Goal: Task Accomplishment & Management: Complete application form

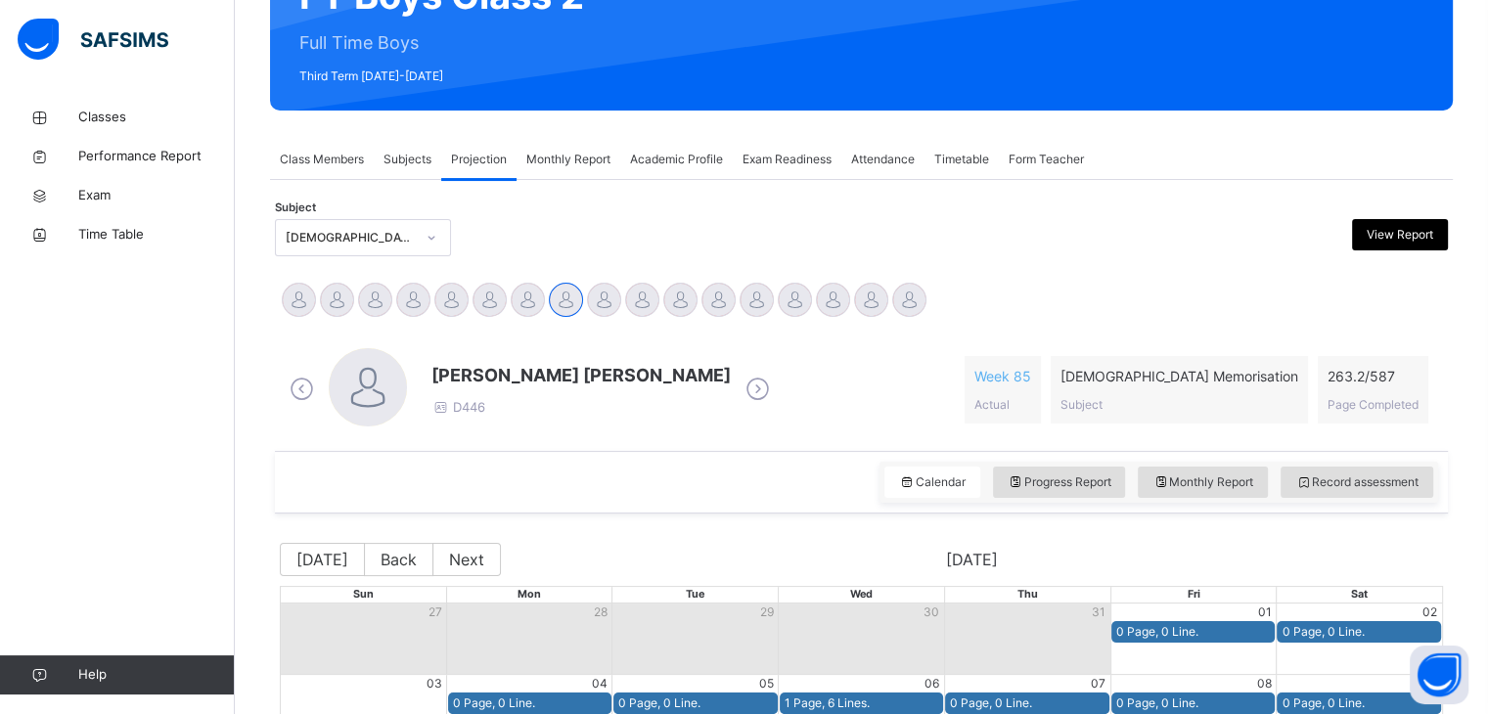
scroll to position [290, 0]
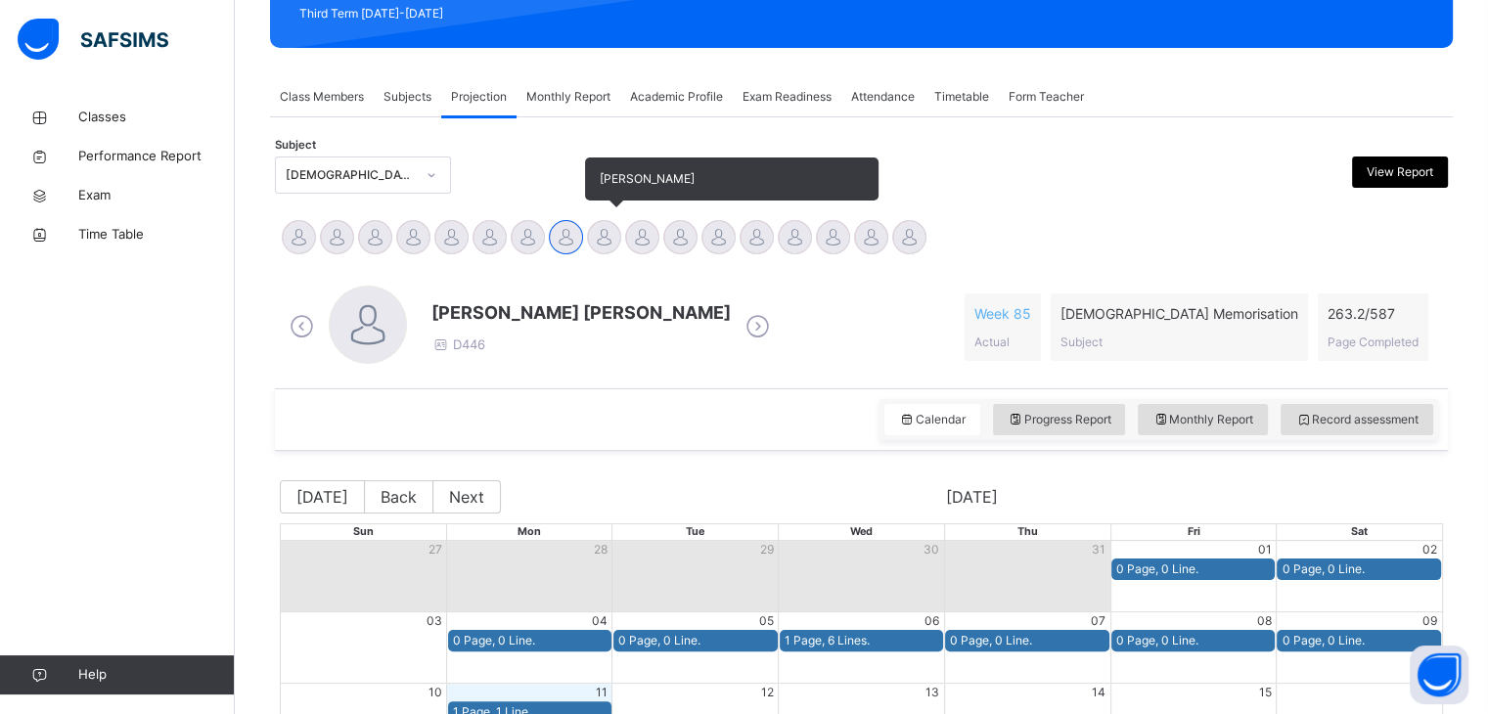
click at [602, 243] on div at bounding box center [604, 237] width 34 height 34
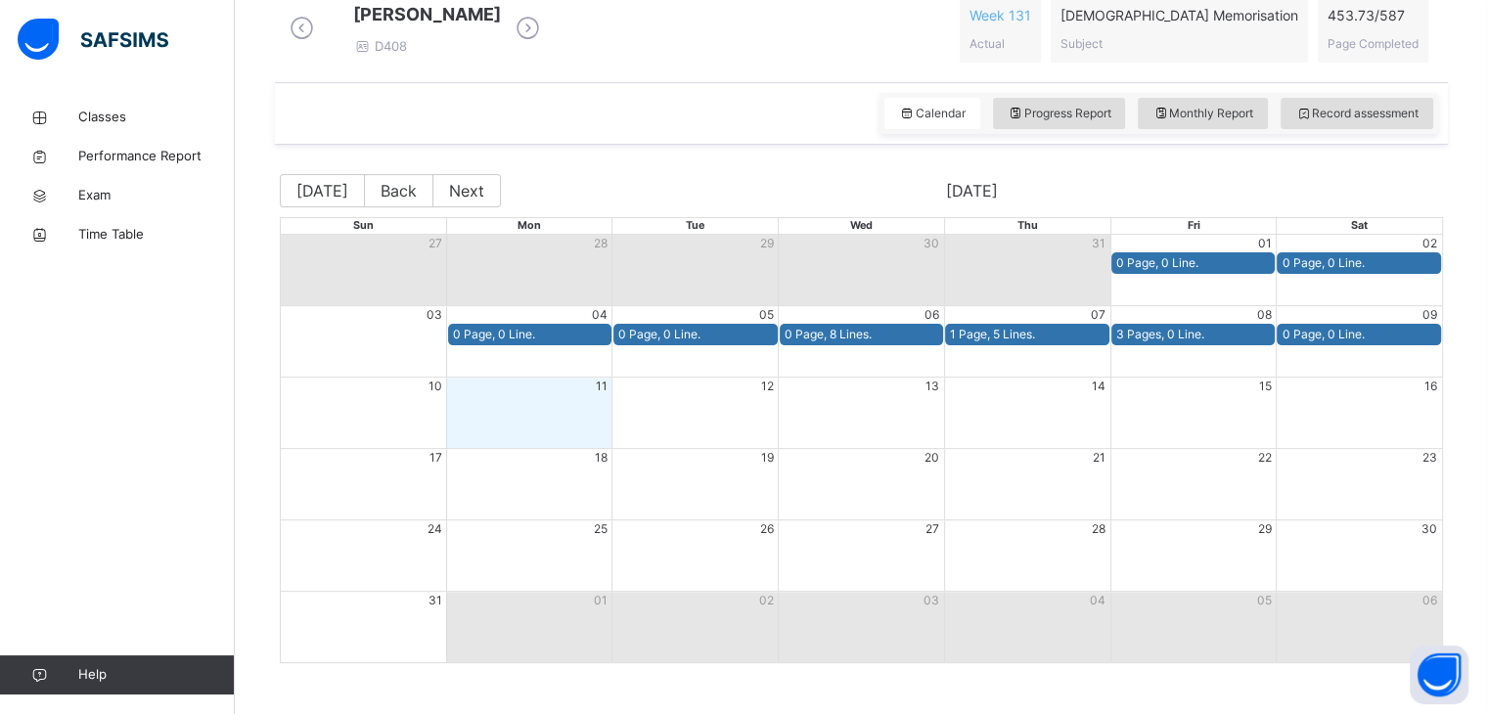
scroll to position [579, 0]
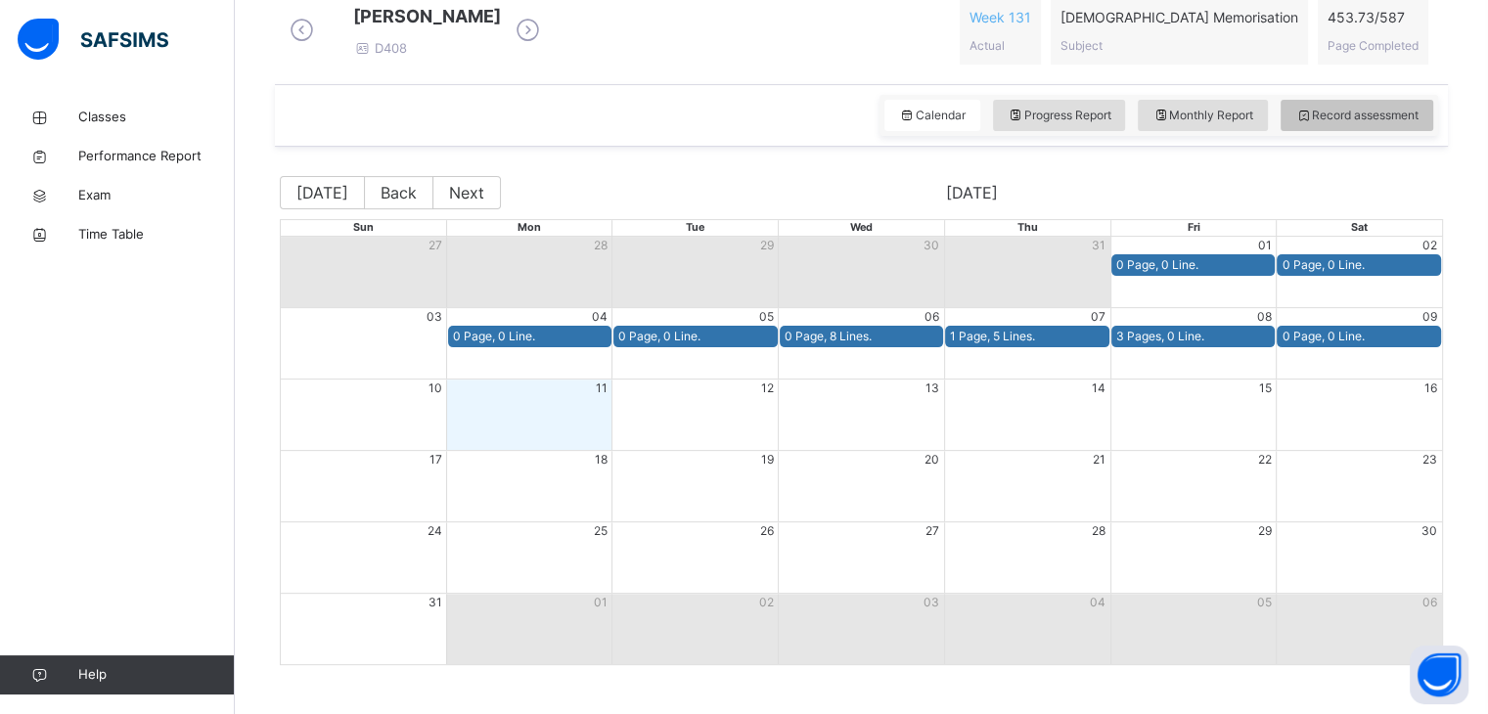
click at [1389, 124] on span "Record assessment" at bounding box center [1356, 116] width 123 height 18
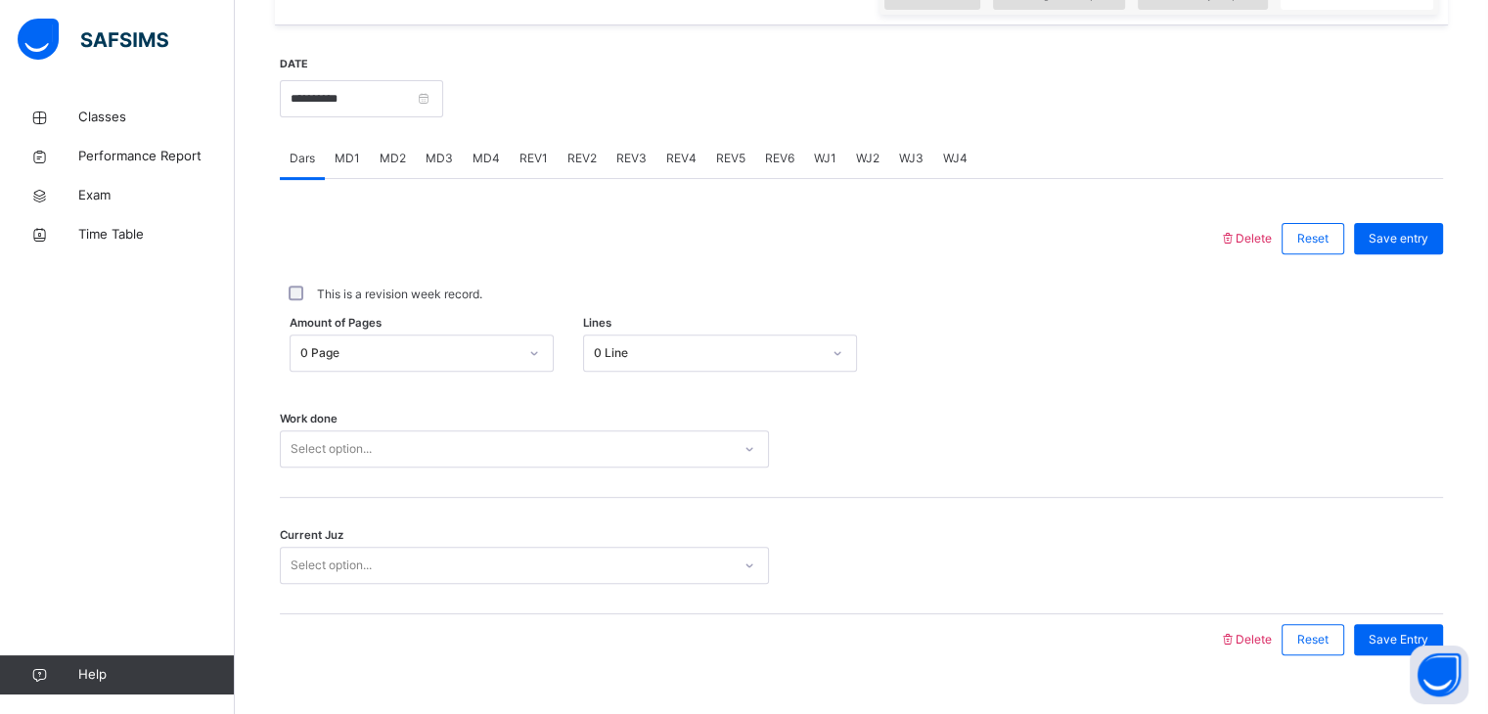
scroll to position [701, 0]
click at [351, 371] on div "0 Page" at bounding box center [422, 352] width 264 height 37
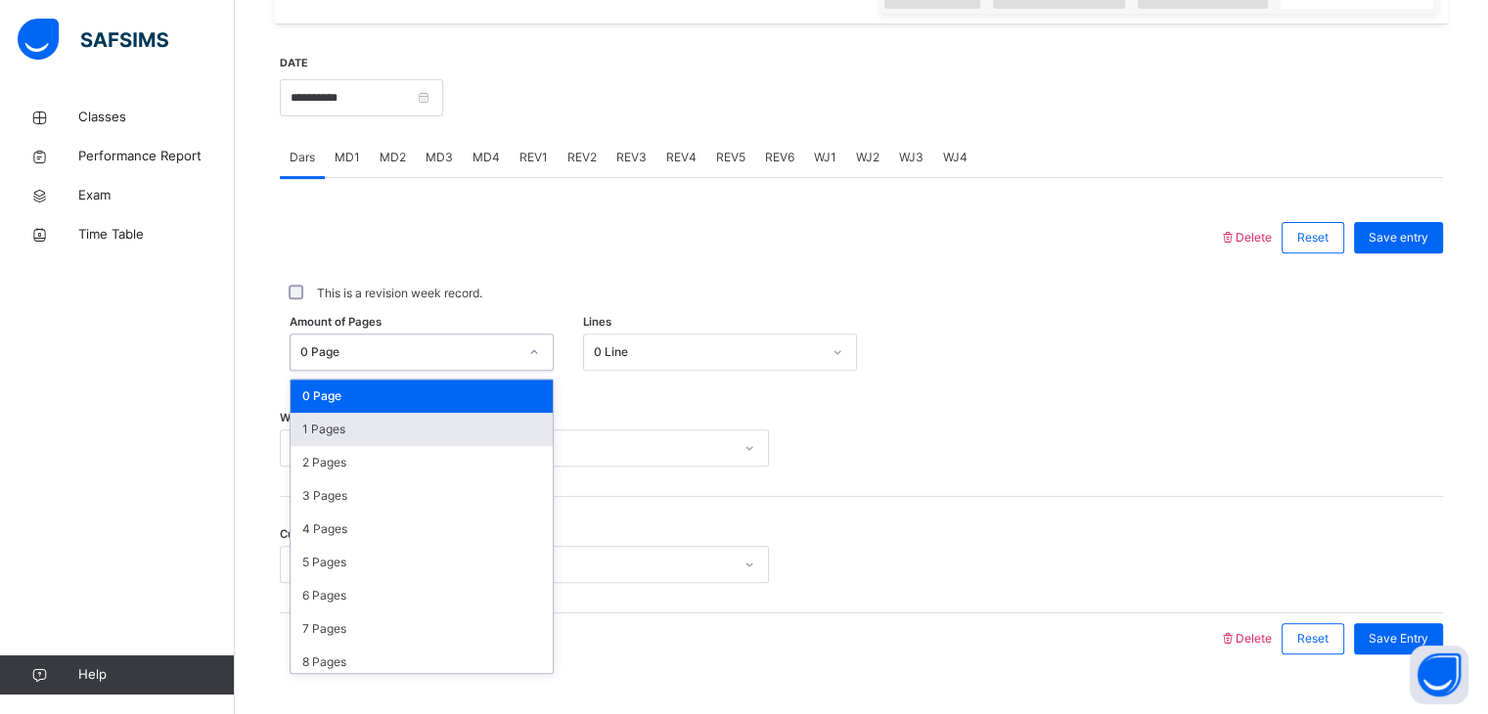
click at [373, 446] on div "1 Pages" at bounding box center [421, 429] width 262 height 33
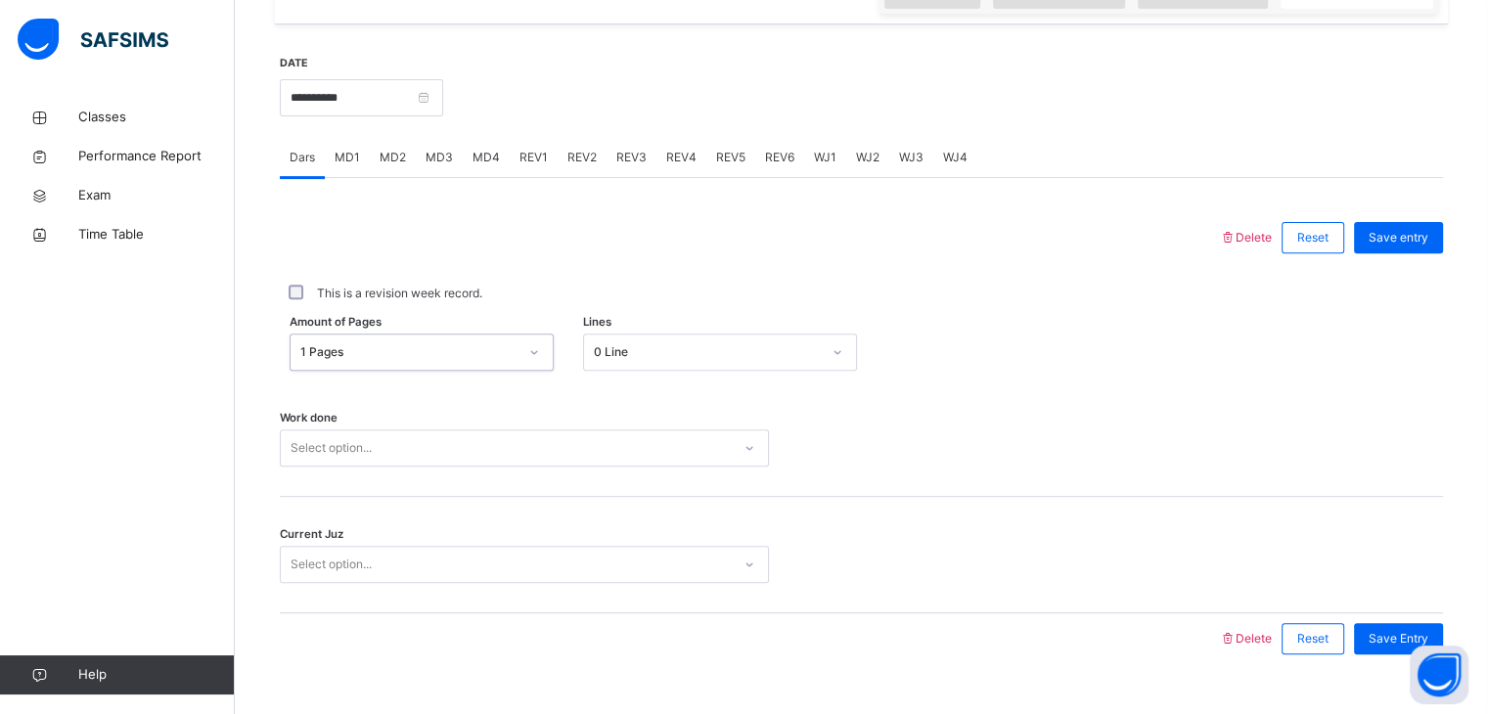
click at [613, 361] on div "0 Line" at bounding box center [707, 352] width 227 height 18
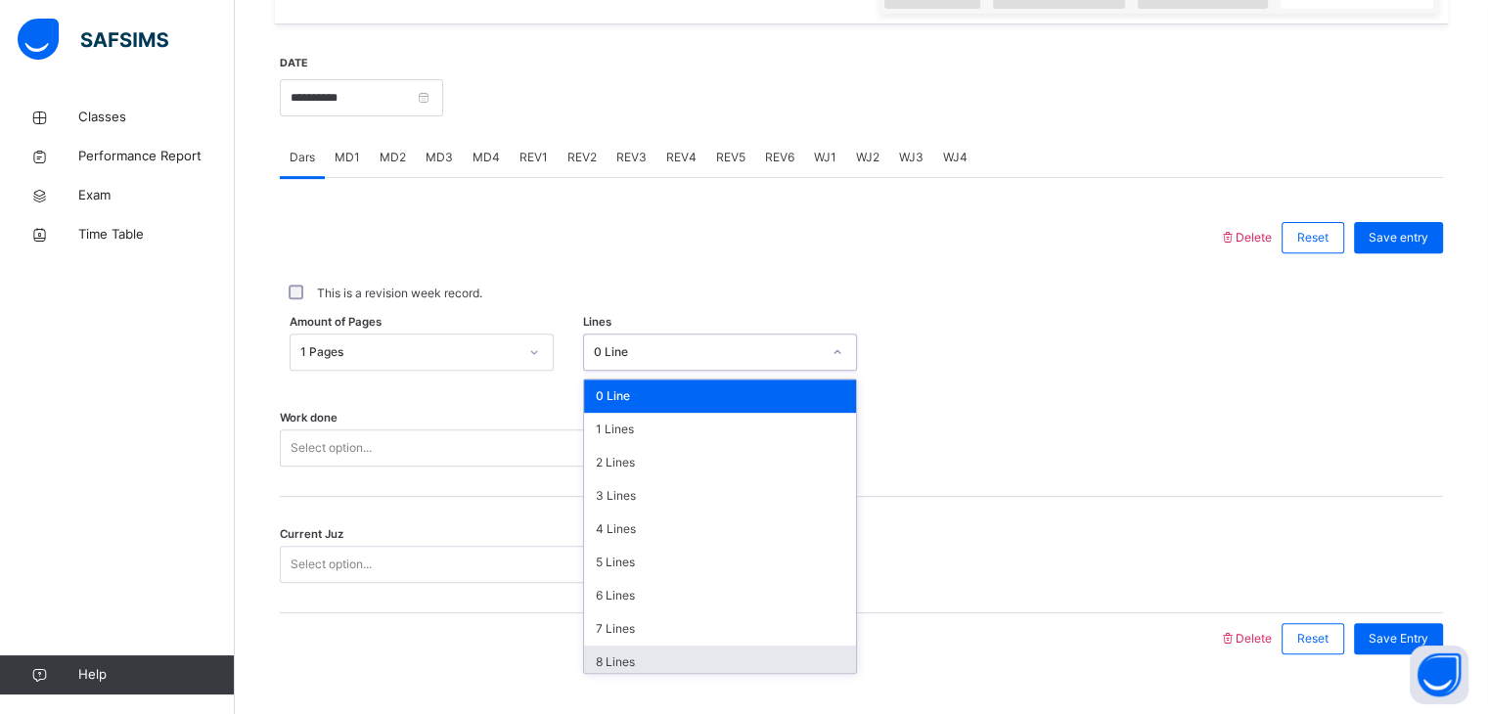
click at [634, 676] on div "8 Lines" at bounding box center [720, 662] width 272 height 33
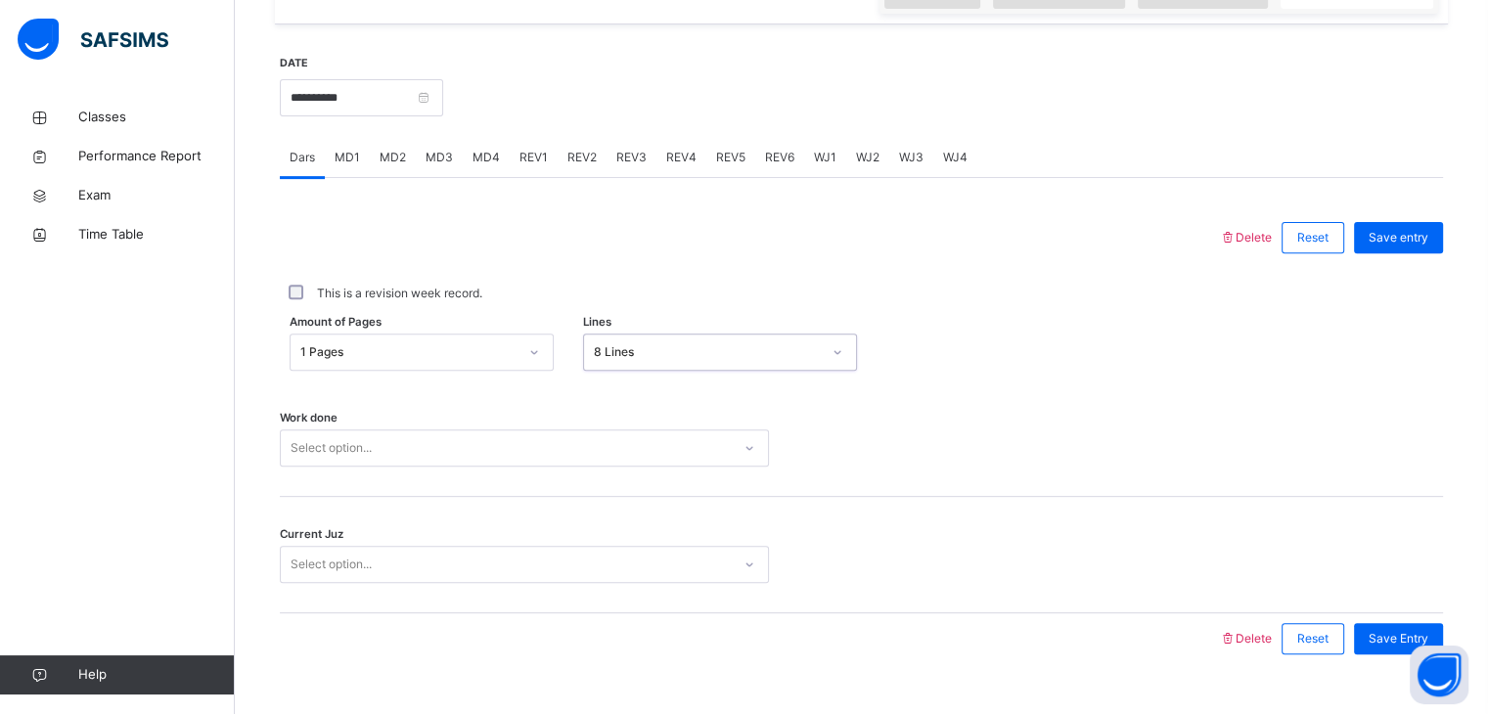
drag, startPoint x: 633, startPoint y: 370, endPoint x: 636, endPoint y: 389, distance: 19.8
click at [636, 380] on div "Amount of Pages 1 Pages Lines option 8 Lines, selected. 0 results available. Se…" at bounding box center [861, 352] width 1163 height 57
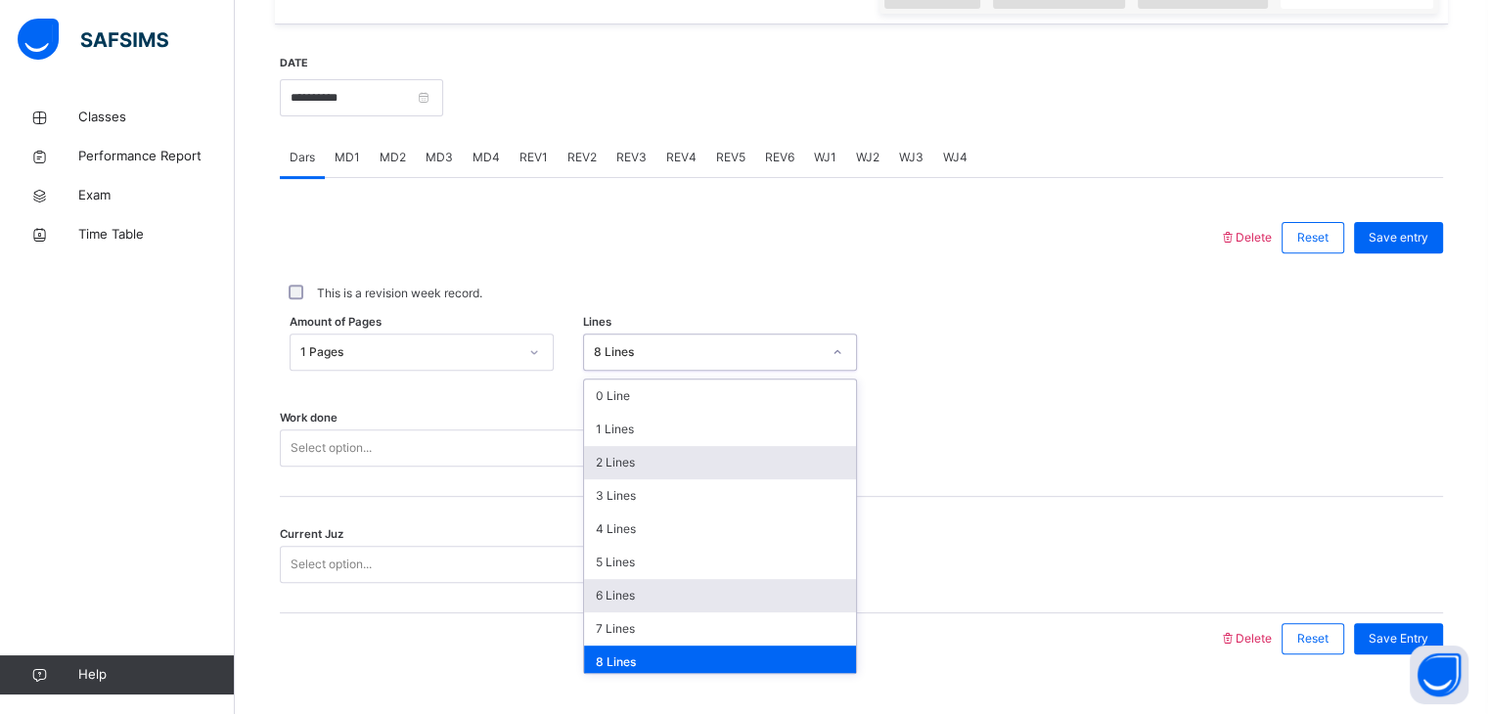
scroll to position [17, 0]
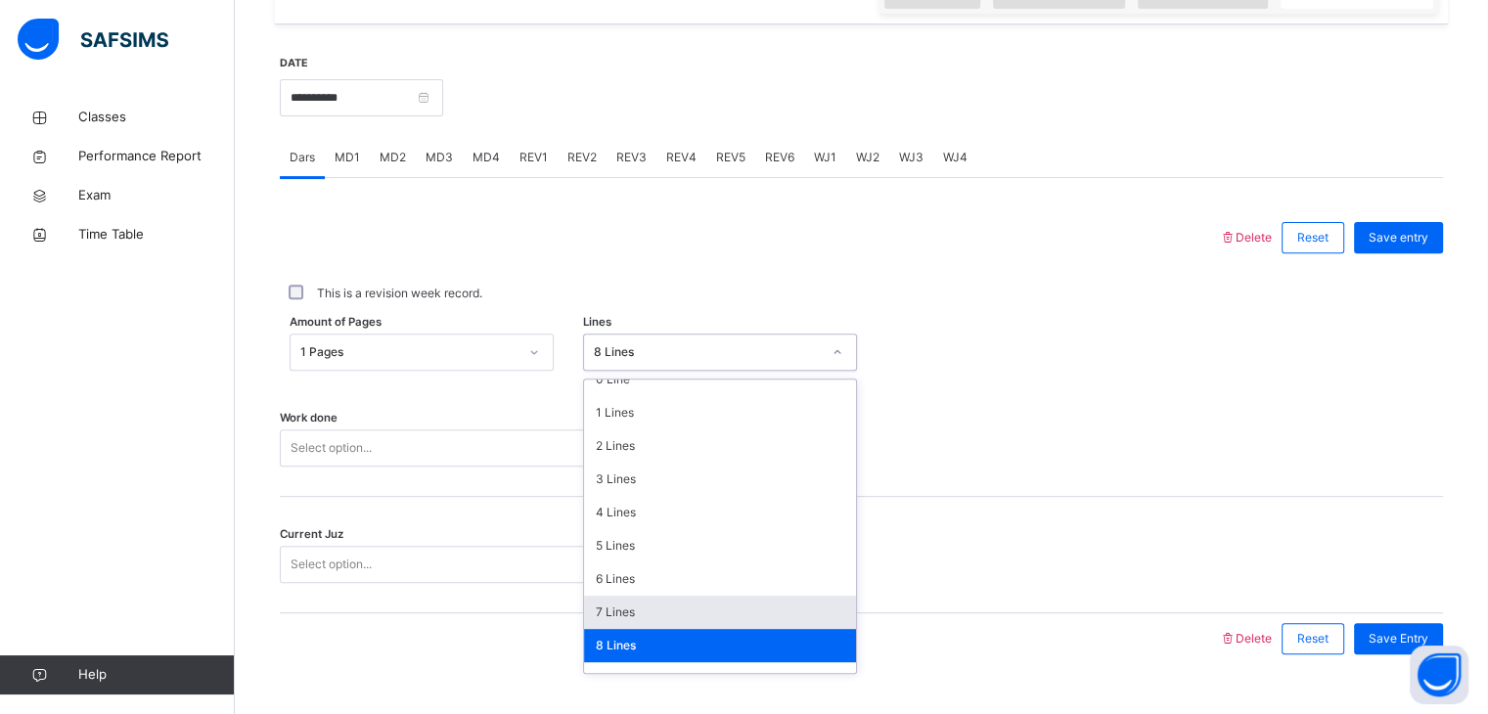
click at [677, 629] on div "7 Lines" at bounding box center [720, 612] width 272 height 33
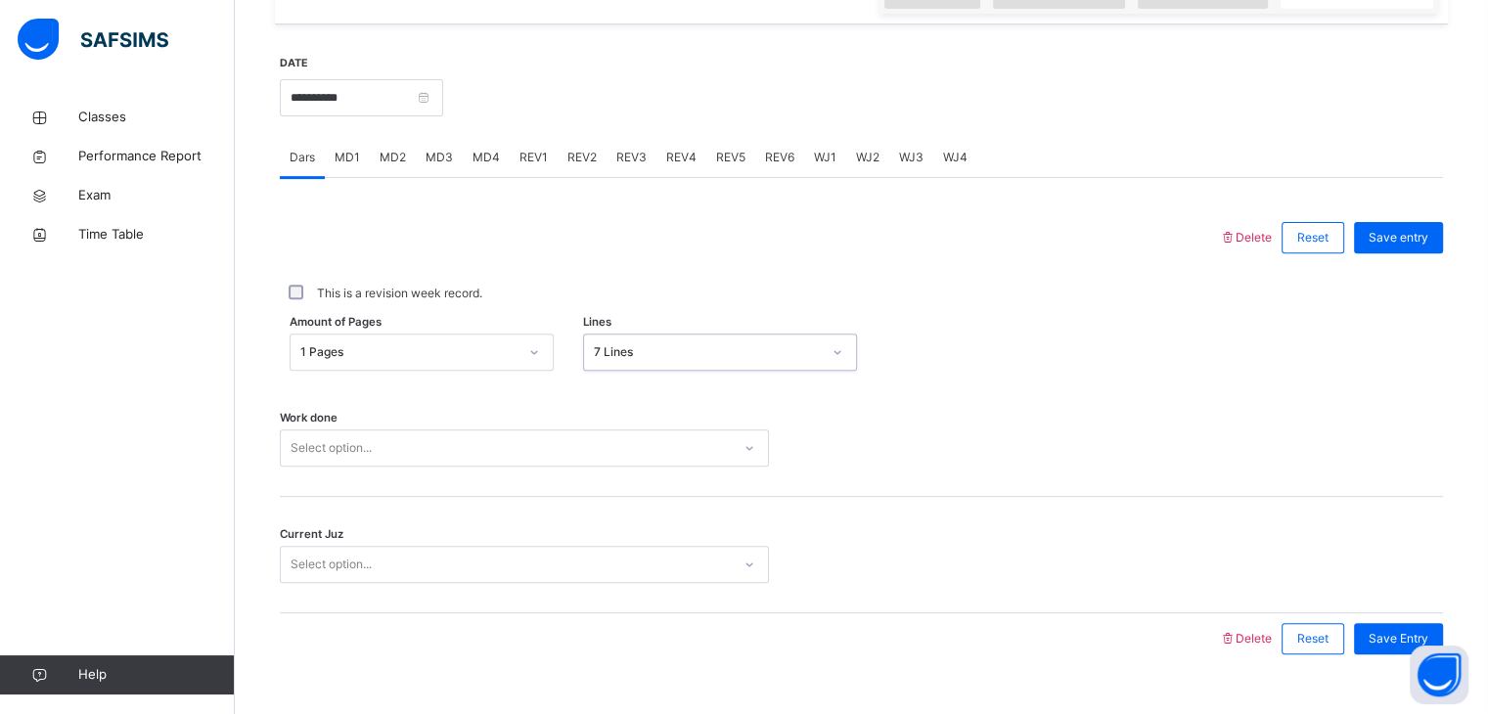
click at [459, 467] on div "Select option..." at bounding box center [524, 447] width 489 height 37
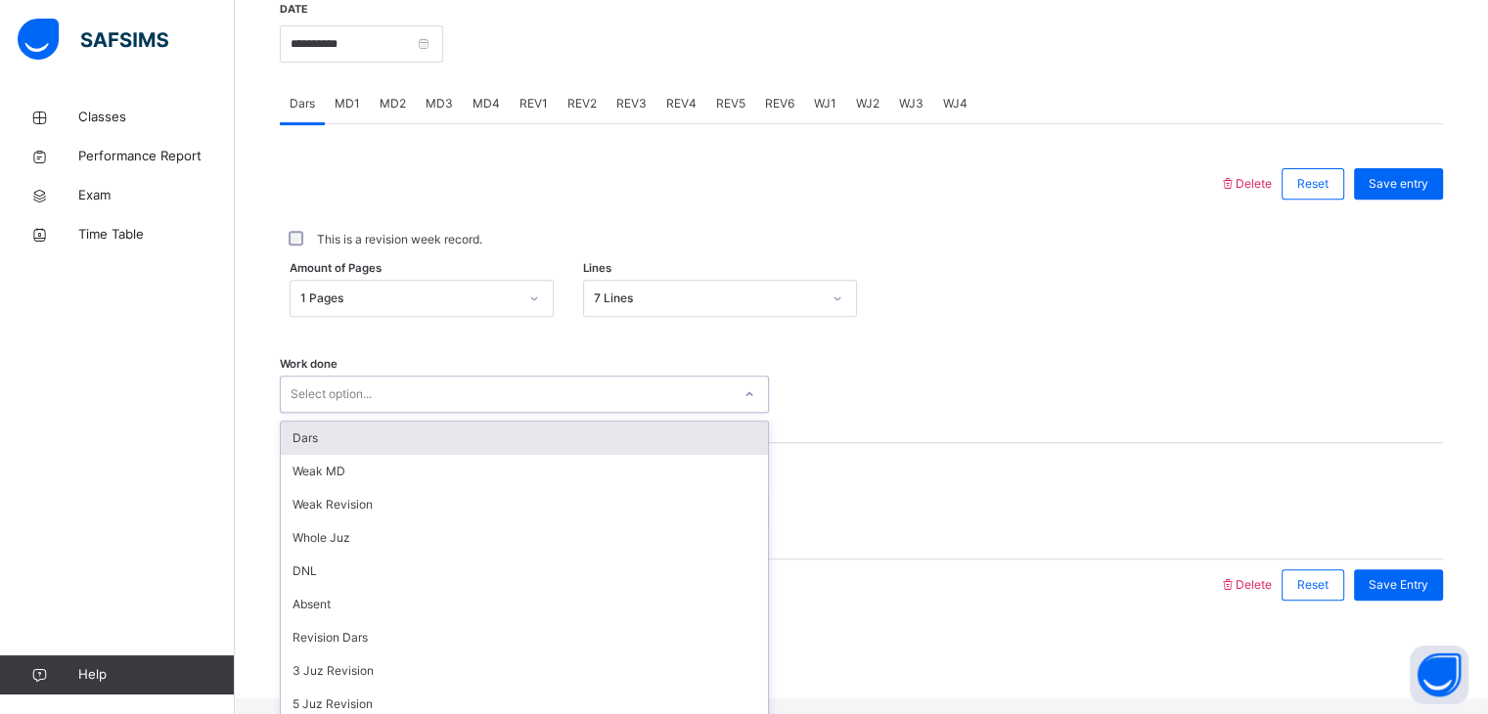
drag, startPoint x: 456, startPoint y: 451, endPoint x: 465, endPoint y: 477, distance: 27.8
click at [457, 455] on div "Dars" at bounding box center [524, 438] width 487 height 33
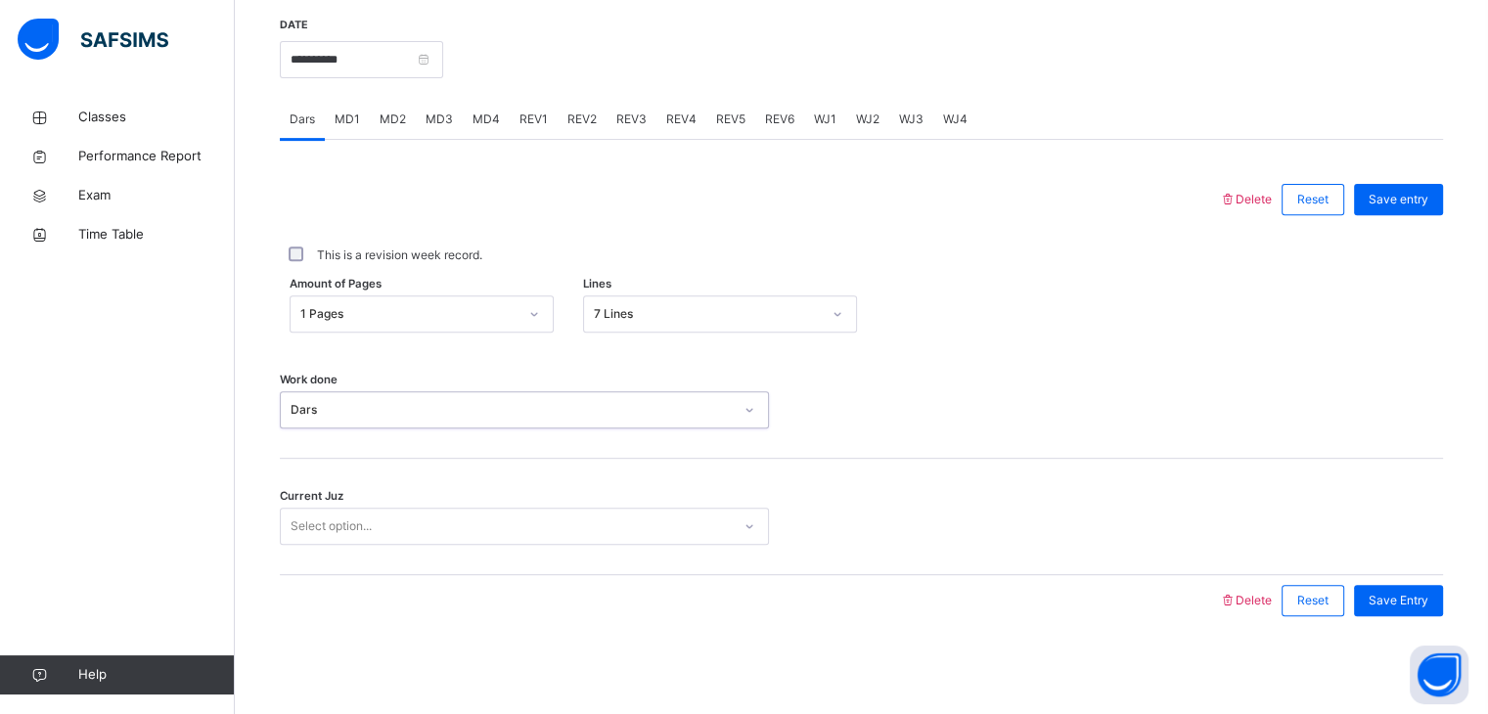
click at [474, 545] on div "Current Juz Select option..." at bounding box center [861, 517] width 1163 height 116
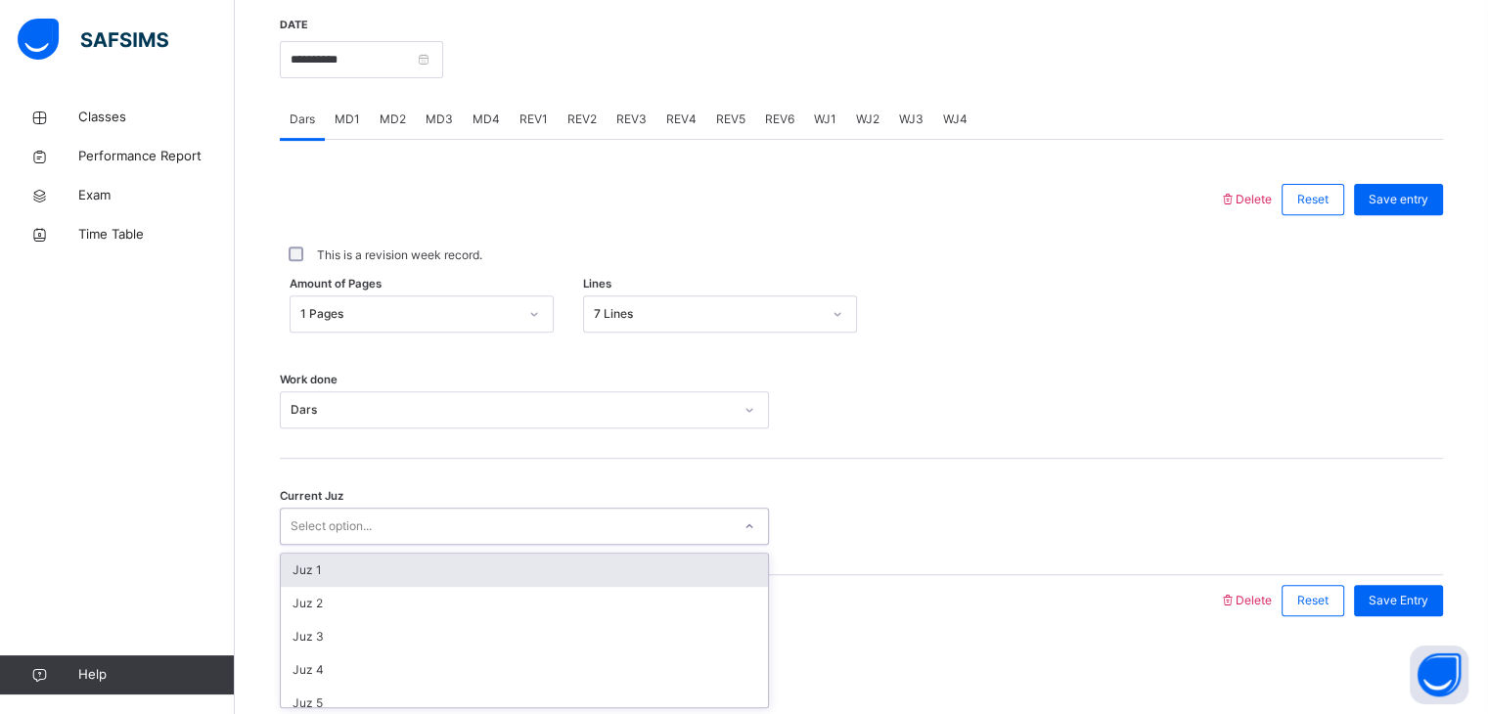
click at [471, 516] on div "Select option..." at bounding box center [506, 527] width 450 height 30
type input "******"
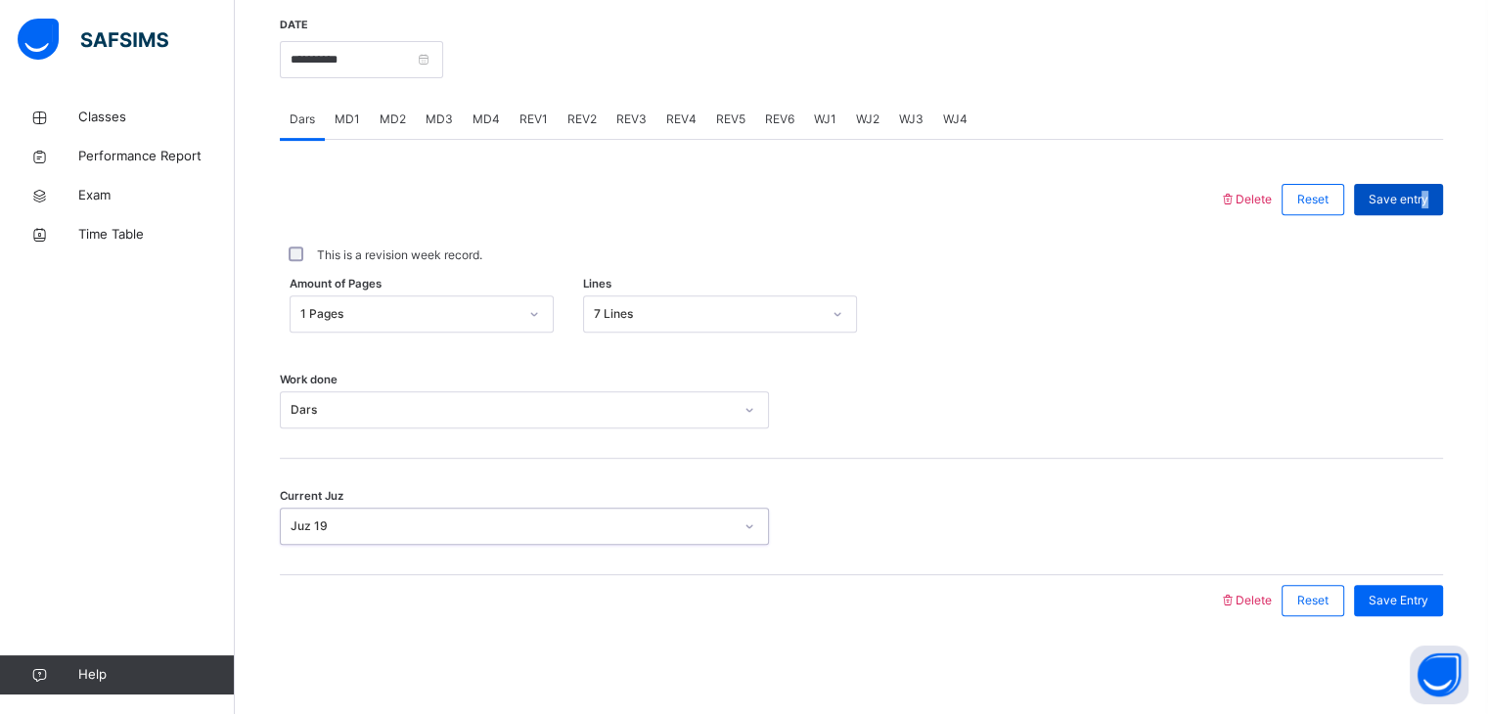
click at [1428, 195] on span "Save entry" at bounding box center [1398, 200] width 60 height 18
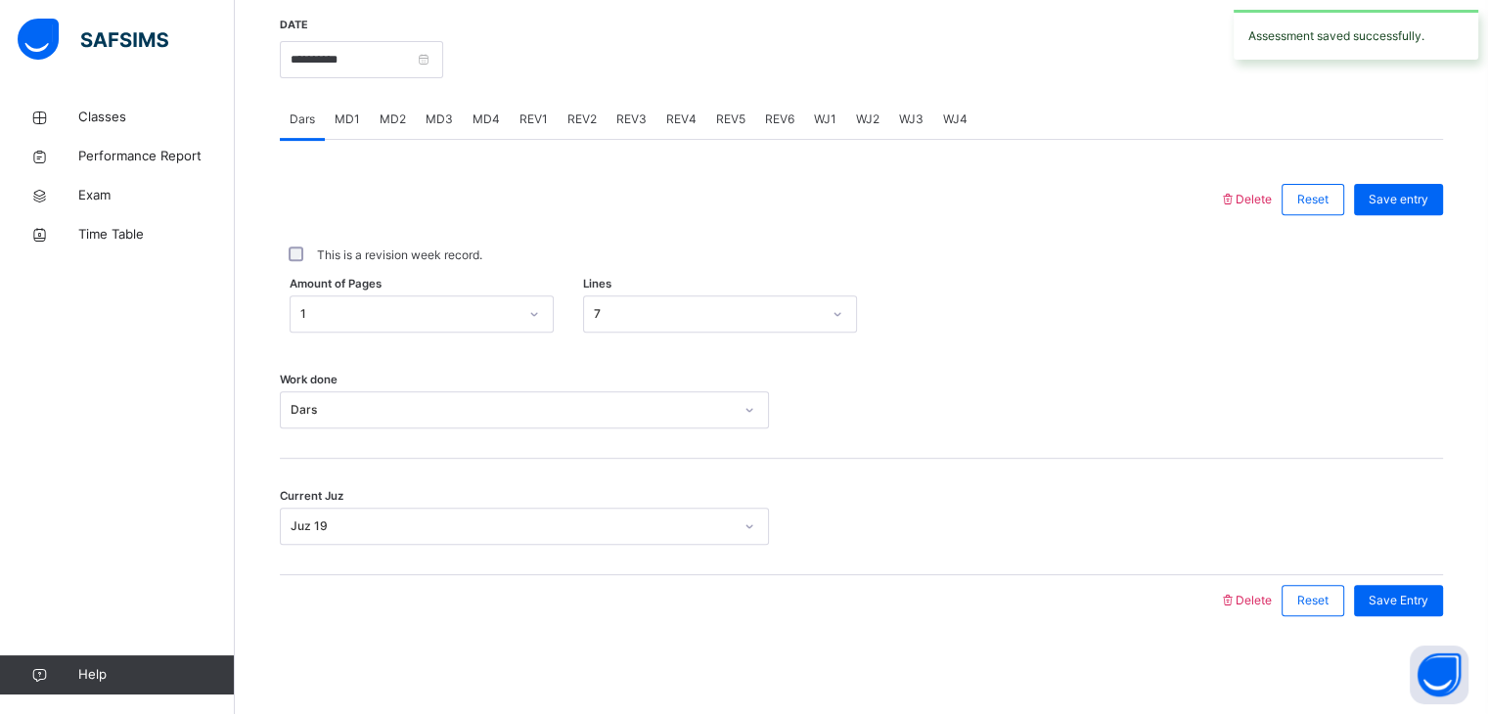
click at [496, 130] on div "MD4" at bounding box center [486, 119] width 47 height 39
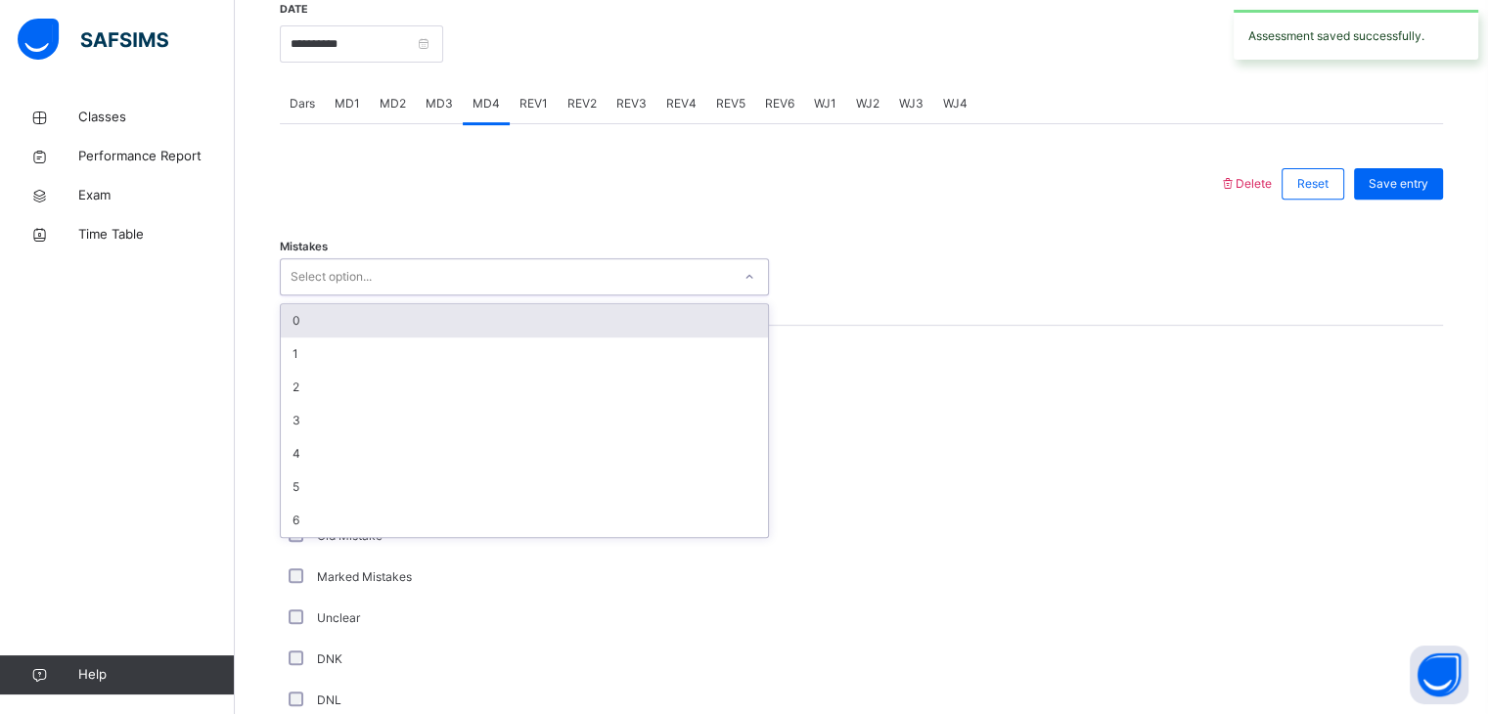
click at [485, 292] on div "Select option..." at bounding box center [506, 277] width 450 height 30
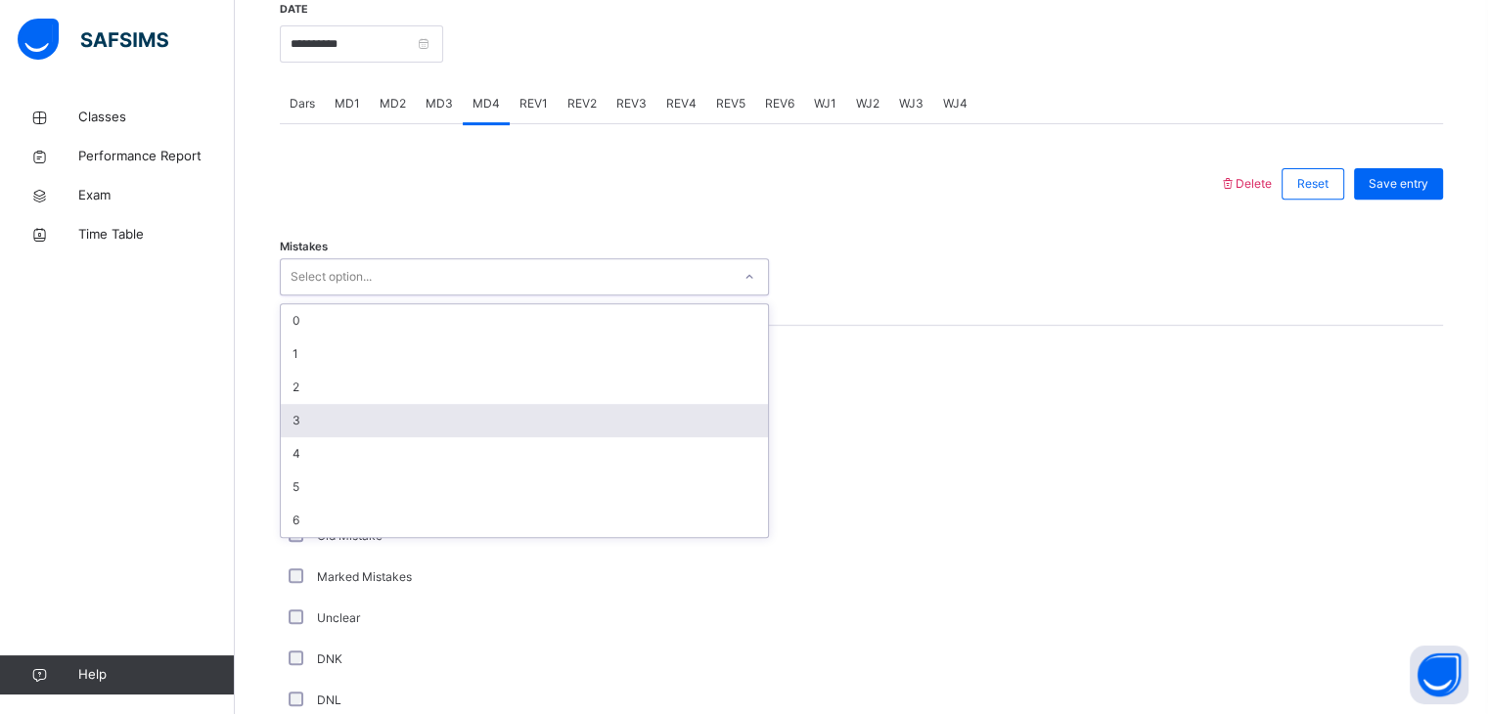
click at [617, 420] on div "3" at bounding box center [524, 420] width 487 height 33
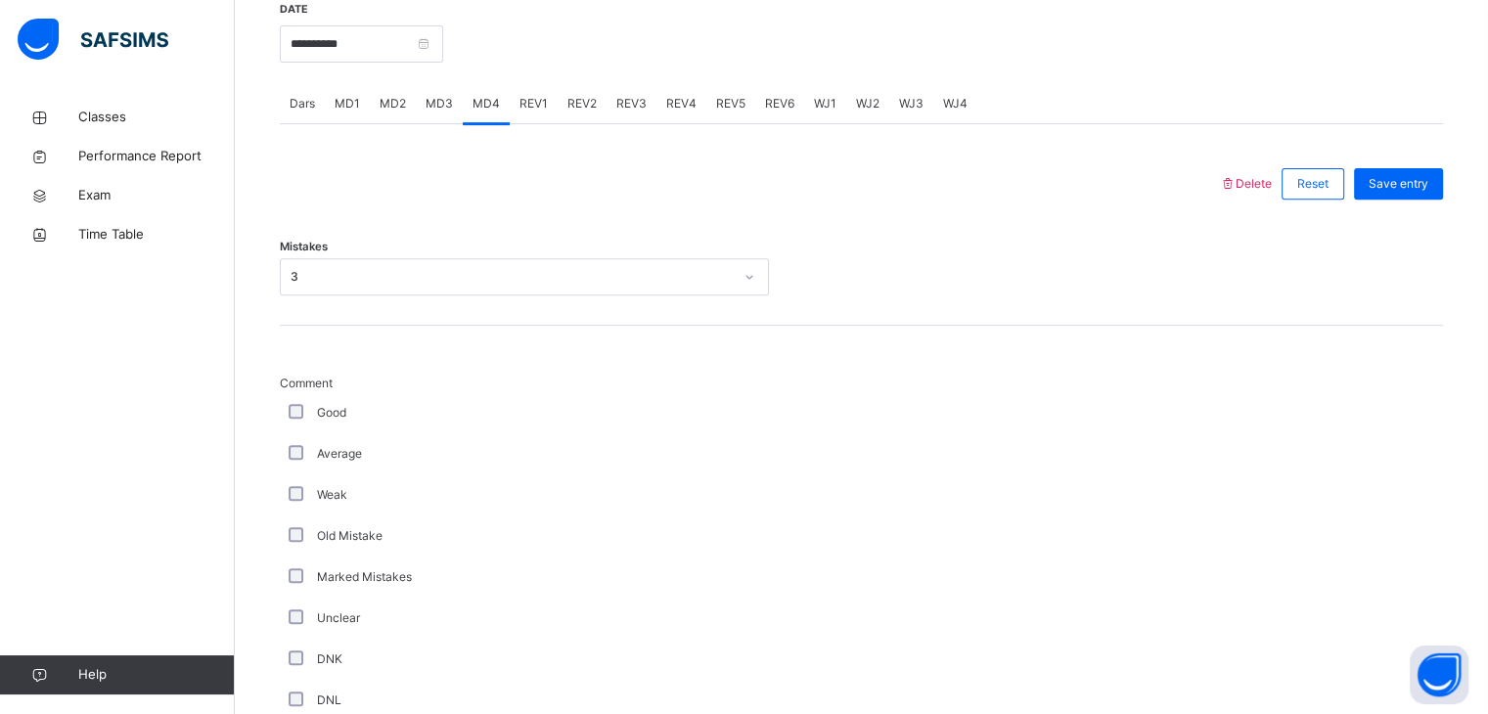
click at [617, 420] on div "Good" at bounding box center [524, 413] width 479 height 18
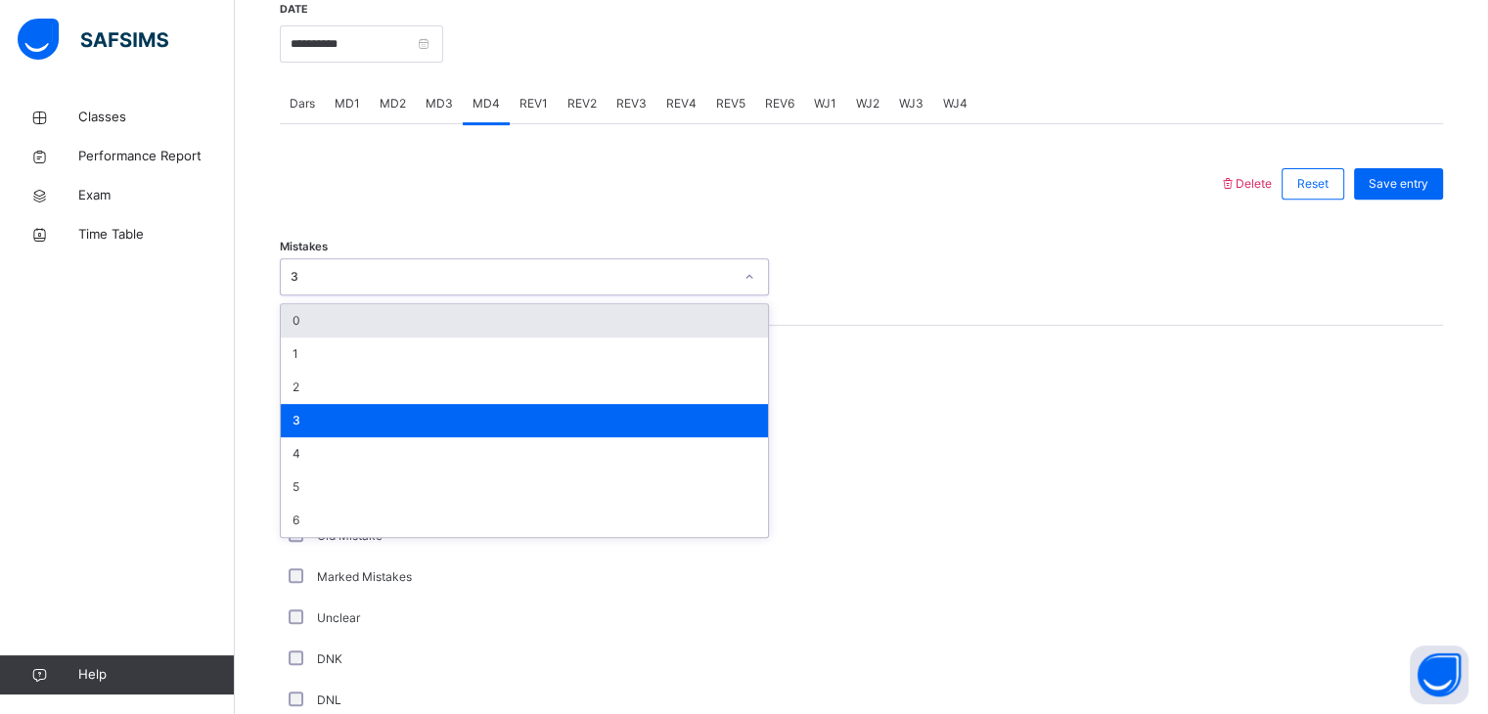
click at [481, 310] on div "Mistakes option 3, selected. option 0 focused, 1 of 7. 7 results available. Use…" at bounding box center [861, 267] width 1163 height 116
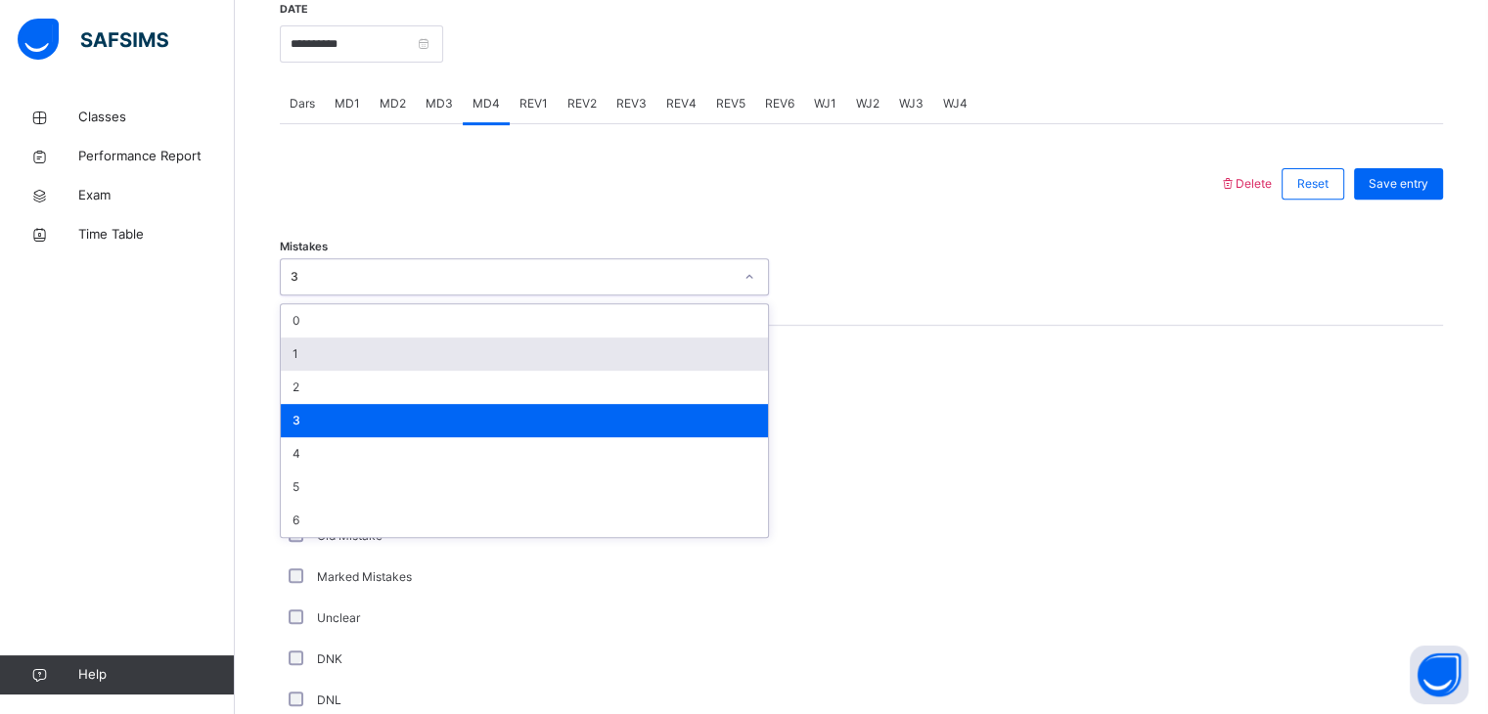
click at [497, 369] on div "1" at bounding box center [524, 353] width 487 height 33
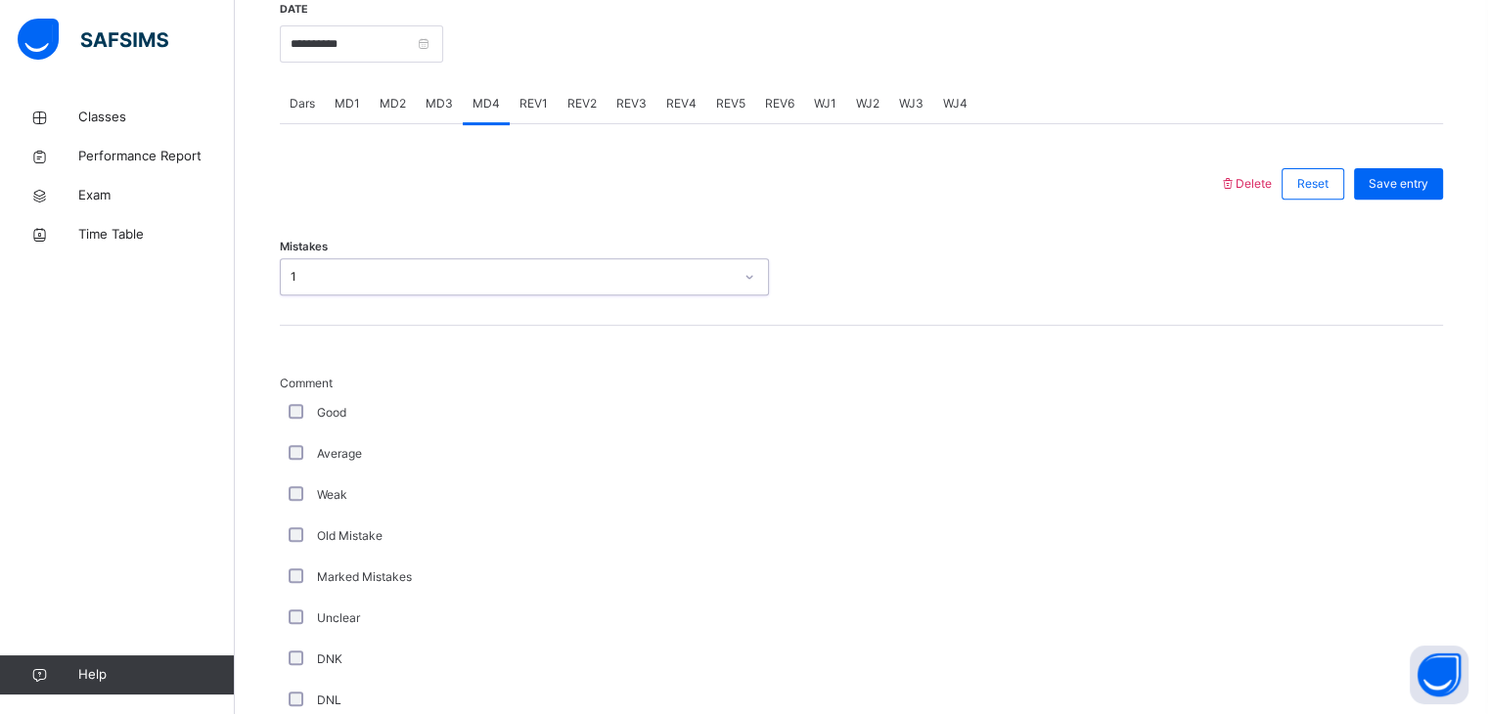
scroll to position [994, 0]
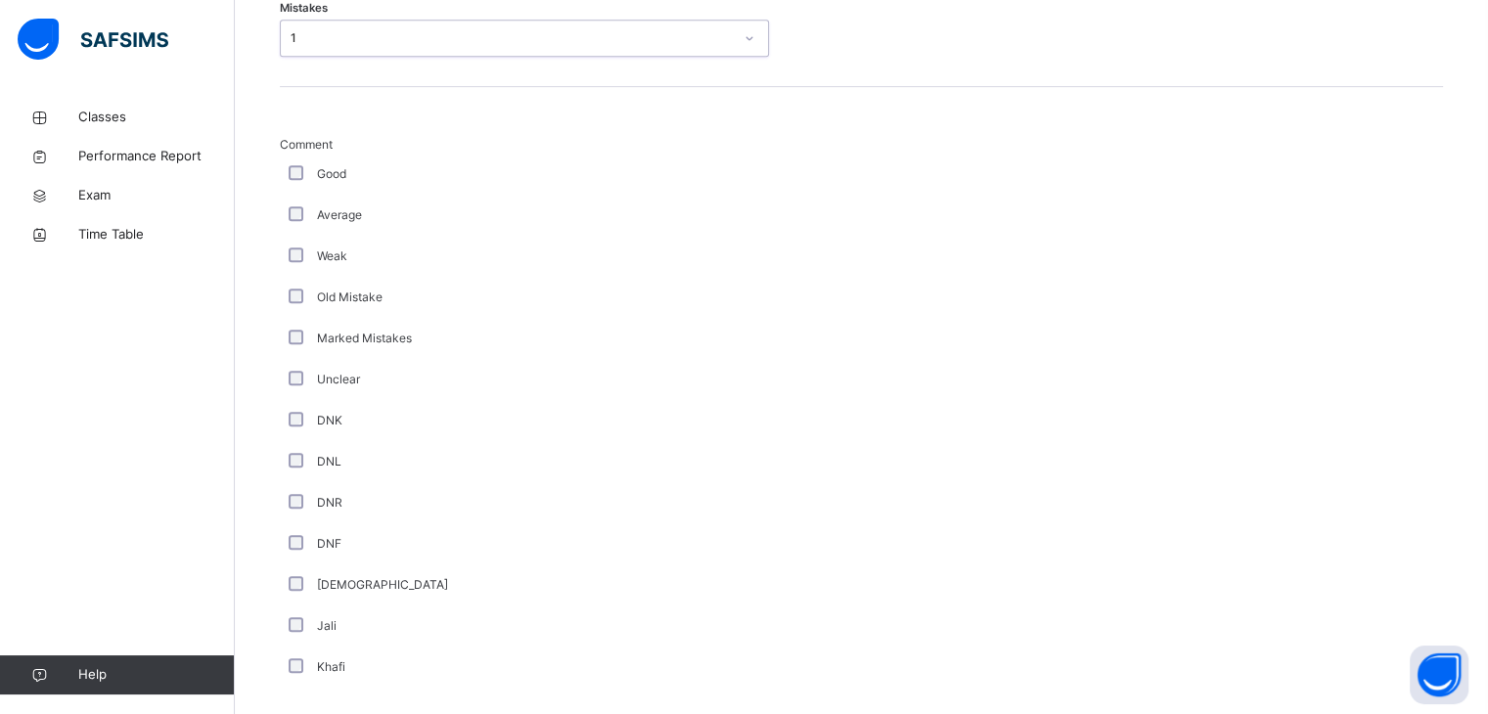
click at [298, 183] on div "Good" at bounding box center [524, 174] width 479 height 18
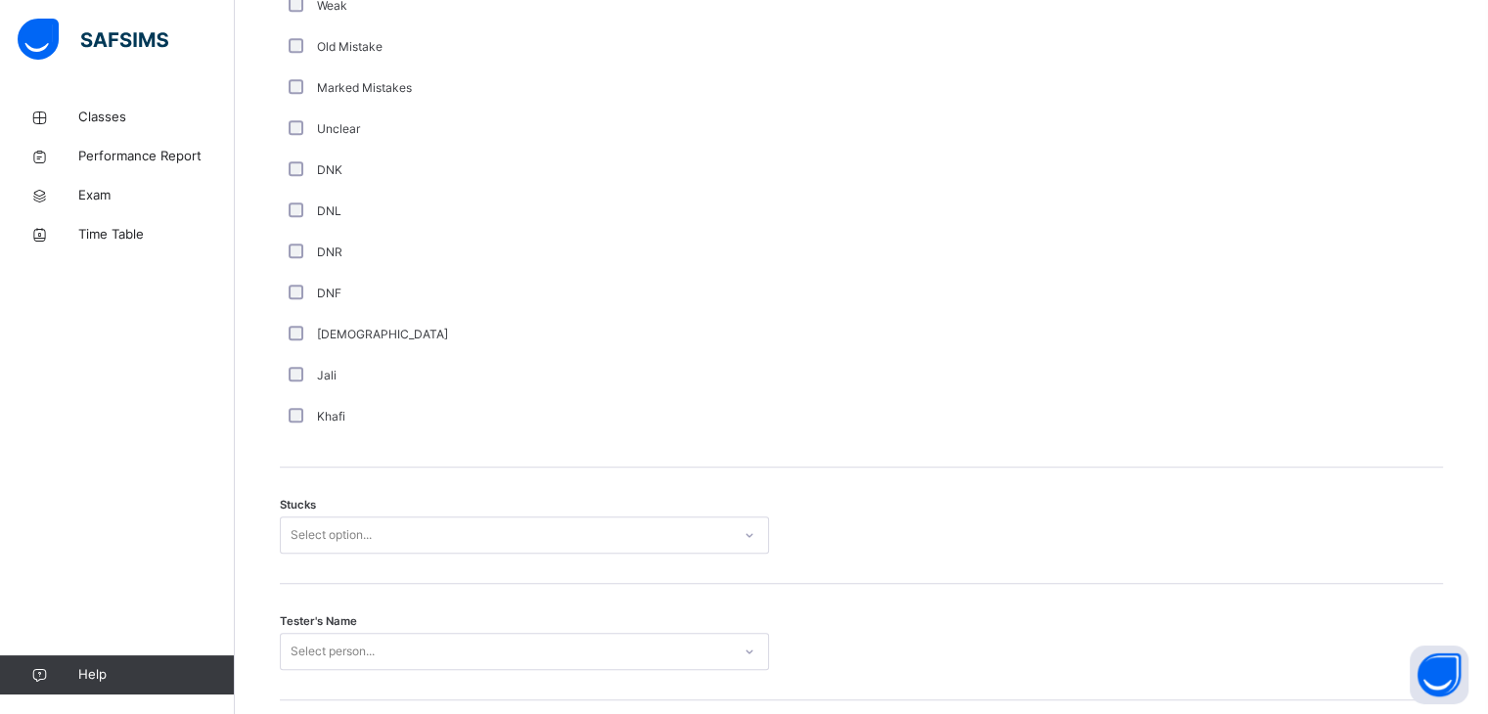
scroll to position [1251, 0]
click at [296, 336] on div "[DEMOGRAPHIC_DATA]" at bounding box center [524, 328] width 479 height 18
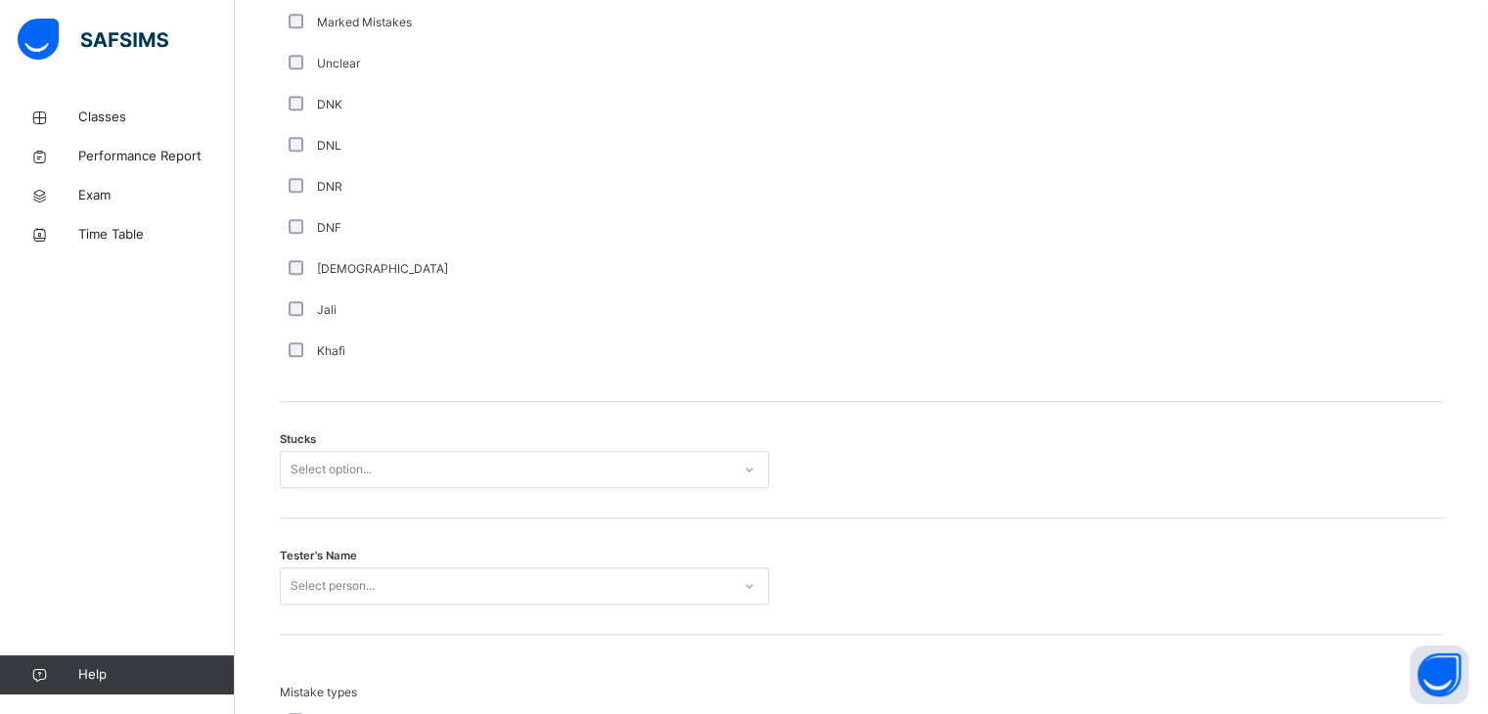
click at [333, 488] on div "Select option..." at bounding box center [524, 469] width 489 height 37
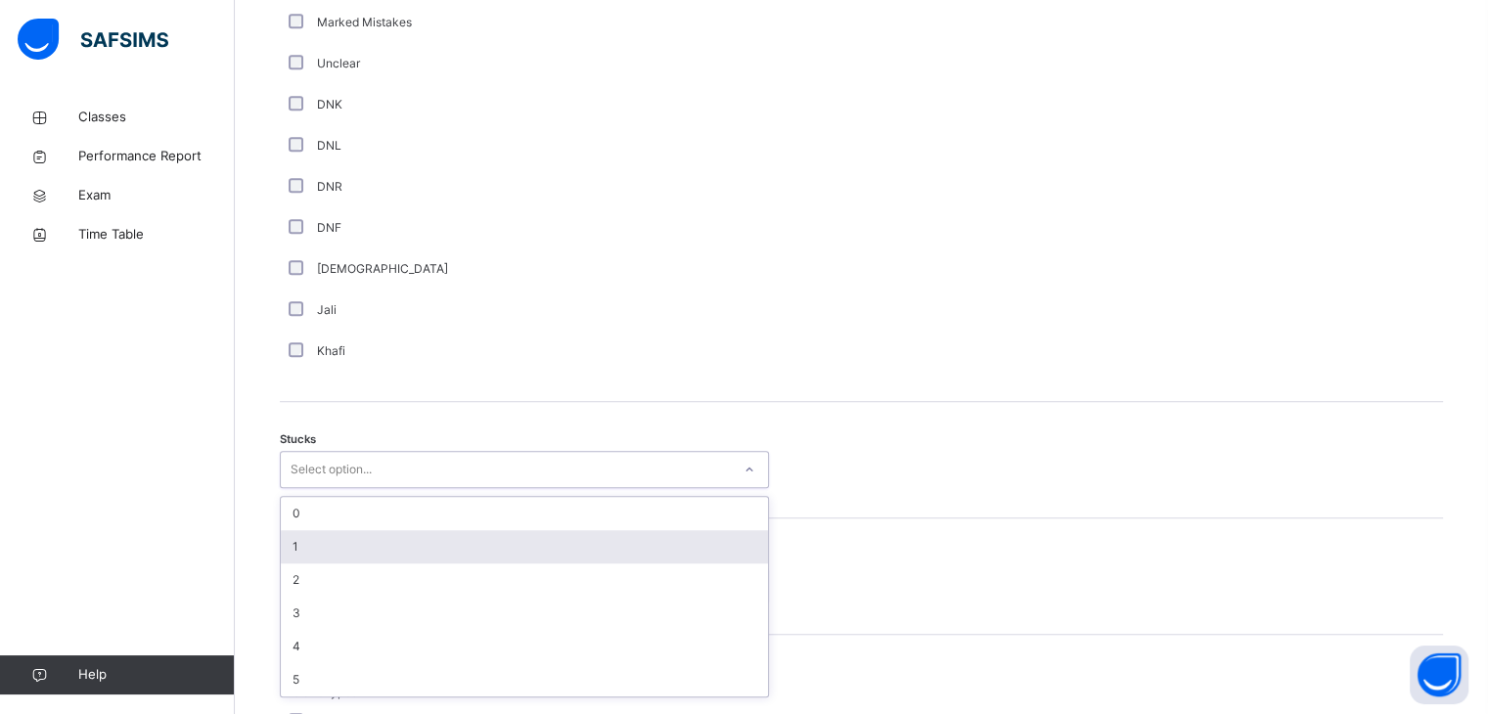
scroll to position [1315, 0]
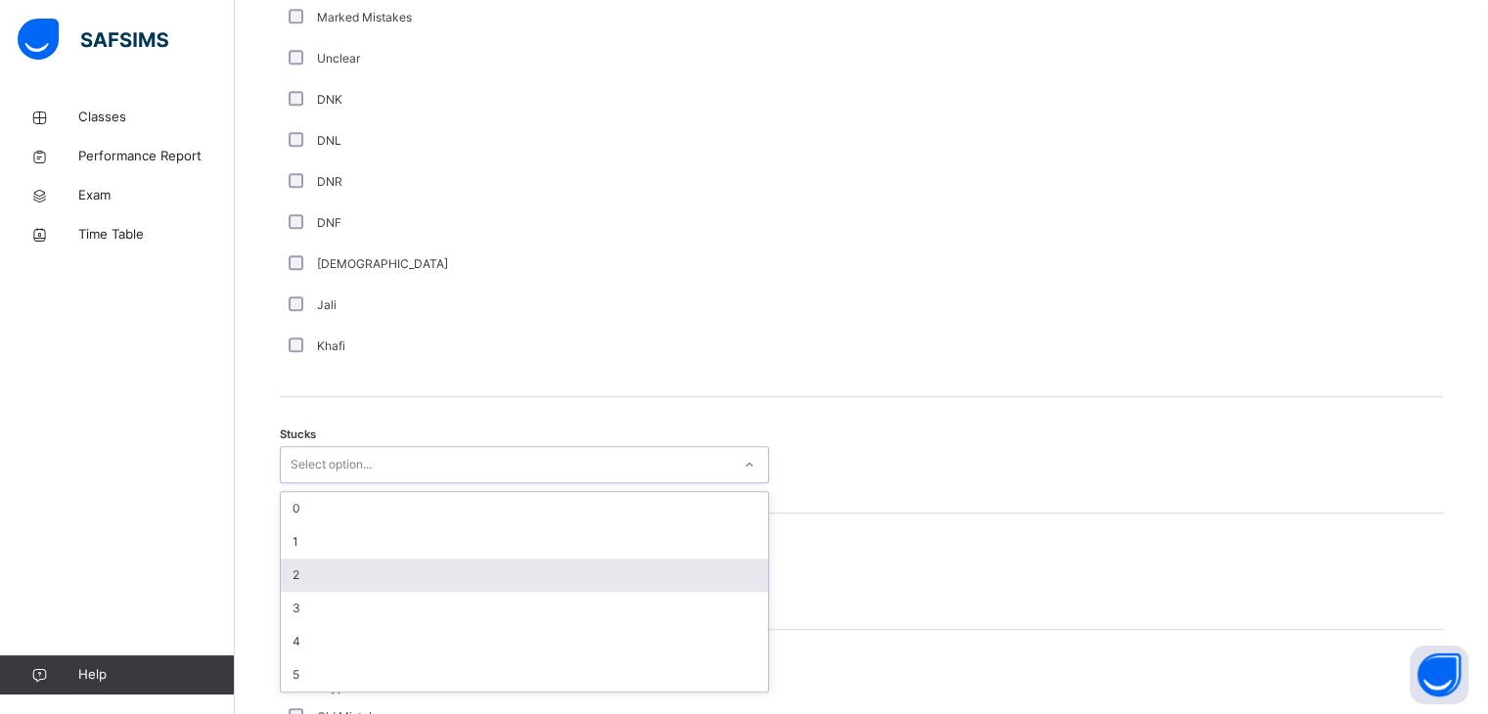
click at [346, 575] on div "2" at bounding box center [524, 575] width 487 height 33
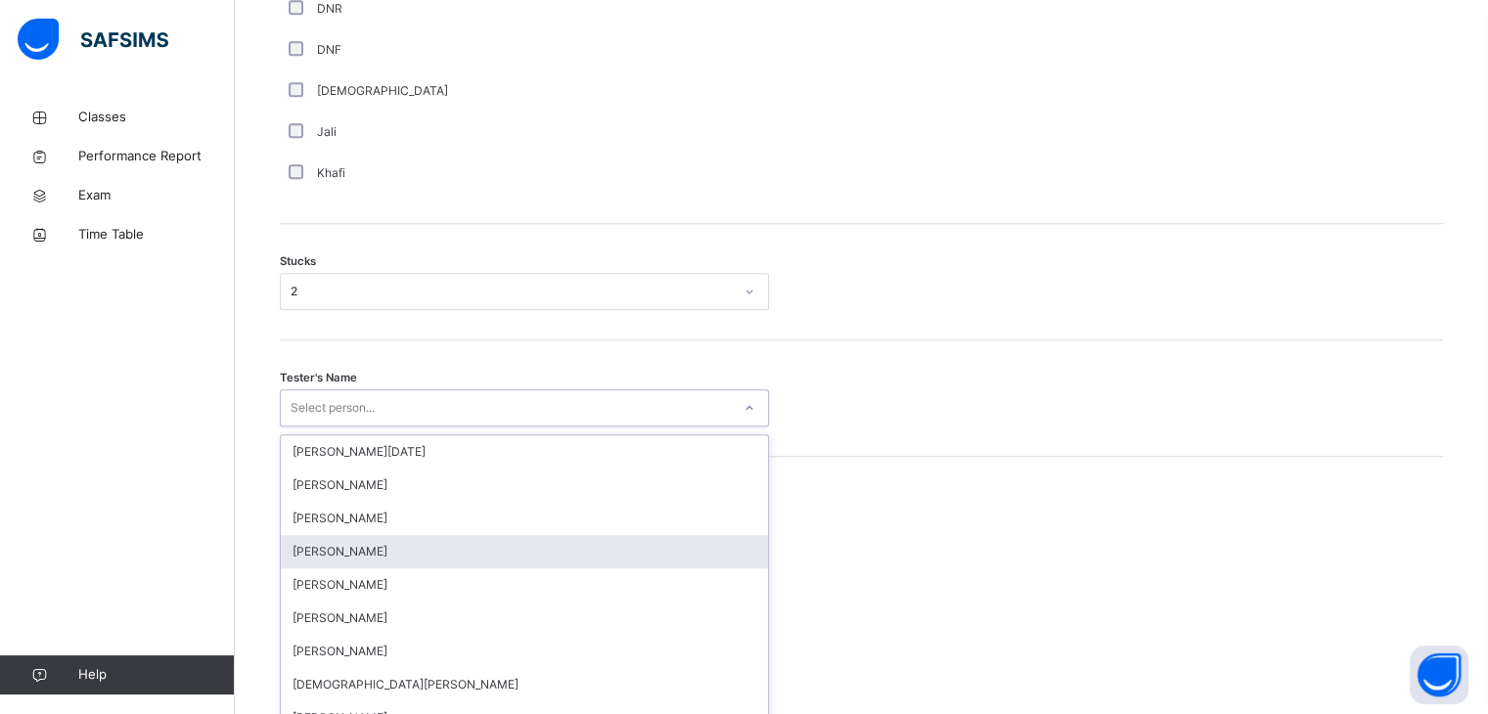
click at [348, 426] on div "option [PERSON_NAME] focused, 4 of 88. 88 results available. Use Up and Down to…" at bounding box center [524, 407] width 489 height 37
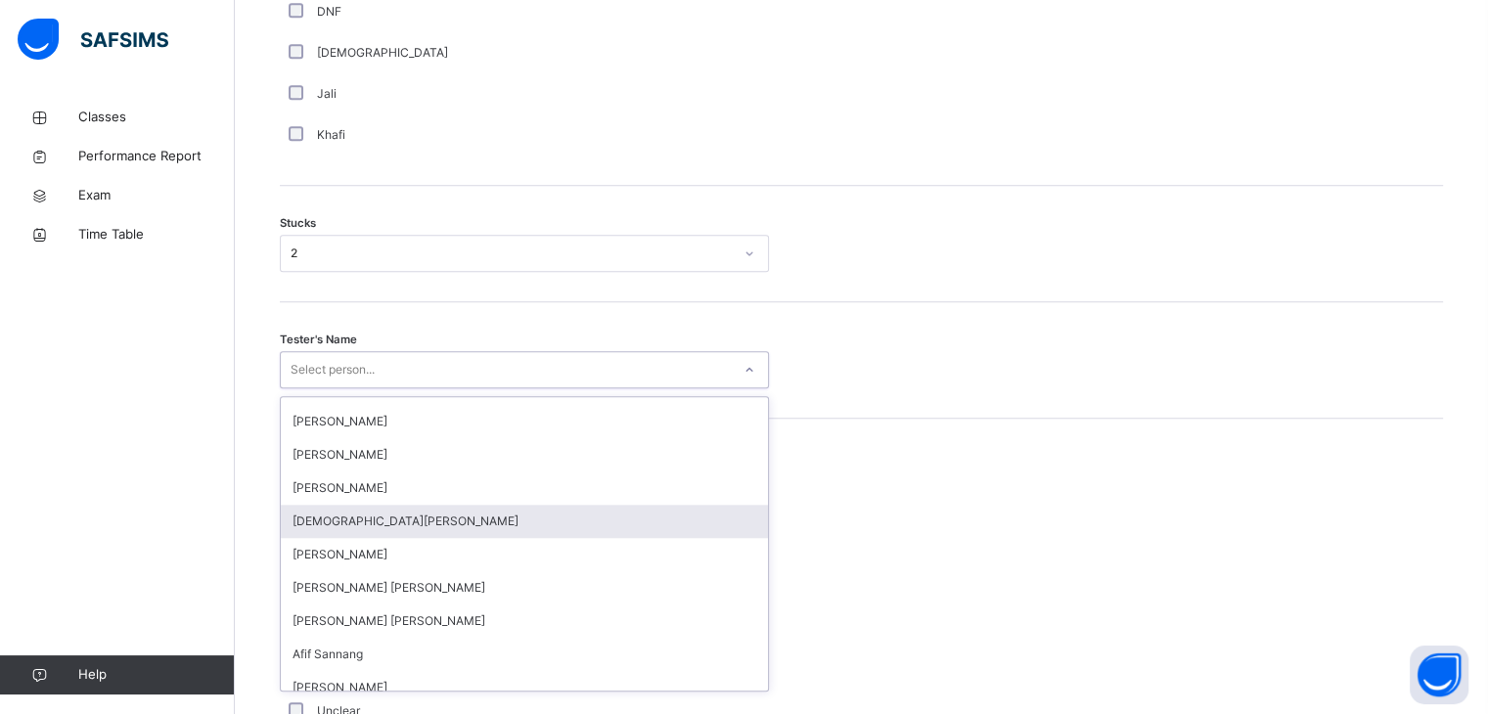
scroll to position [0, 0]
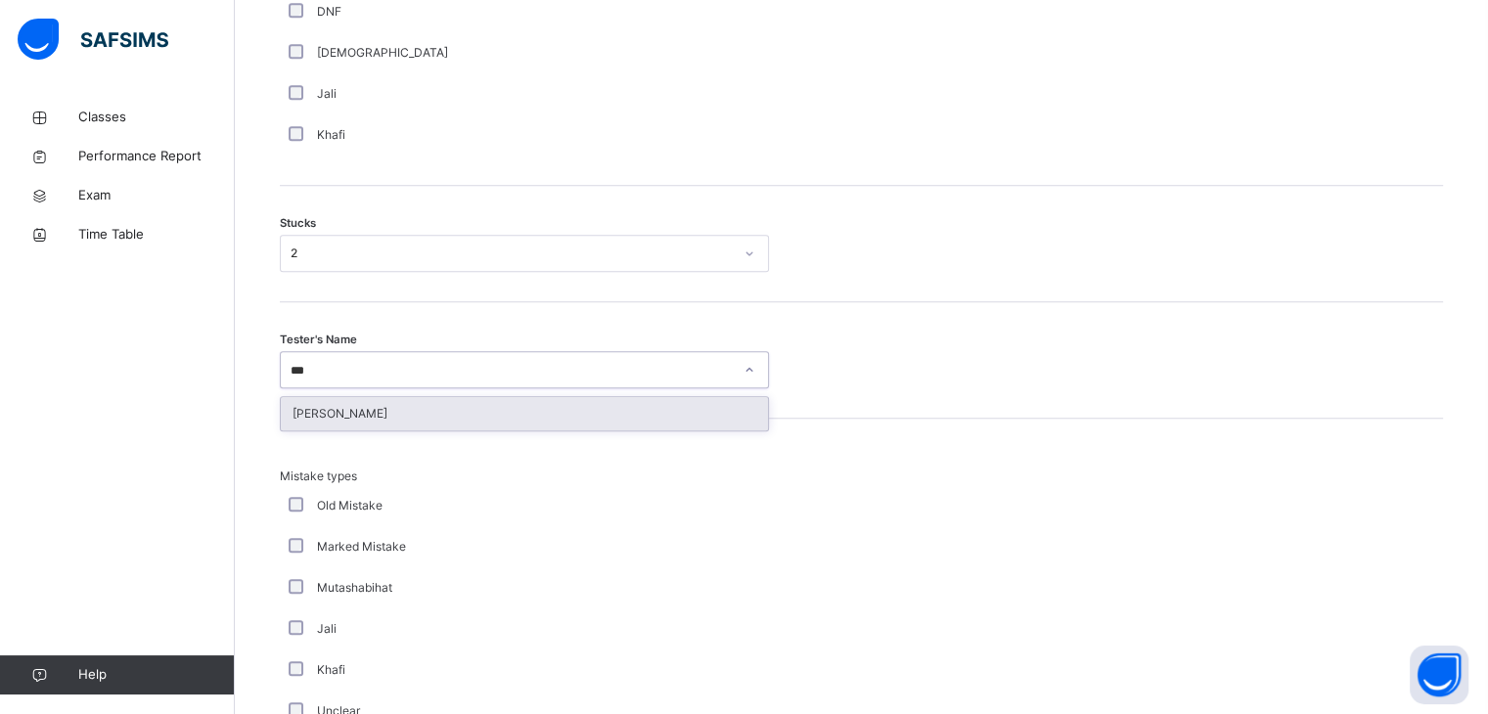
type input "****"
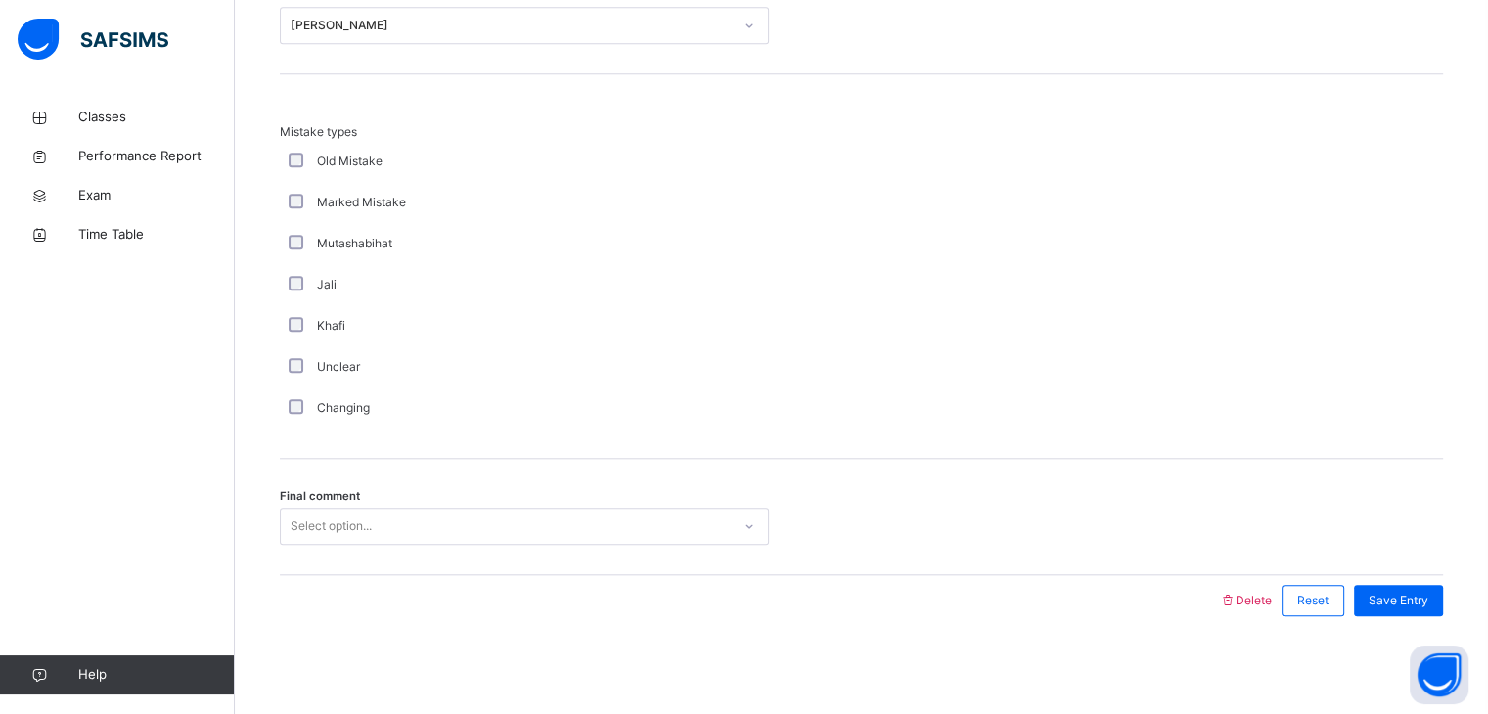
scroll to position [1885, 0]
click at [325, 523] on div "Select option..." at bounding box center [330, 526] width 81 height 37
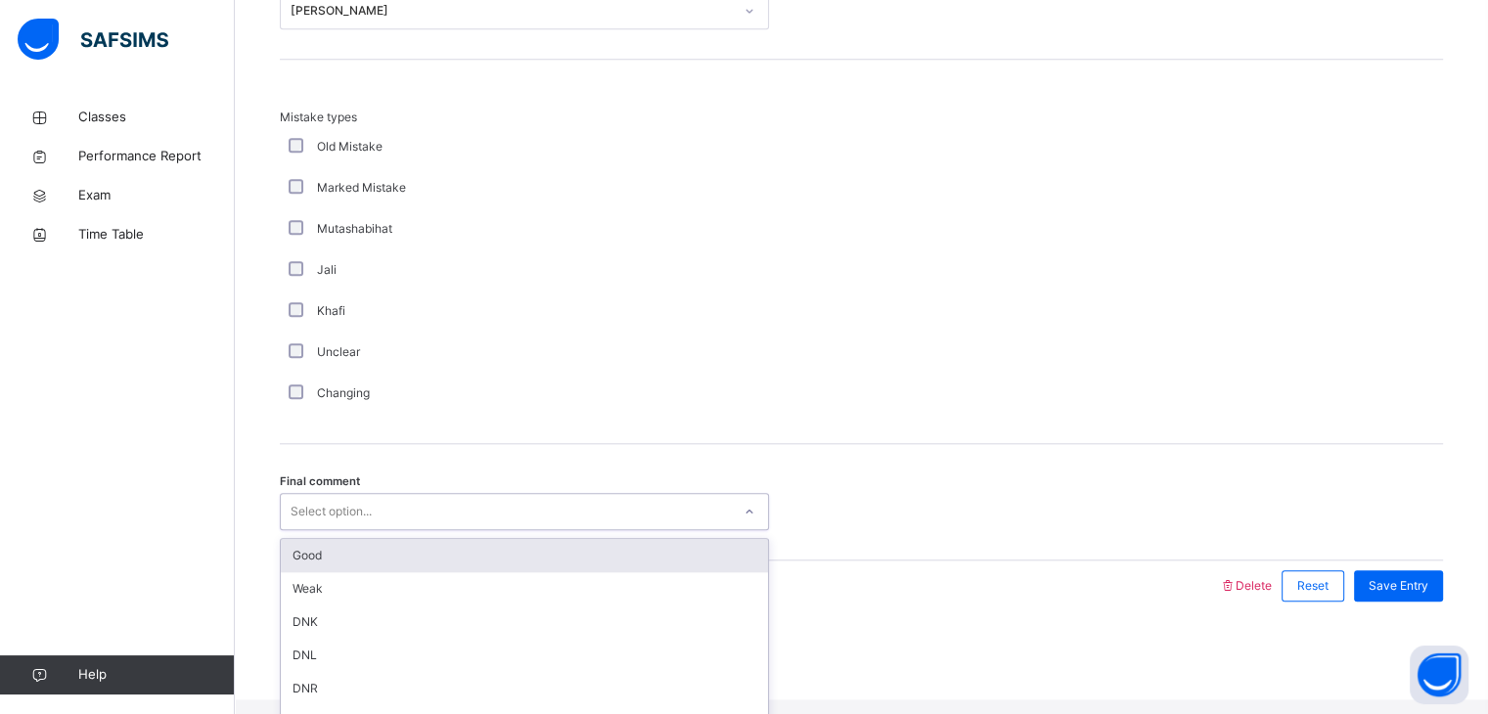
click at [325, 572] on div "Good" at bounding box center [524, 555] width 487 height 33
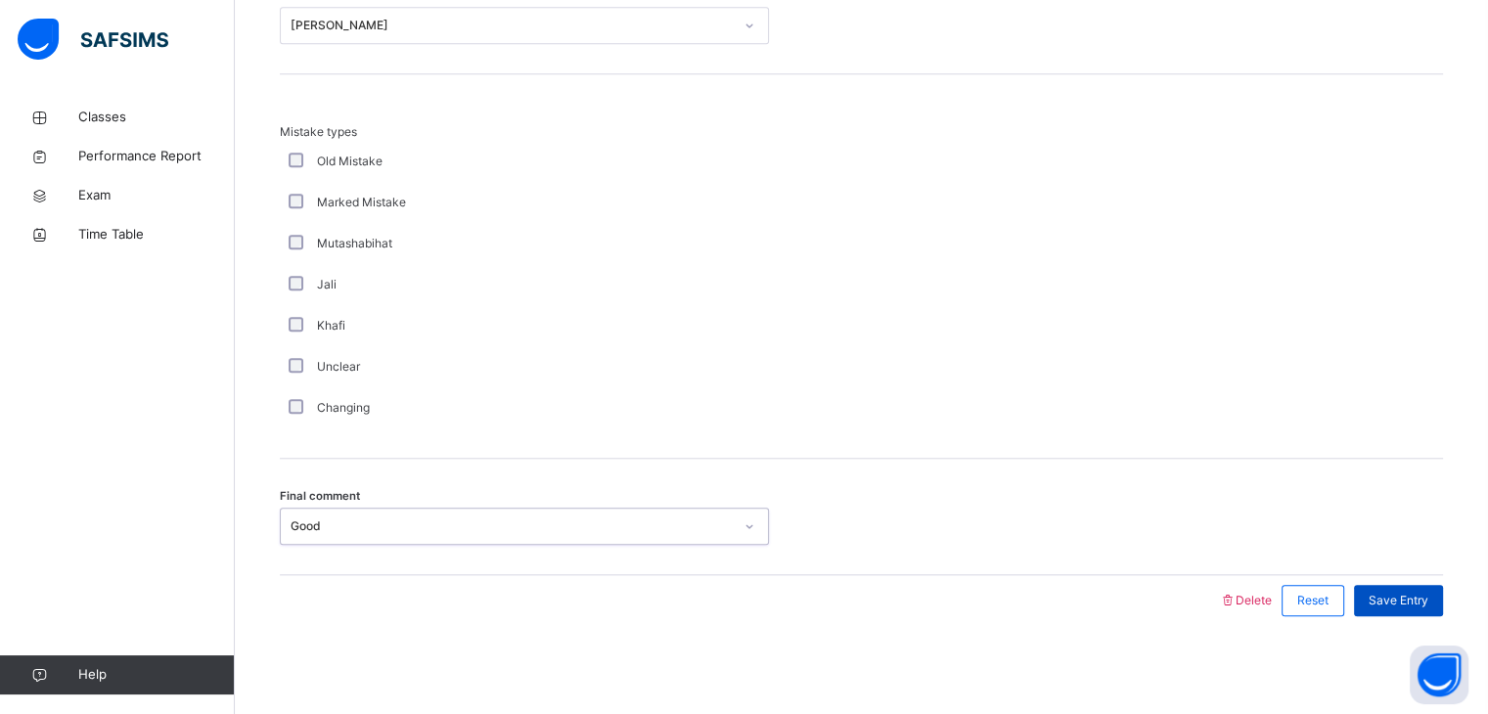
click at [1390, 596] on span "Save Entry" at bounding box center [1398, 601] width 60 height 18
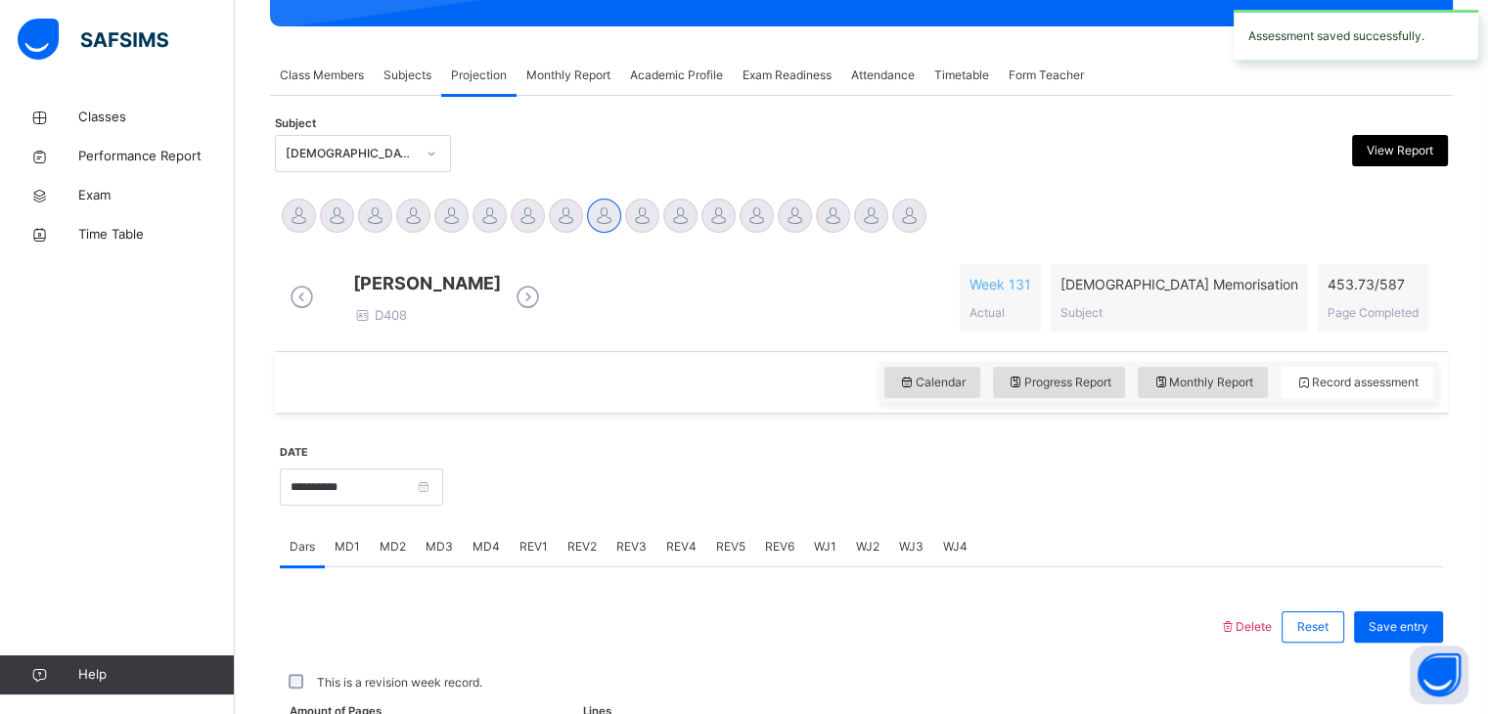
scroll to position [755, 0]
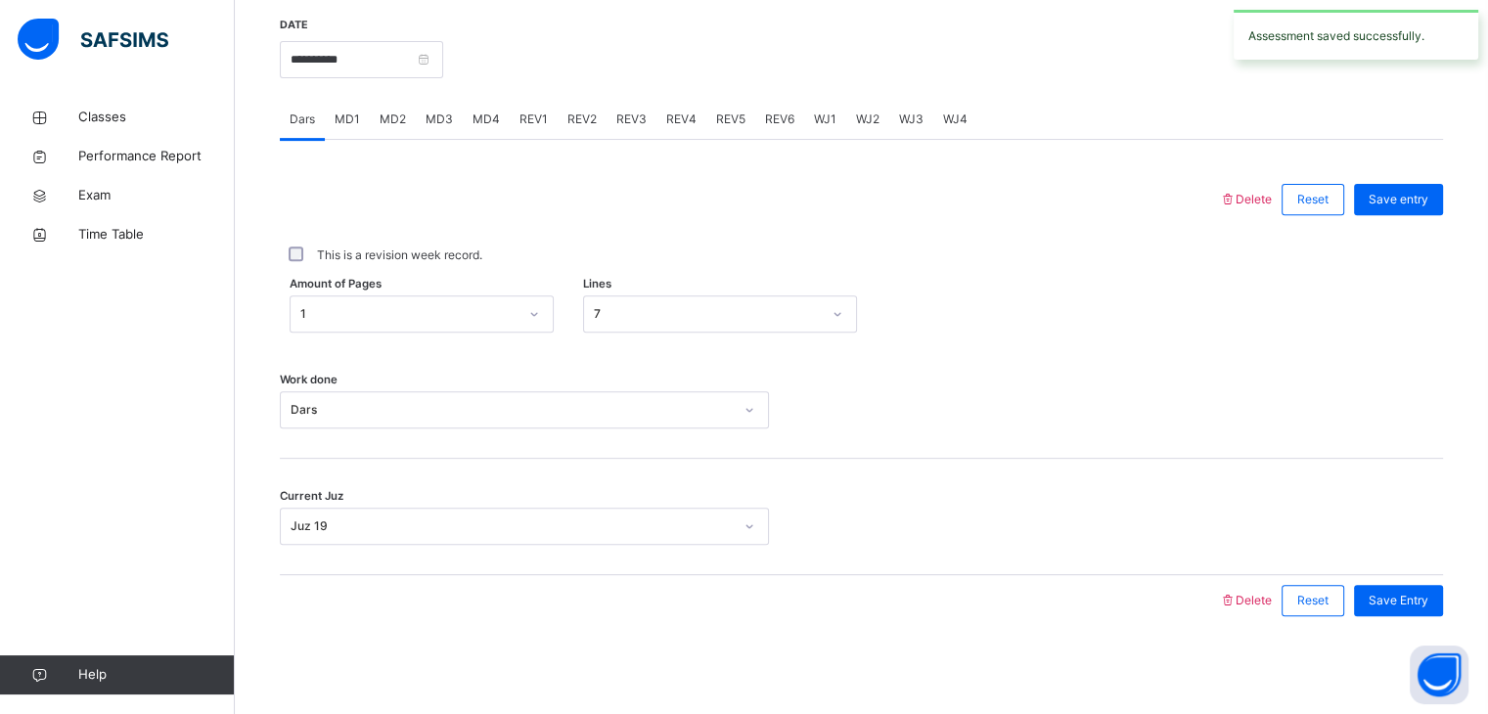
click at [533, 109] on div "REV1" at bounding box center [534, 119] width 48 height 39
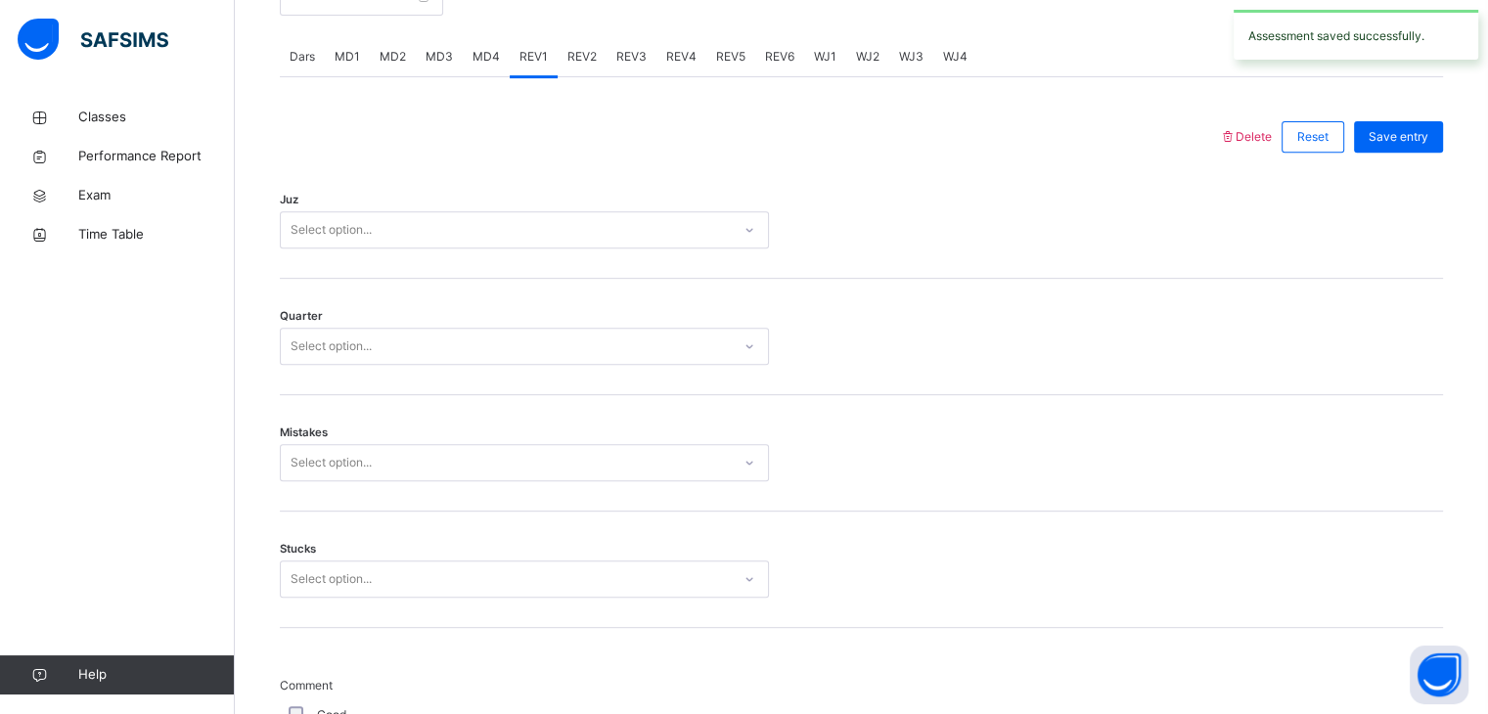
scroll to position [798, 0]
click at [509, 252] on div "Select option..." at bounding box center [524, 233] width 489 height 37
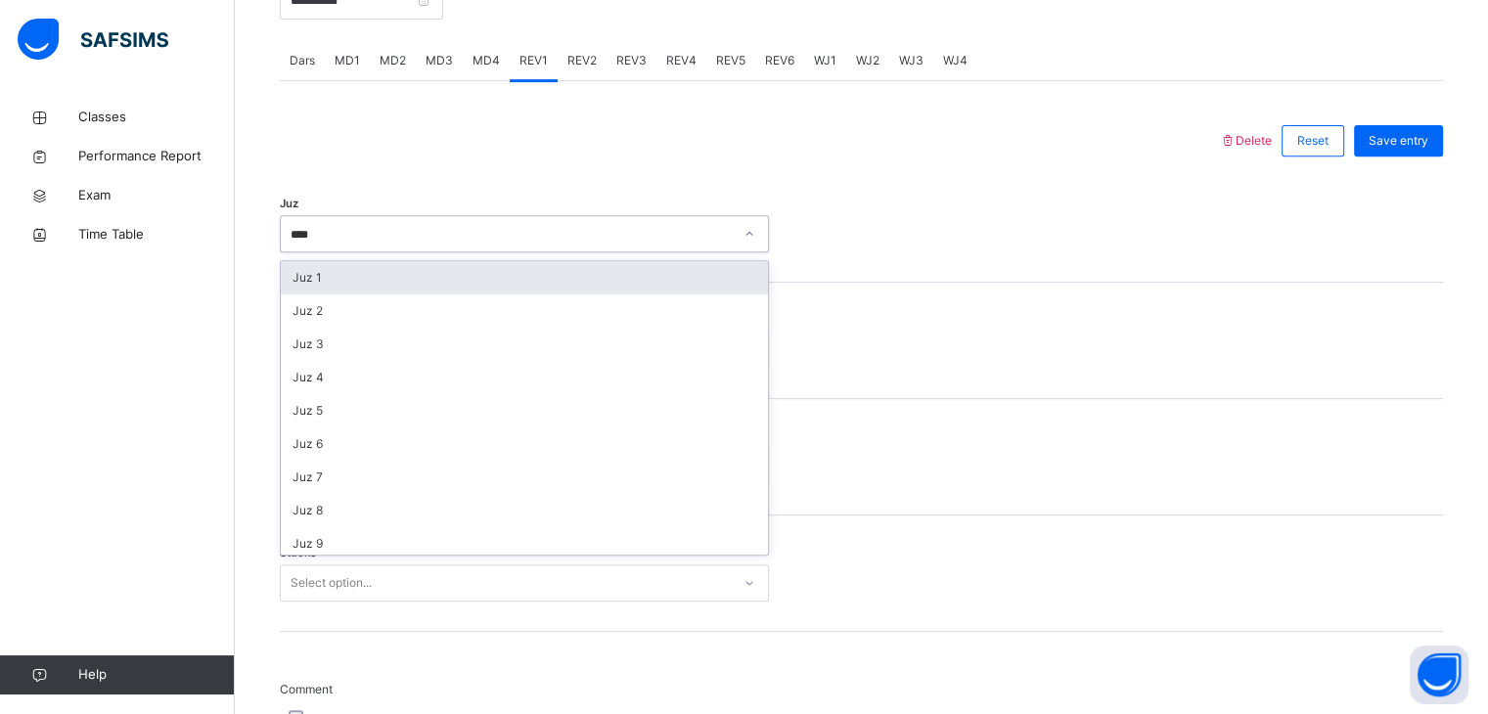
type input "*****"
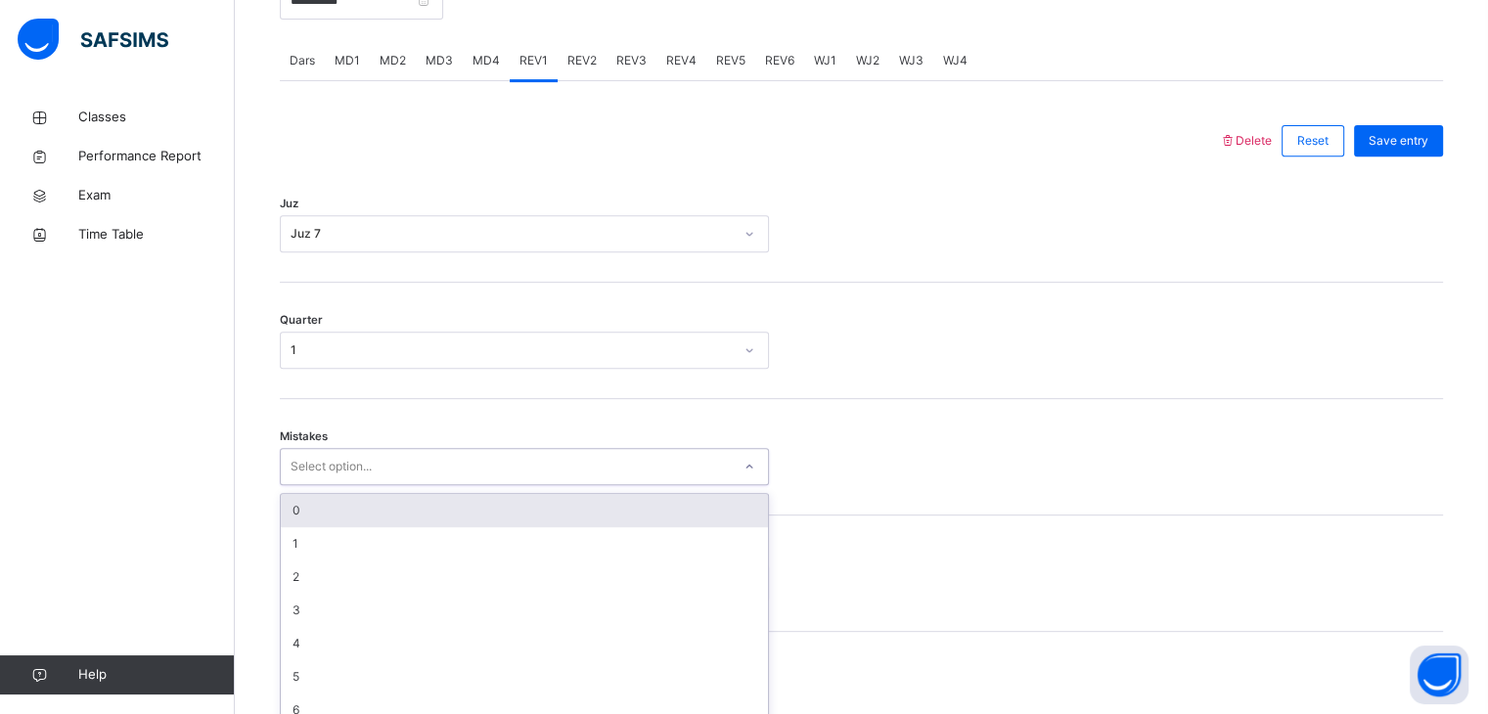
scroll to position [833, 0]
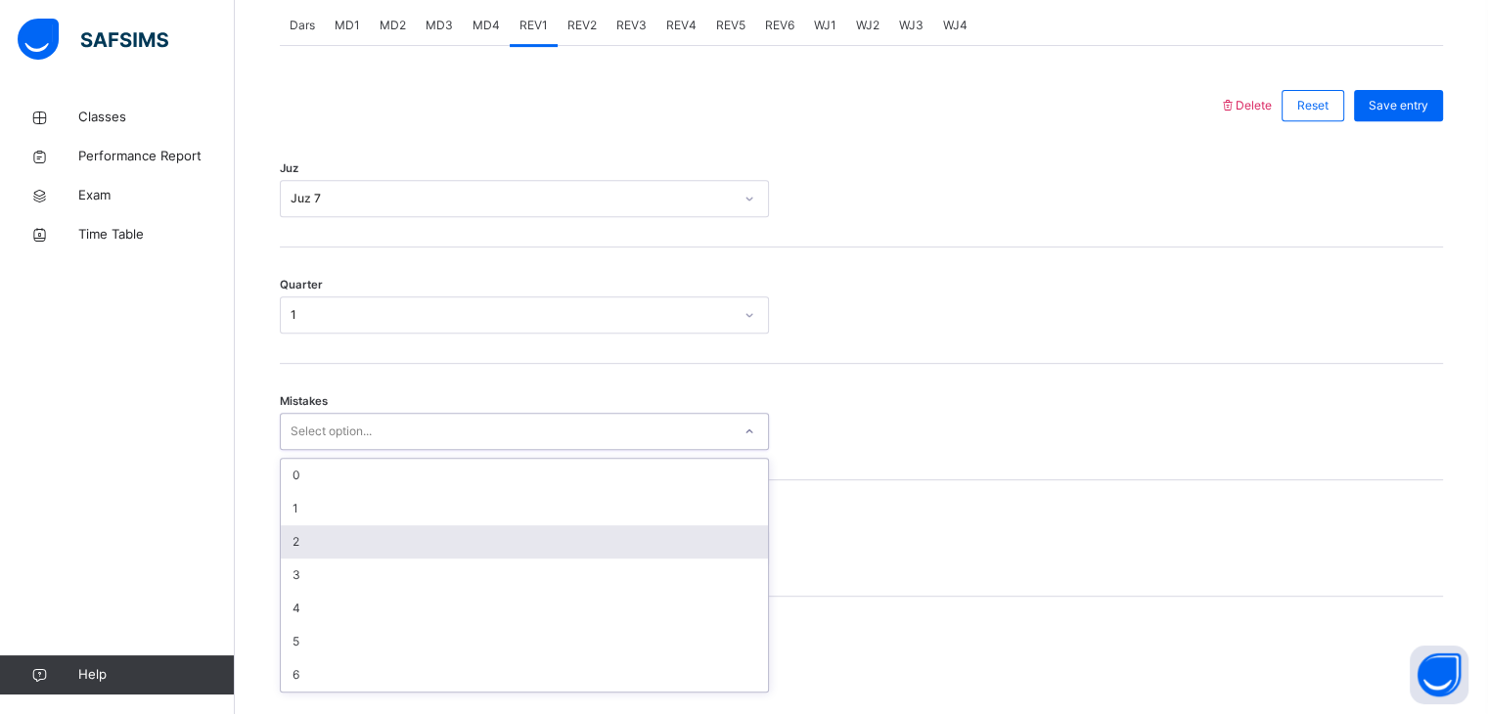
click at [309, 545] on div "2" at bounding box center [524, 541] width 487 height 33
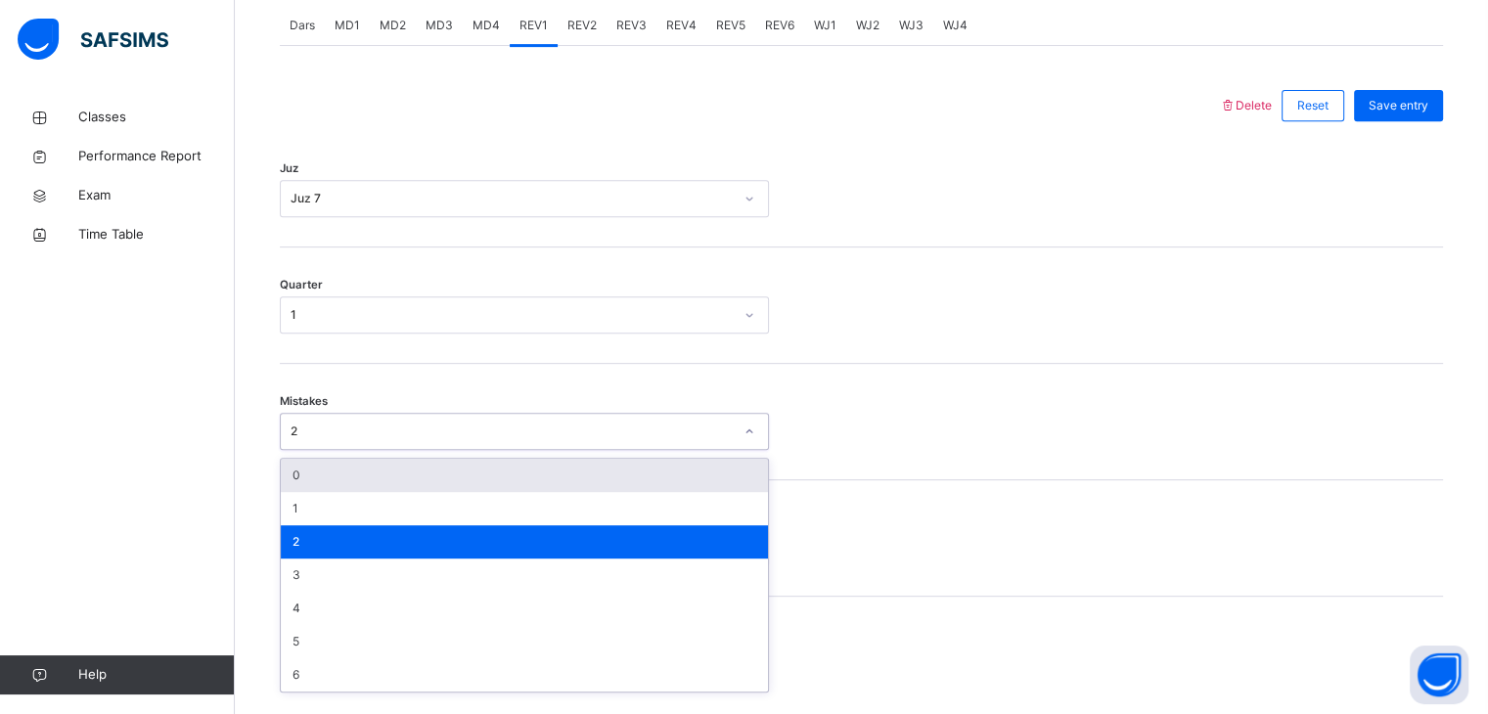
drag, startPoint x: 344, startPoint y: 443, endPoint x: 341, endPoint y: 470, distance: 27.5
click at [341, 470] on div "Mistakes option 2, selected. option 0 focused, 1 of 7. 7 results available. Use…" at bounding box center [861, 422] width 1163 height 116
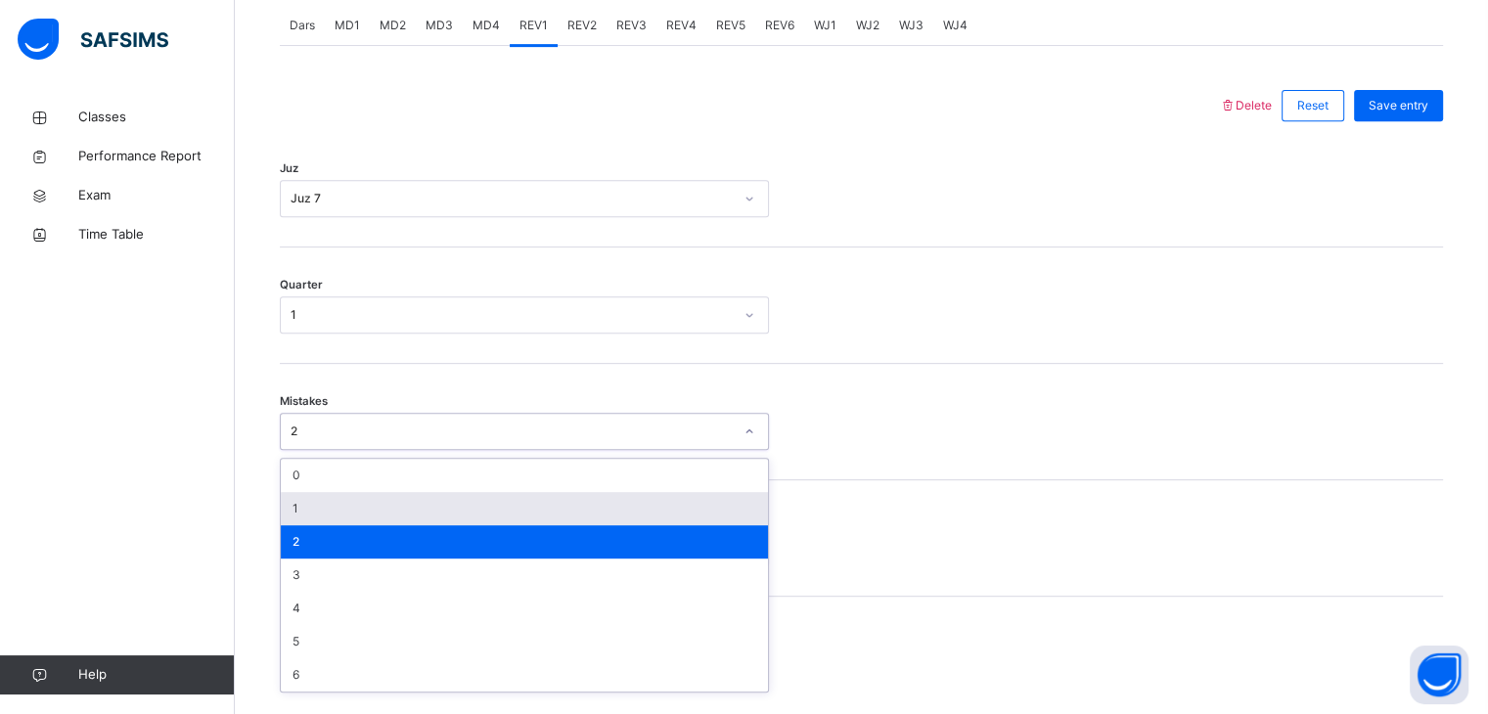
drag, startPoint x: 325, startPoint y: 517, endPoint x: 323, endPoint y: 529, distance: 11.9
click at [323, 525] on div "1" at bounding box center [524, 508] width 487 height 33
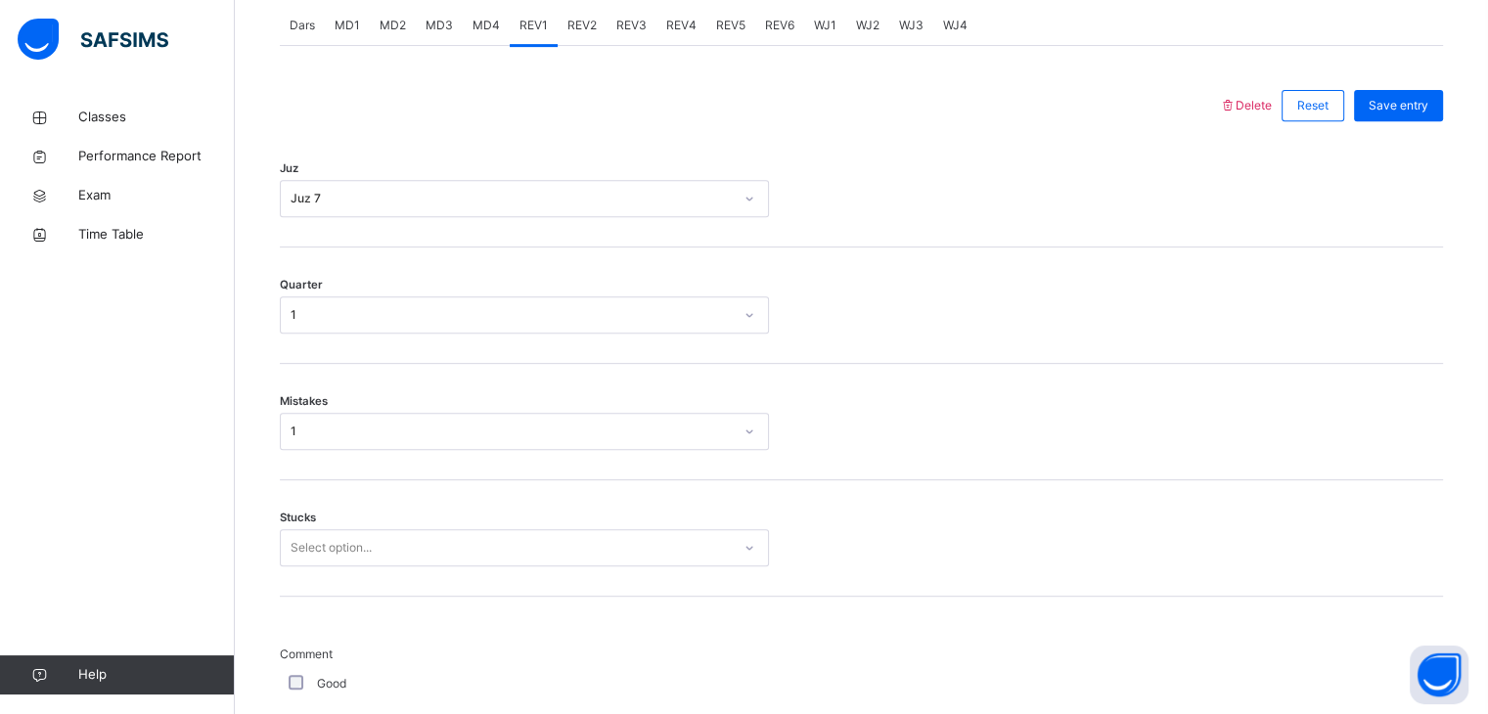
drag, startPoint x: 333, startPoint y: 585, endPoint x: 333, endPoint y: 571, distance: 13.7
click at [333, 572] on div "Stucks Select option..." at bounding box center [861, 538] width 1163 height 116
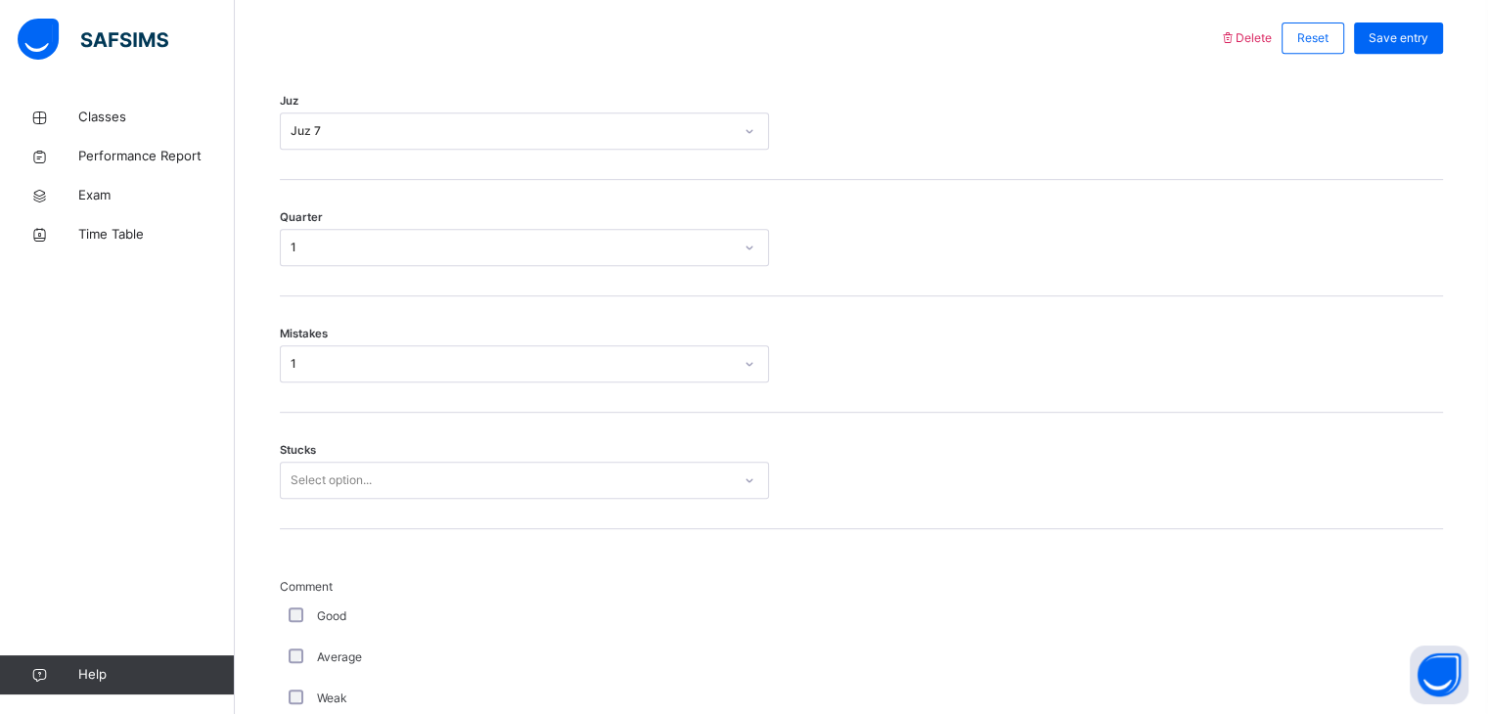
click at [333, 499] on div "Select option..." at bounding box center [524, 480] width 489 height 37
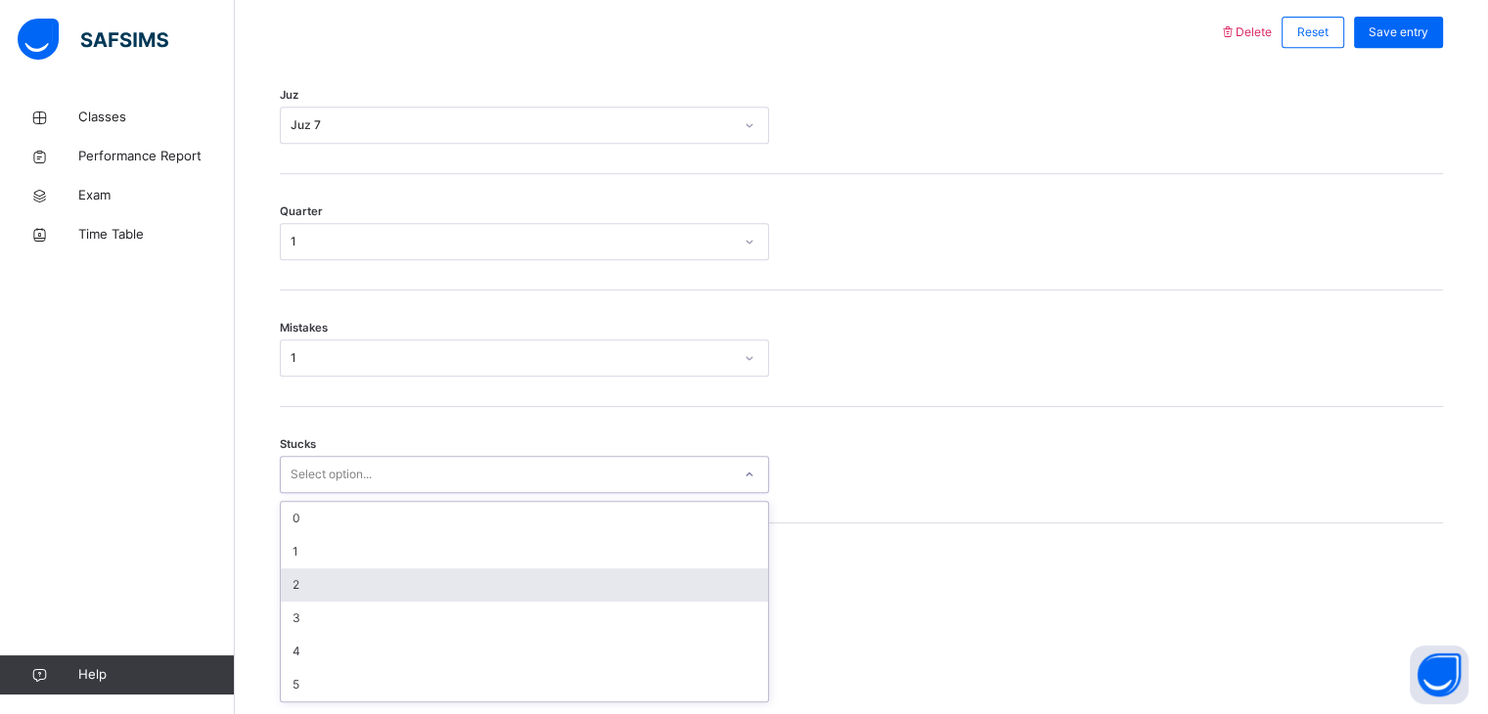
scroll to position [916, 0]
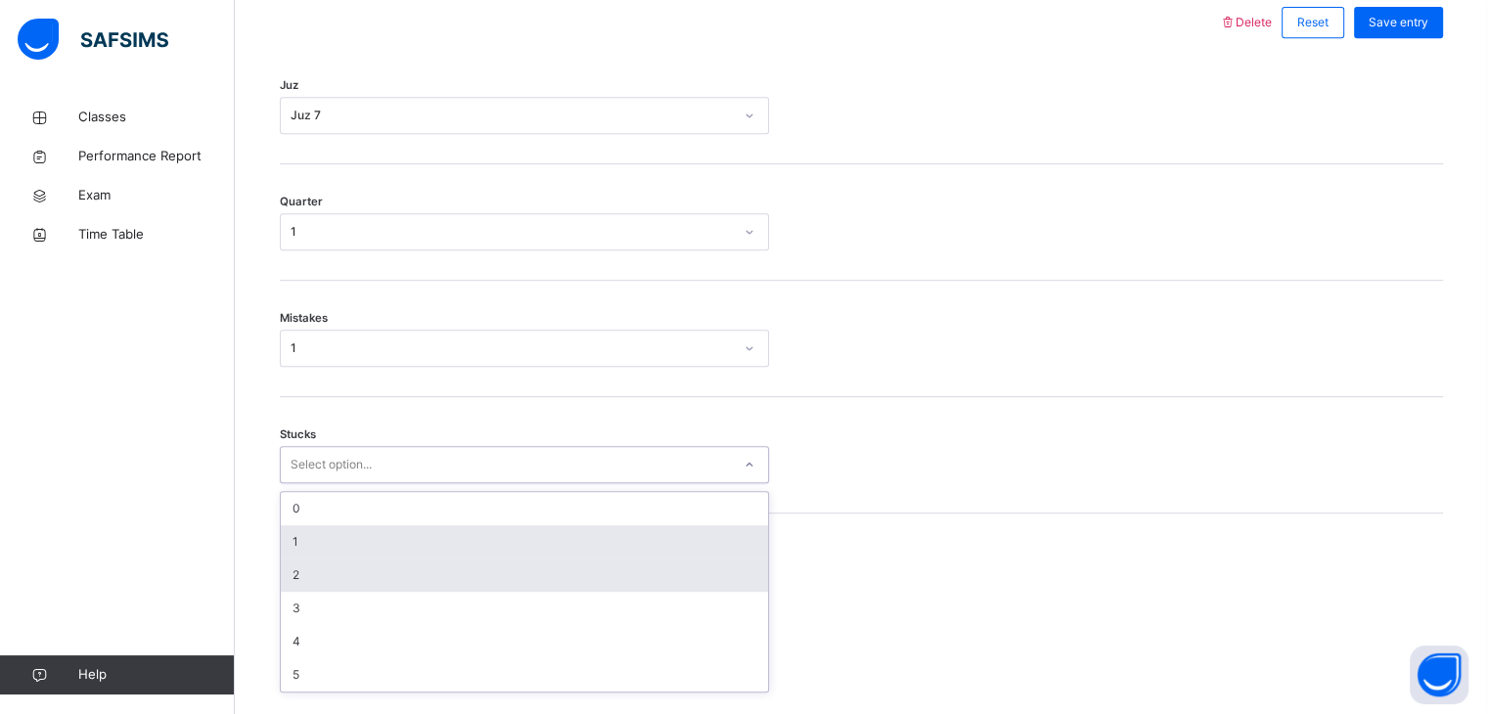
click at [330, 570] on div "0 1 2 3 4 5" at bounding box center [524, 592] width 487 height 200
click at [330, 559] on div "1" at bounding box center [524, 541] width 487 height 33
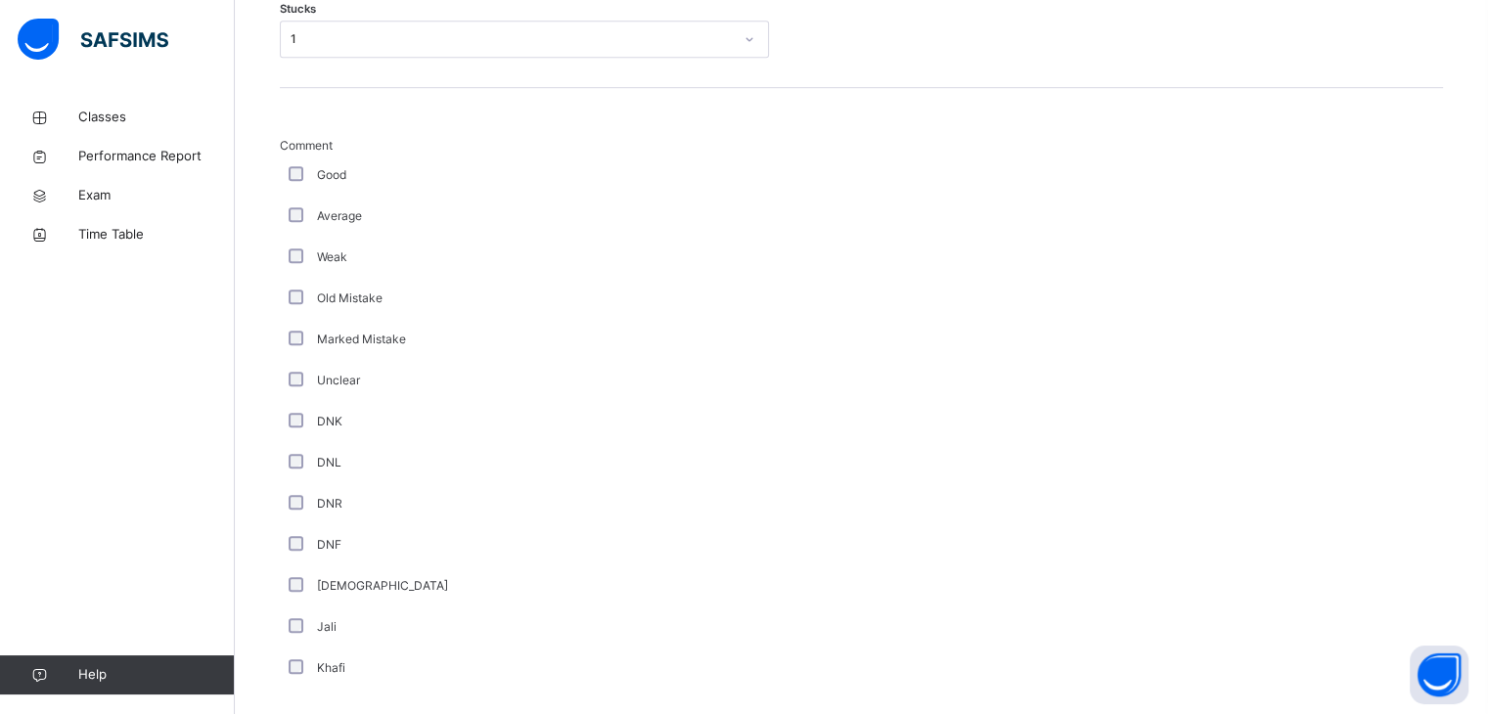
scroll to position [1341, 0]
click at [292, 607] on div "[DEMOGRAPHIC_DATA]" at bounding box center [524, 586] width 489 height 41
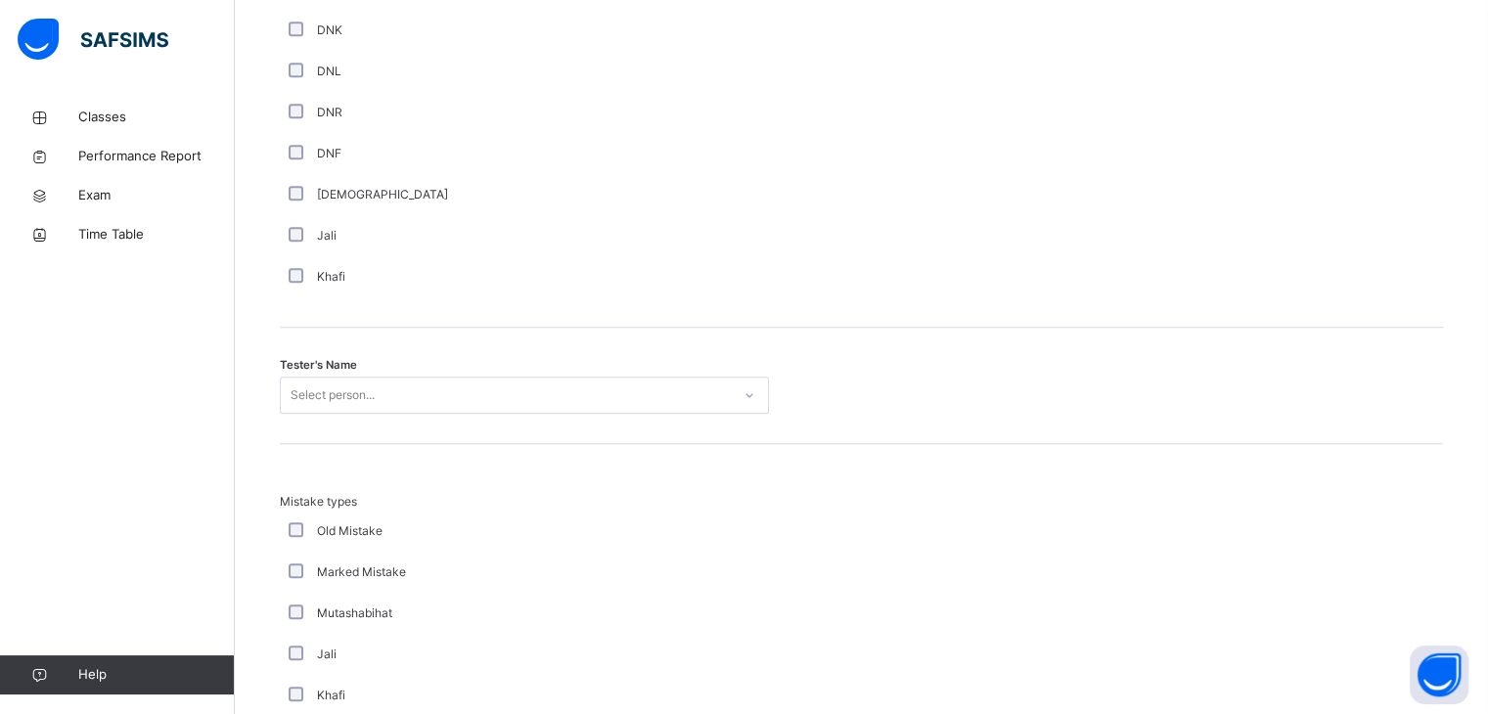
click at [352, 414] on div "Select person..." at bounding box center [524, 395] width 489 height 37
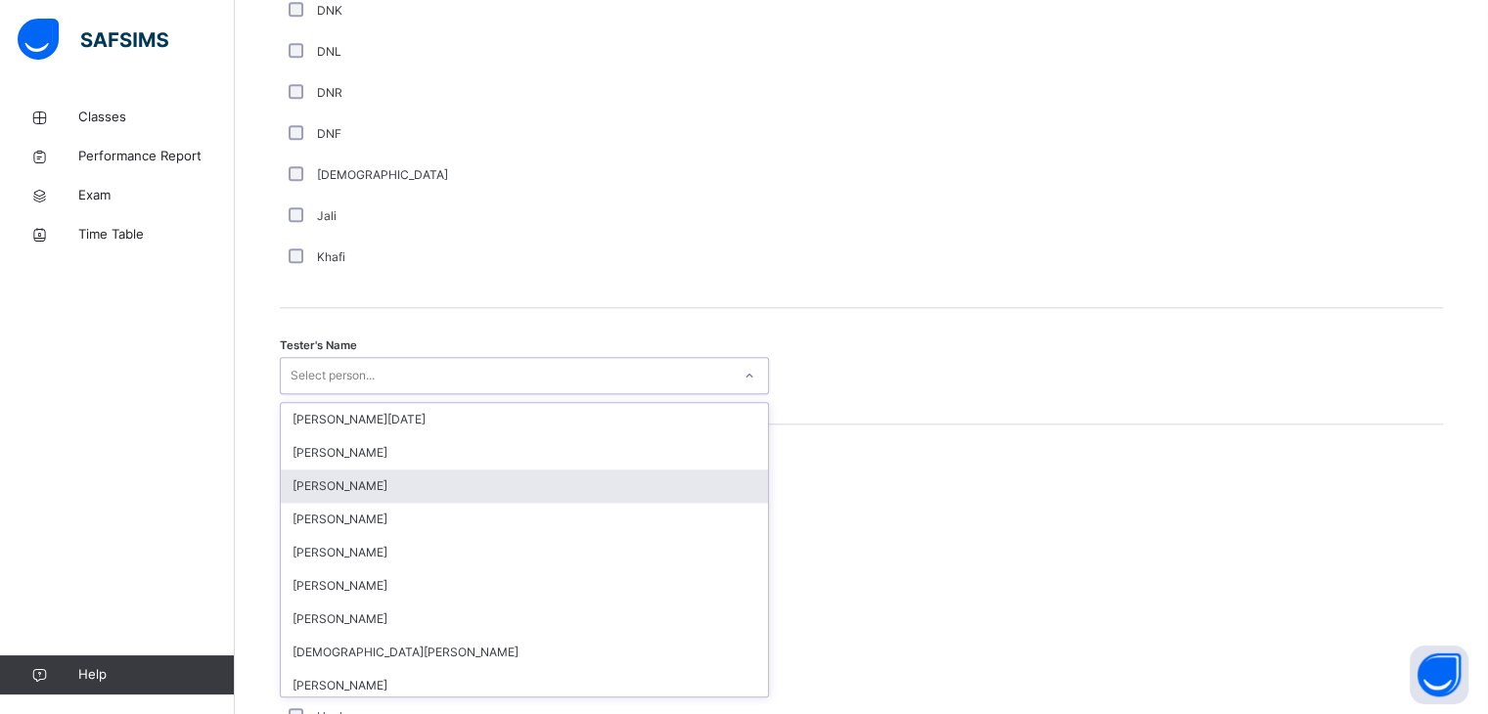
scroll to position [1758, 0]
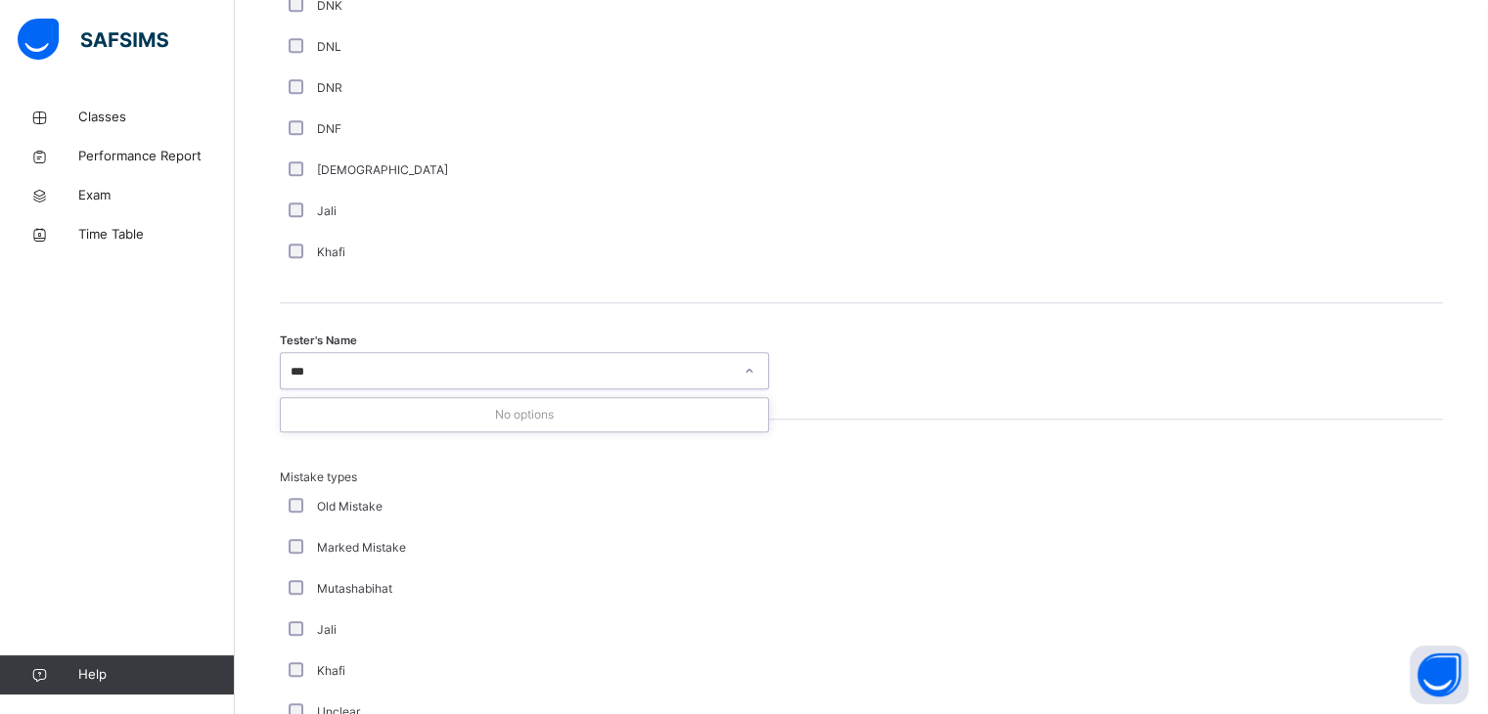
type input "****"
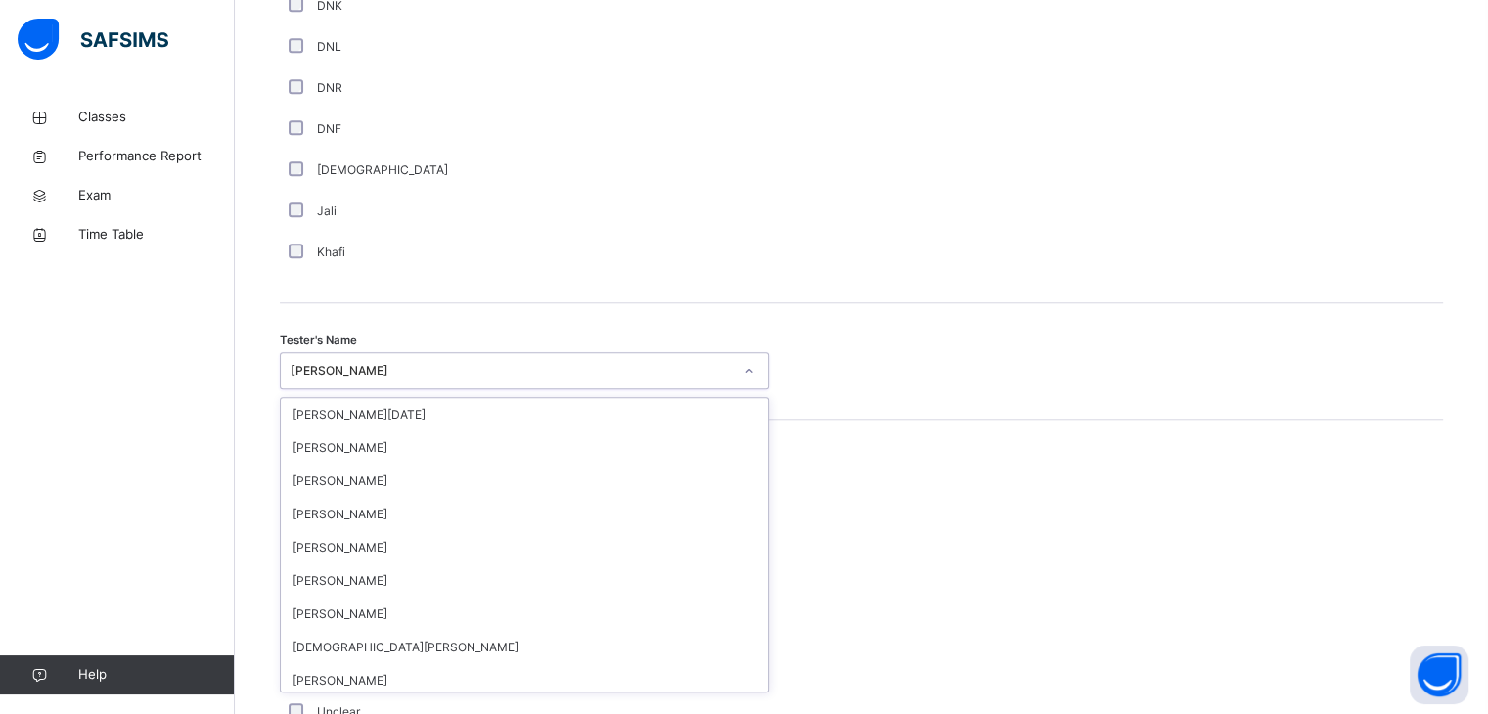
scroll to position [1347, 0]
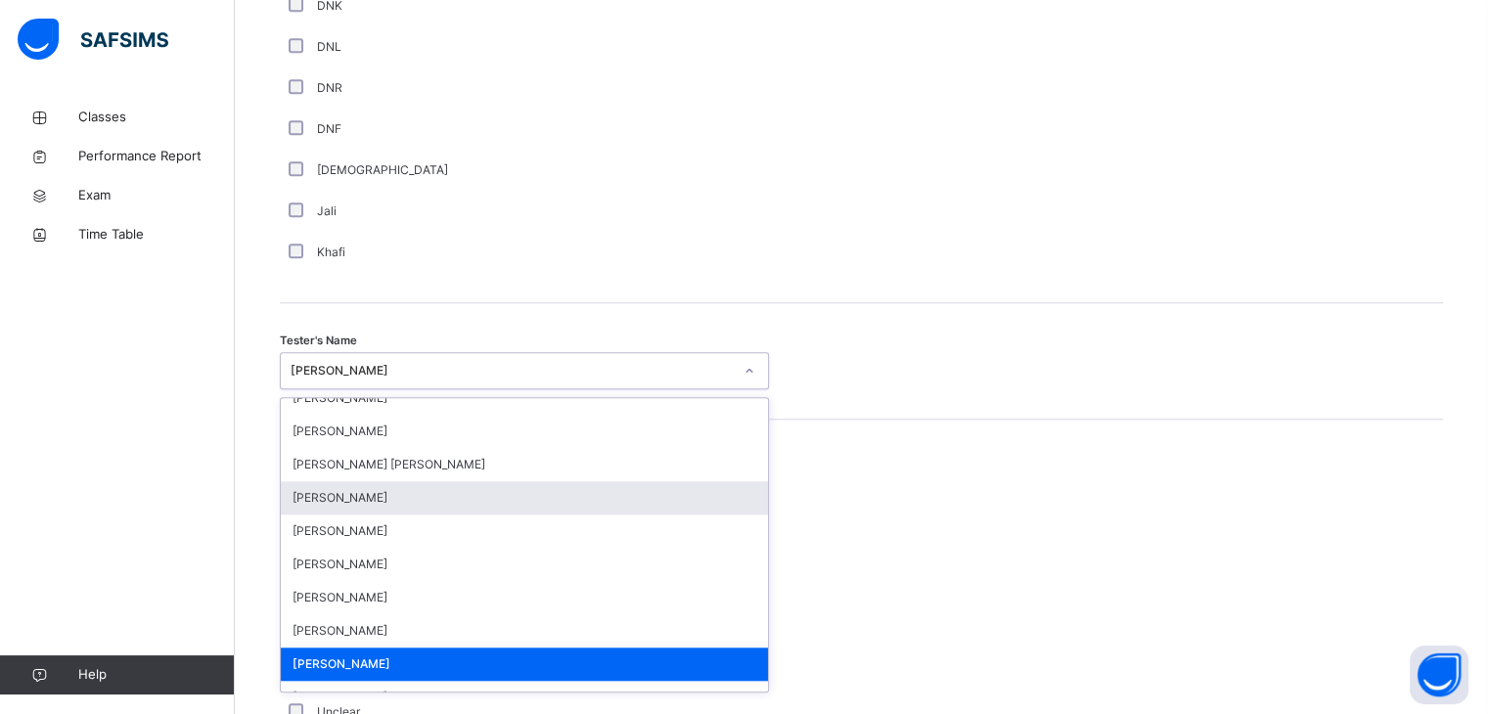
click at [1154, 453] on div "Mistake types Old Mistake Marked Mistake Mutashabihat [PERSON_NAME] Unclear Cha…" at bounding box center [861, 612] width 1163 height 384
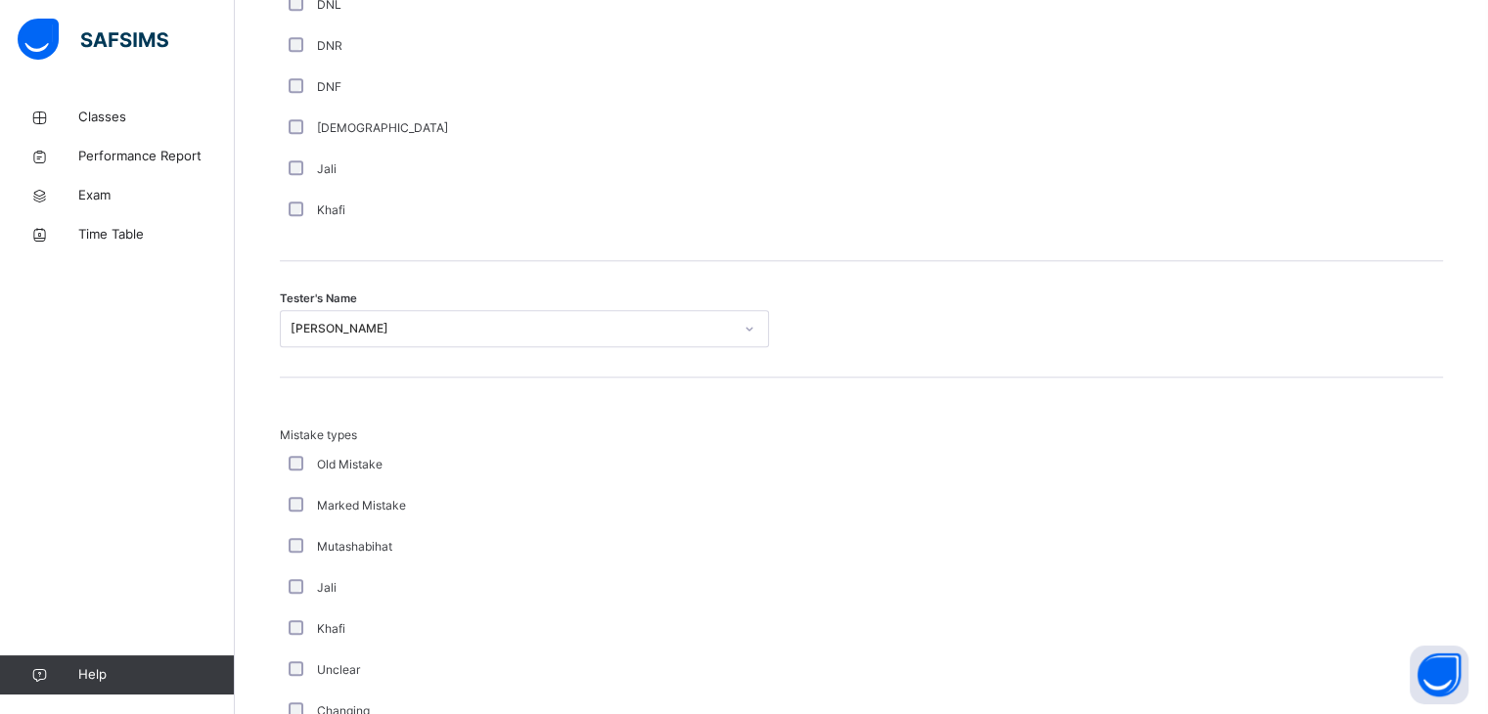
scroll to position [1809, 0]
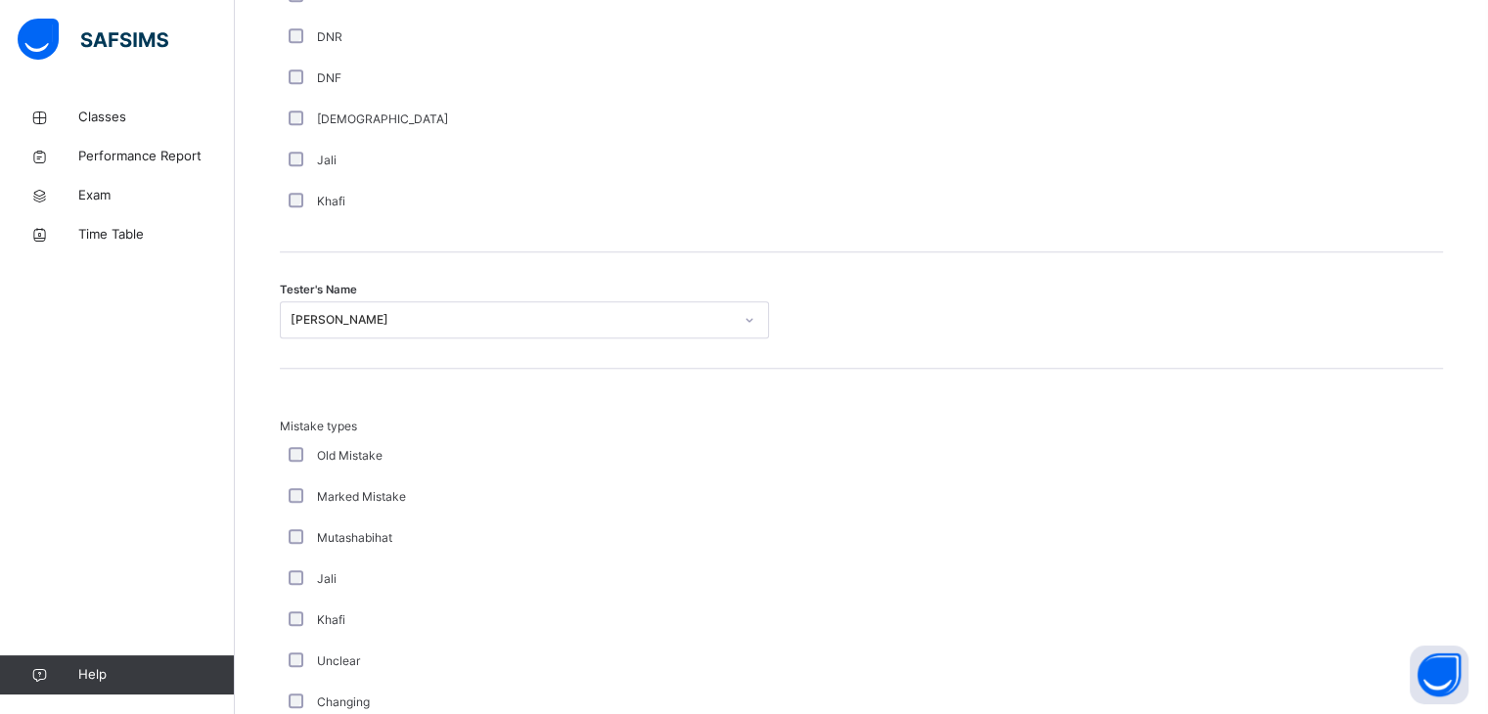
click at [288, 559] on div "Mutashabihat" at bounding box center [524, 537] width 489 height 41
click at [290, 547] on div "Mutashabihat" at bounding box center [524, 538] width 479 height 18
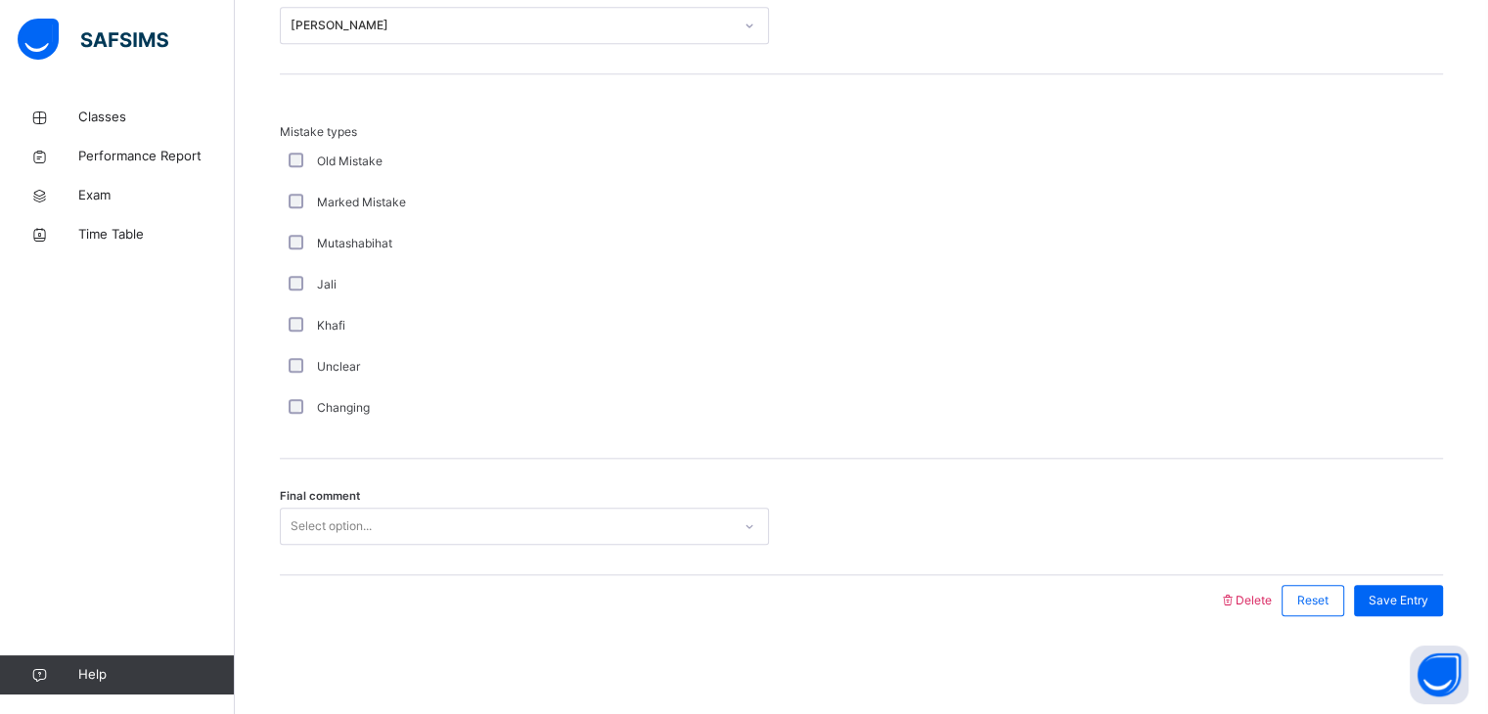
scroll to position [2117, 0]
click at [307, 533] on div "Select option..." at bounding box center [330, 526] width 81 height 37
click at [1443, 607] on div "Save Entry" at bounding box center [1398, 600] width 89 height 31
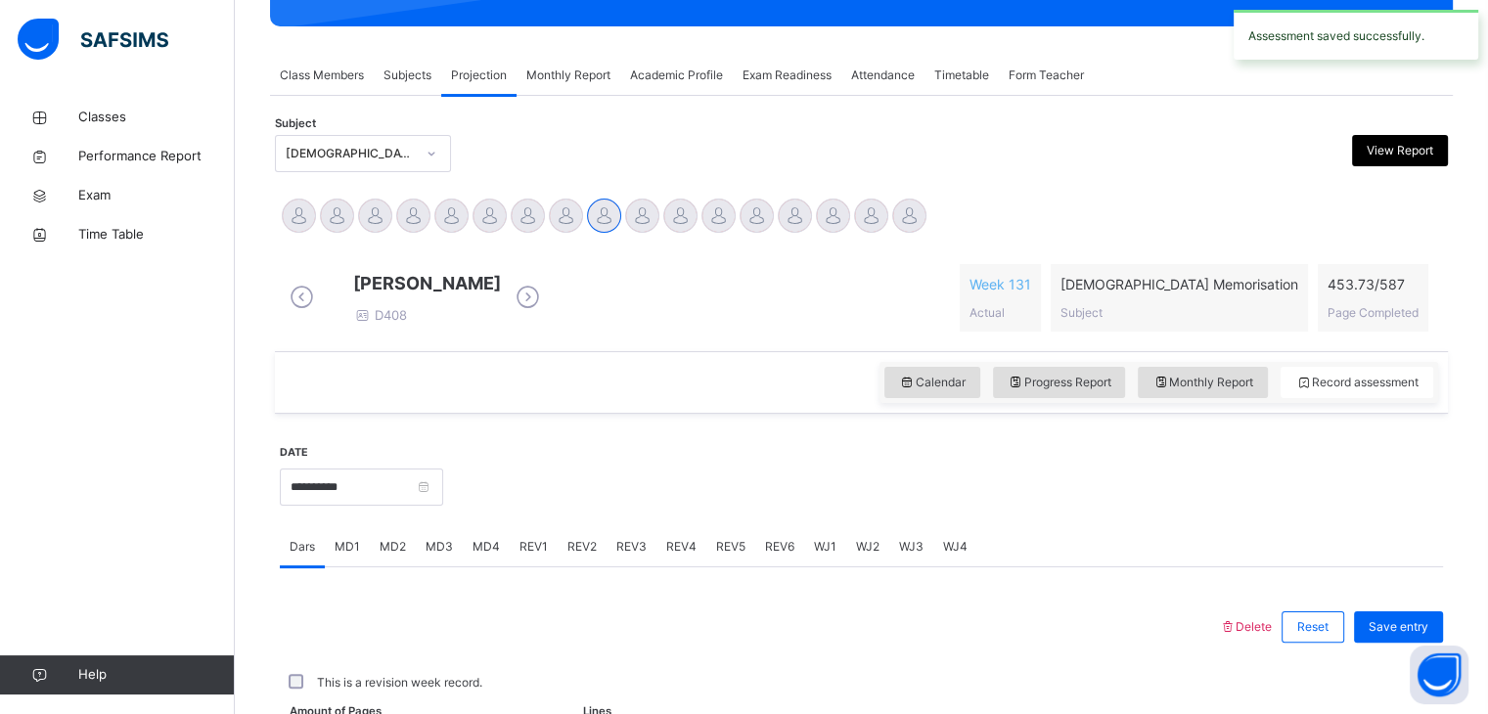
scroll to position [755, 0]
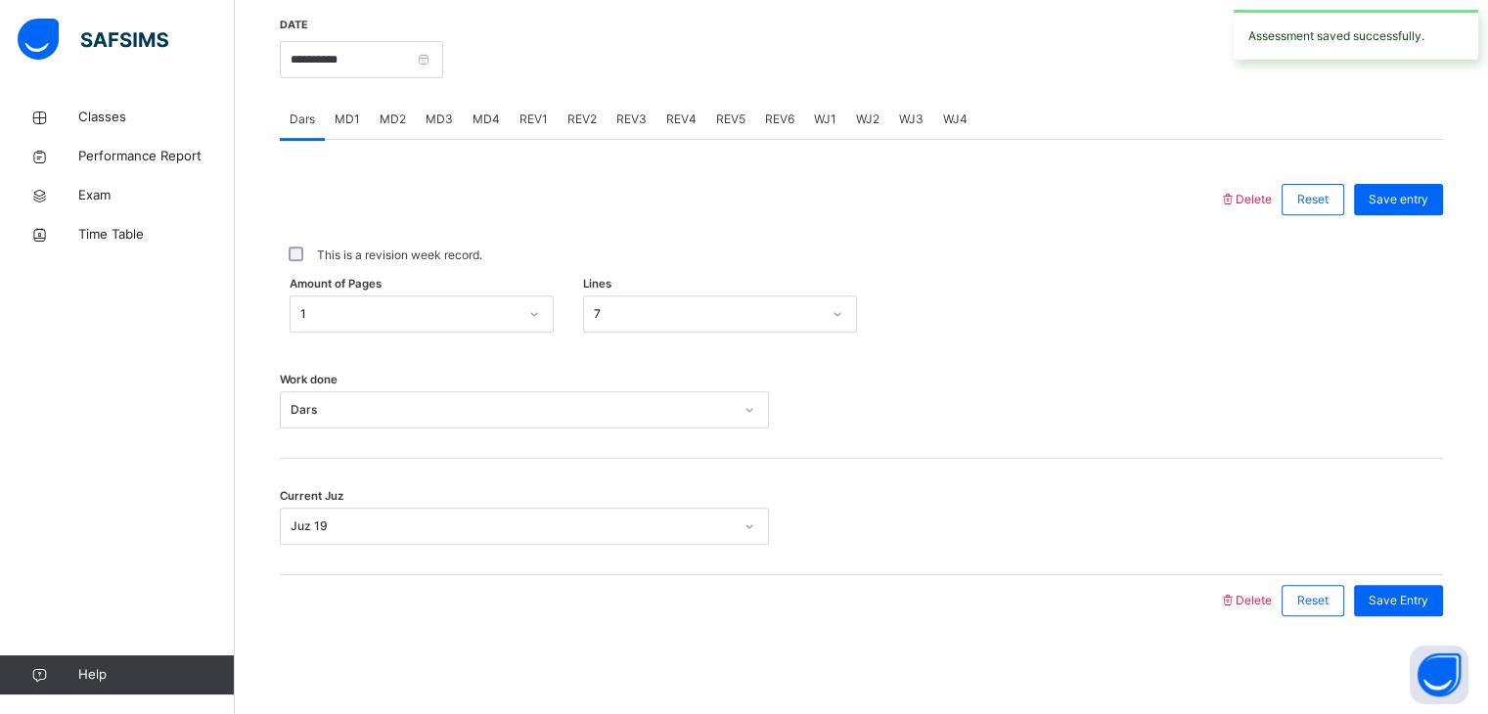
click at [567, 111] on div "REV2" at bounding box center [582, 119] width 49 height 39
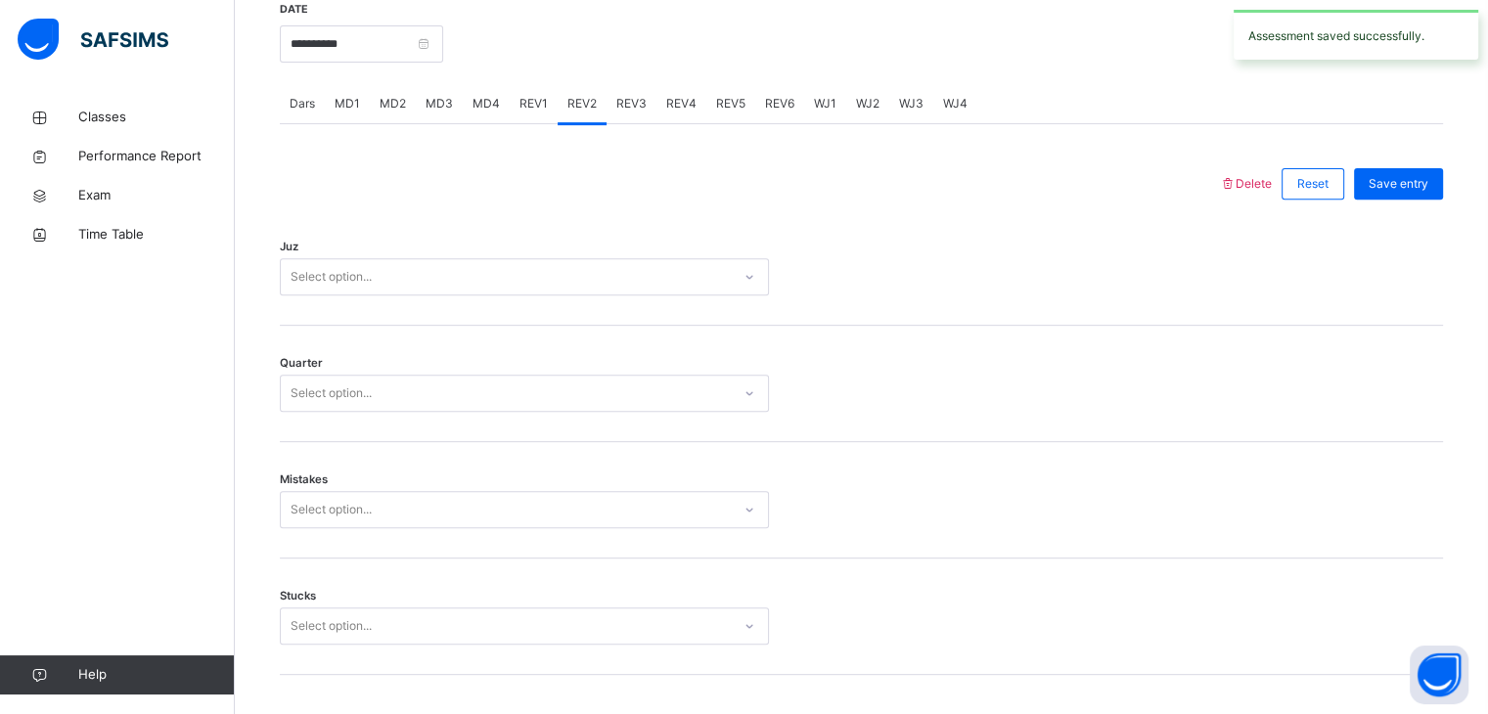
scroll to position [2117, 0]
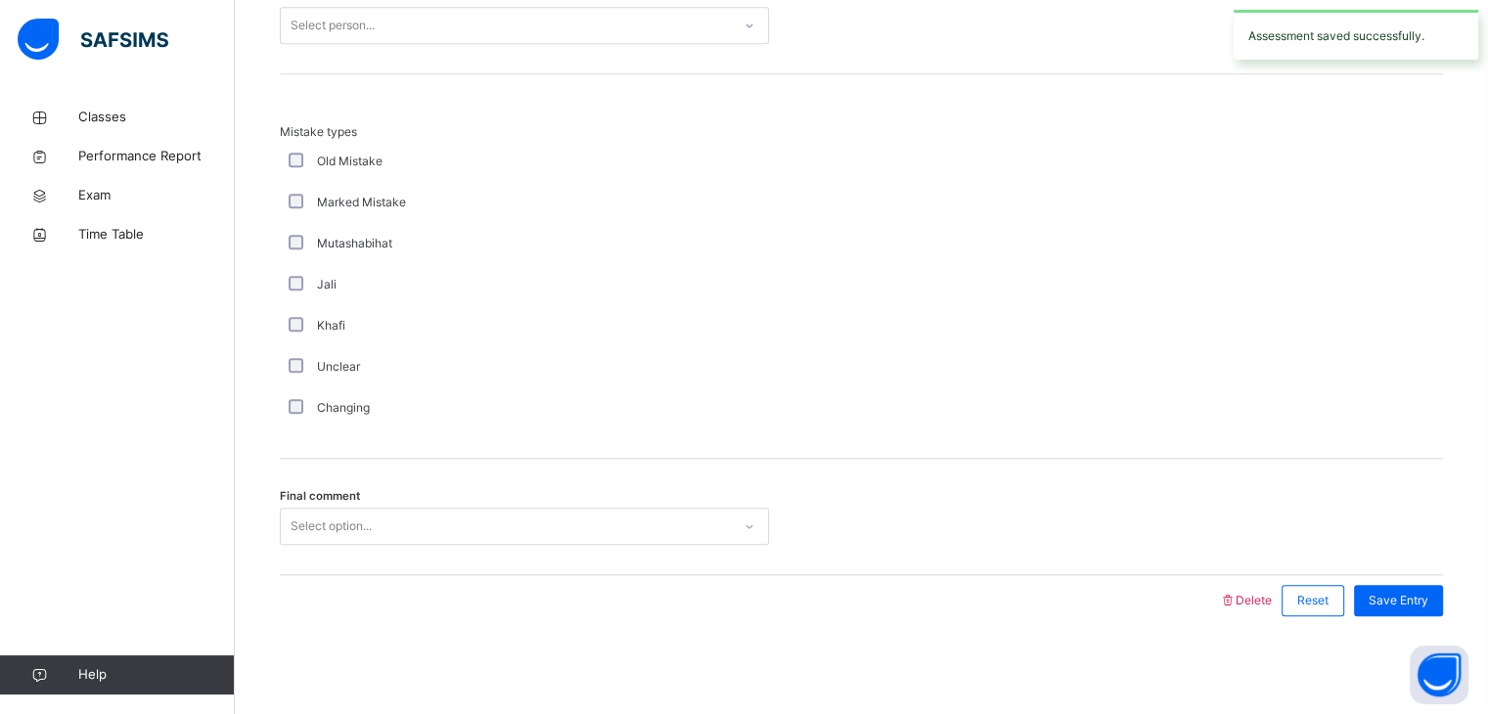
click at [367, 530] on div "Select option..." at bounding box center [330, 526] width 81 height 37
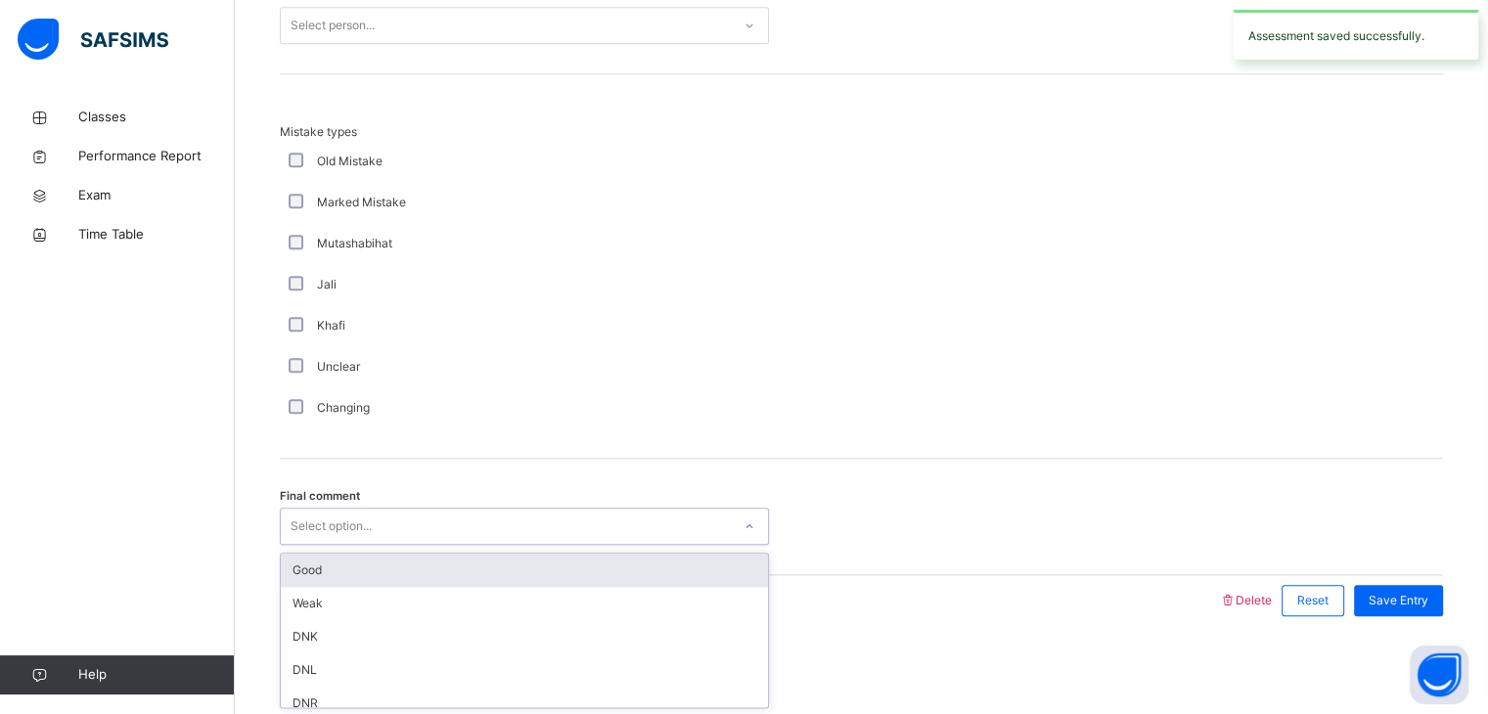
click at [376, 560] on div "Good" at bounding box center [524, 570] width 487 height 33
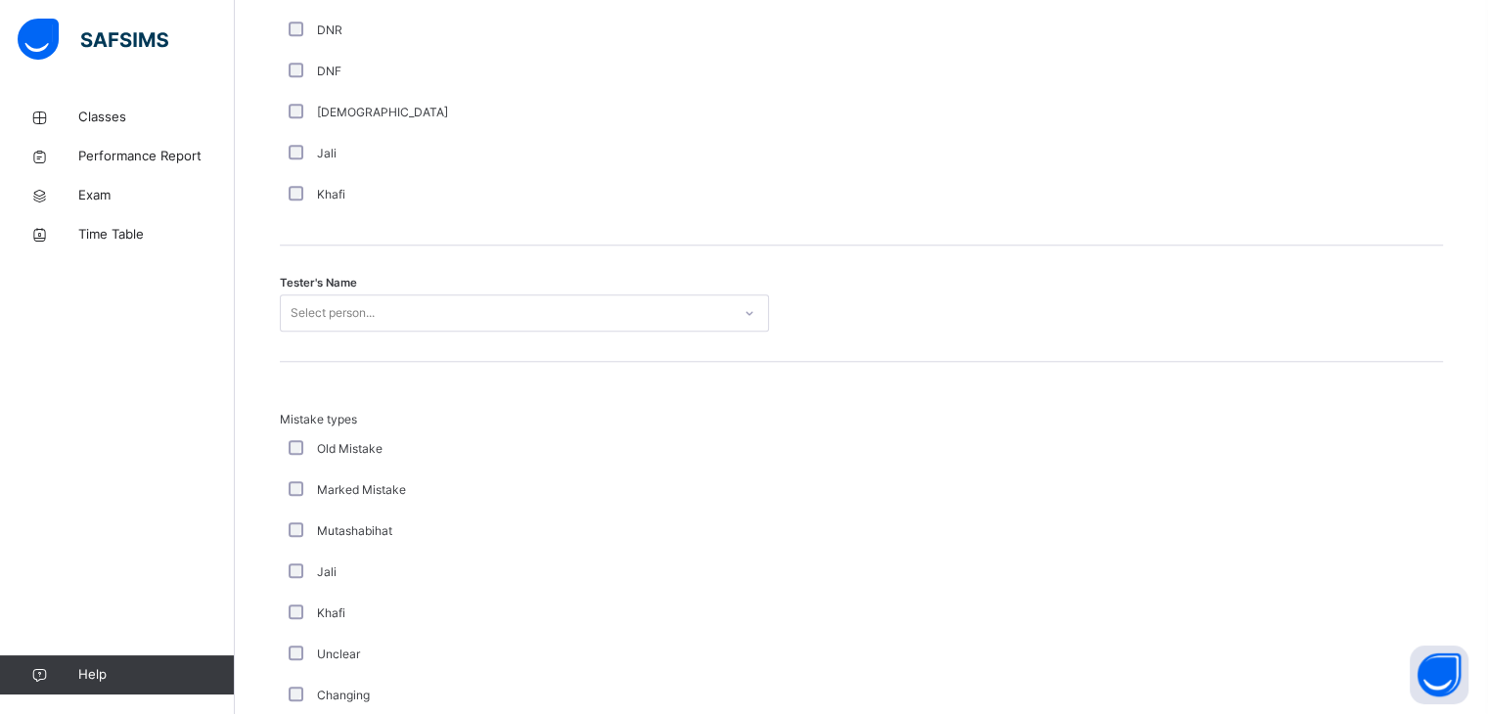
scroll to position [1796, 0]
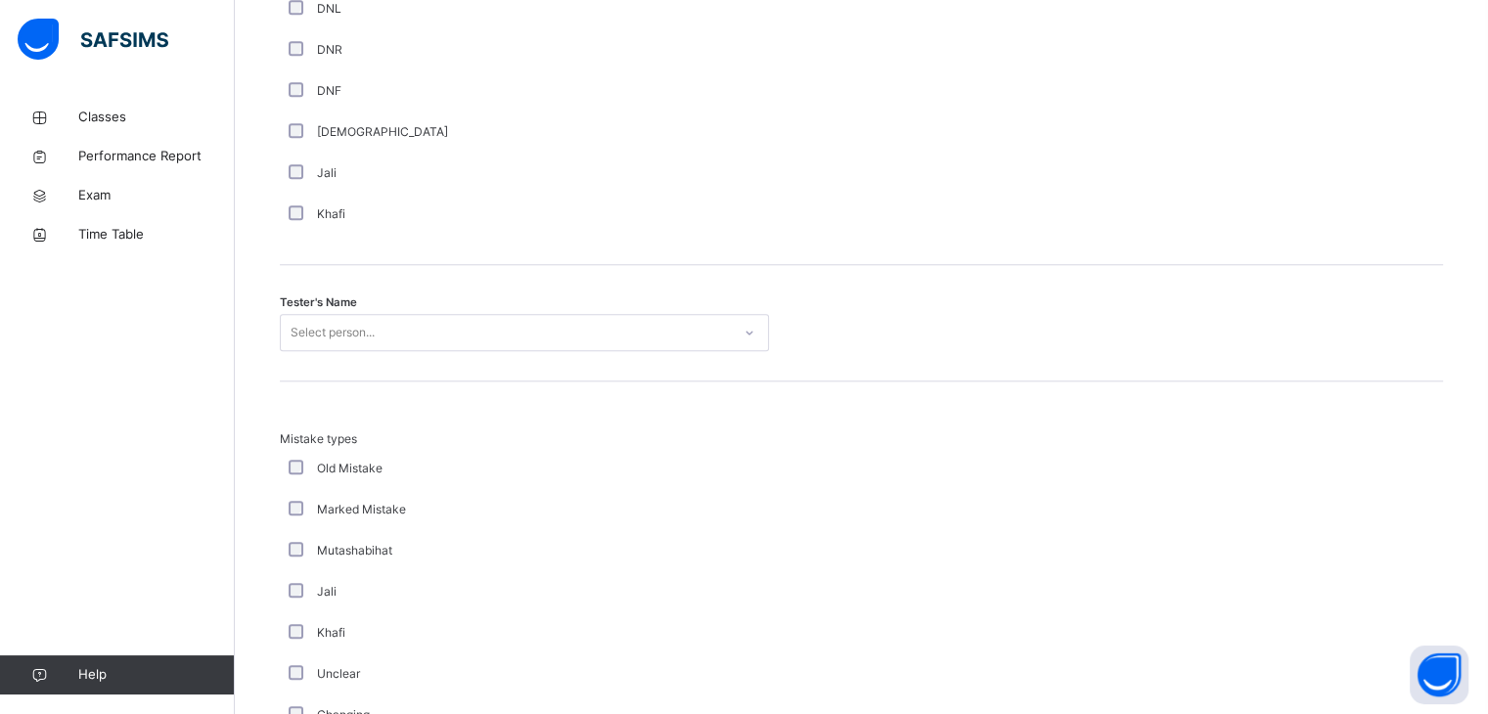
click at [353, 348] on div "Select person..." at bounding box center [332, 332] width 84 height 37
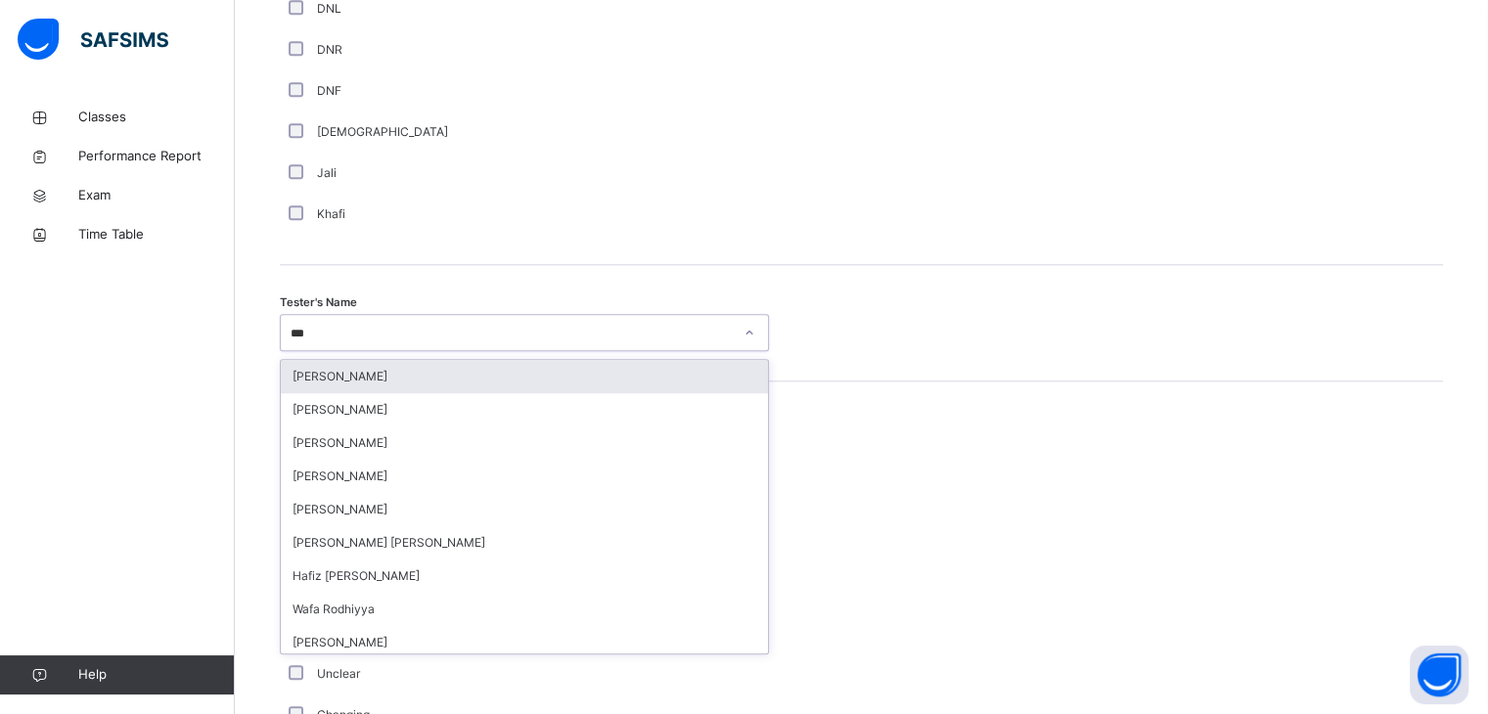
type input "****"
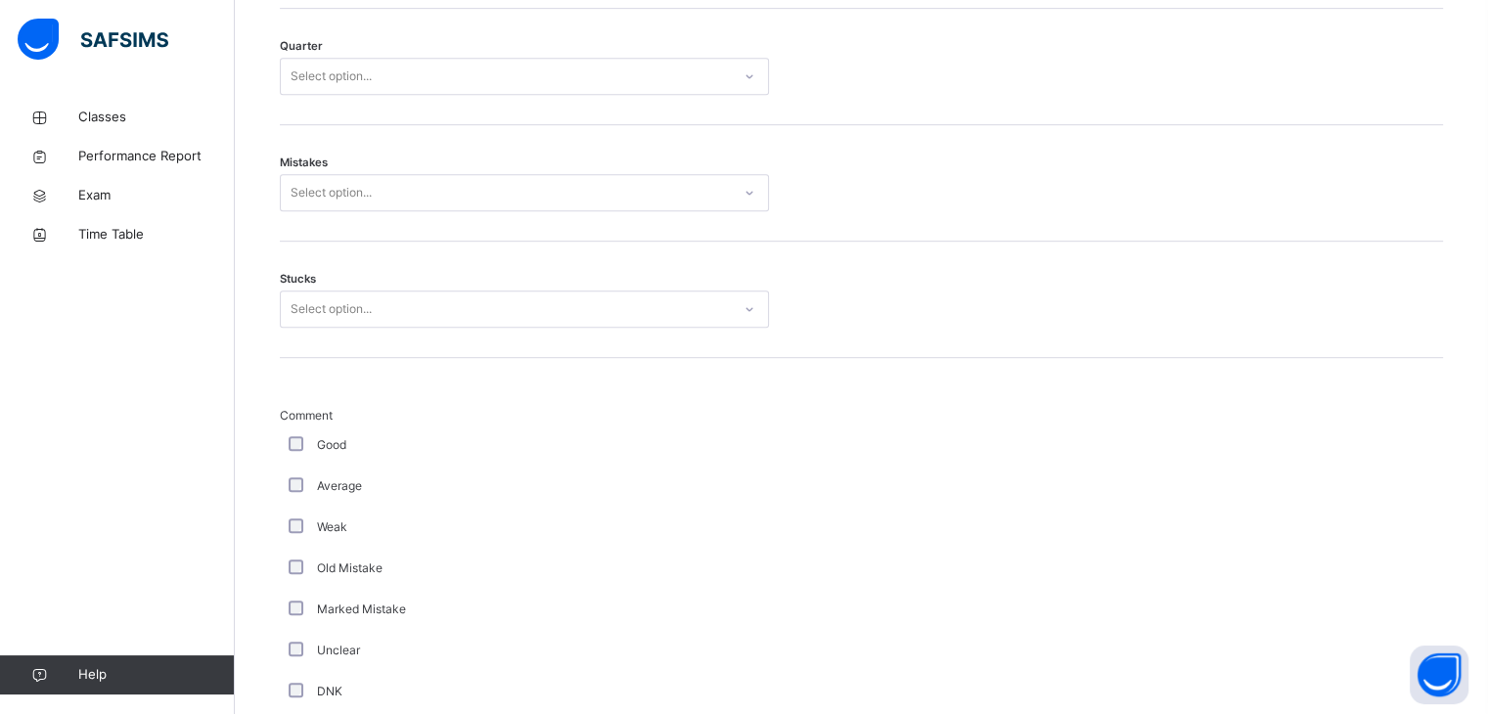
scroll to position [1068, 0]
click at [391, 322] on div "Select option..." at bounding box center [506, 313] width 450 height 30
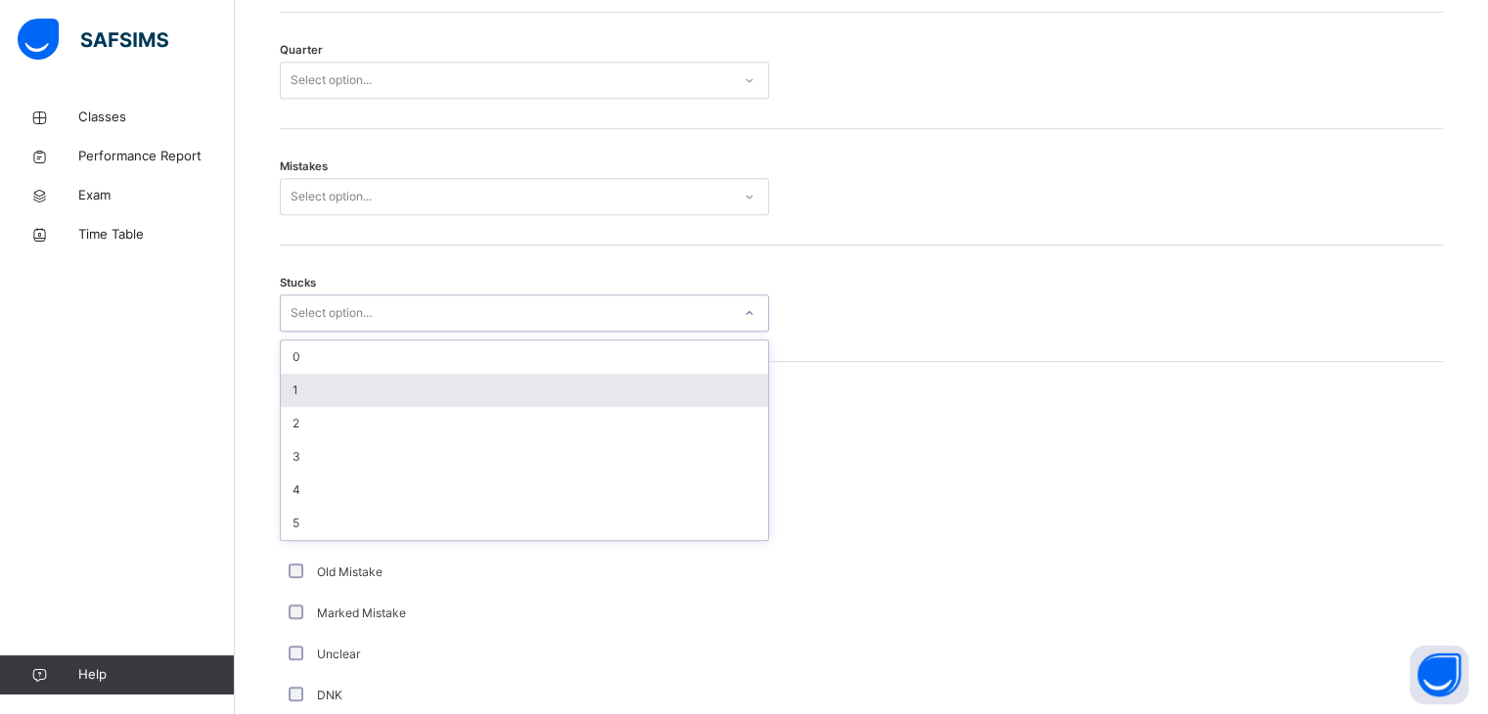
click at [388, 407] on div "1" at bounding box center [524, 390] width 487 height 33
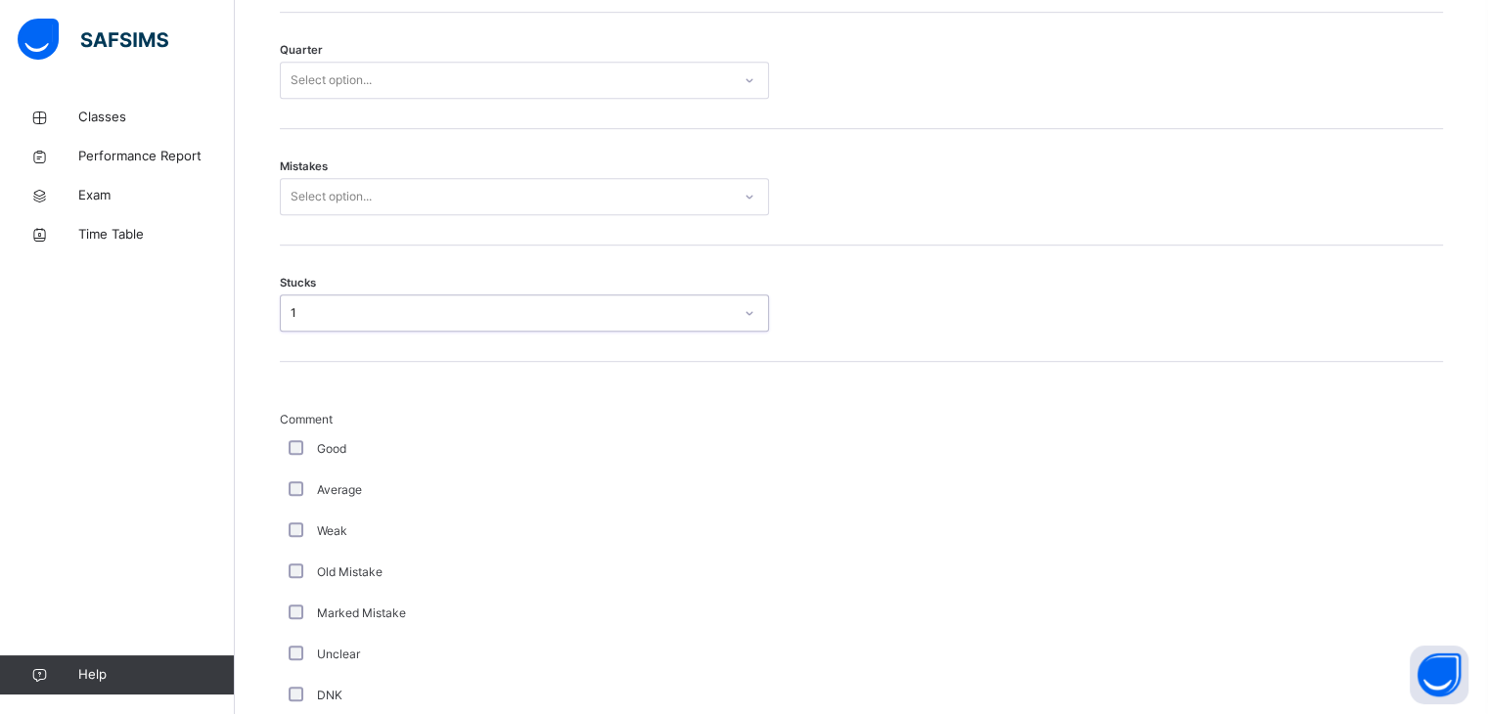
click at [371, 231] on div "Mistakes Select option..." at bounding box center [861, 187] width 1163 height 116
click at [361, 215] on div "Select option..." at bounding box center [330, 196] width 81 height 37
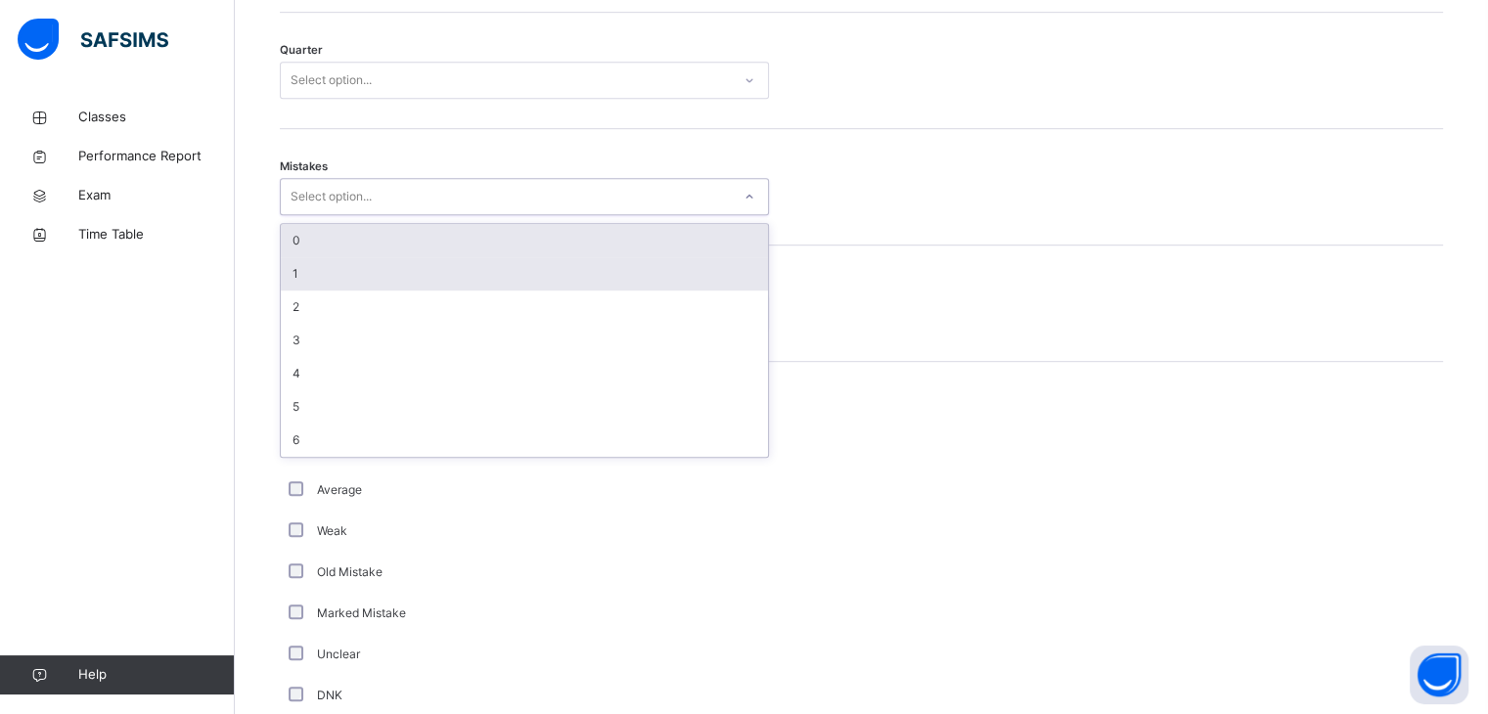
drag, startPoint x: 351, startPoint y: 275, endPoint x: 343, endPoint y: 258, distance: 18.4
click at [344, 266] on div "0 1 2 3 4 5 6" at bounding box center [524, 340] width 487 height 233
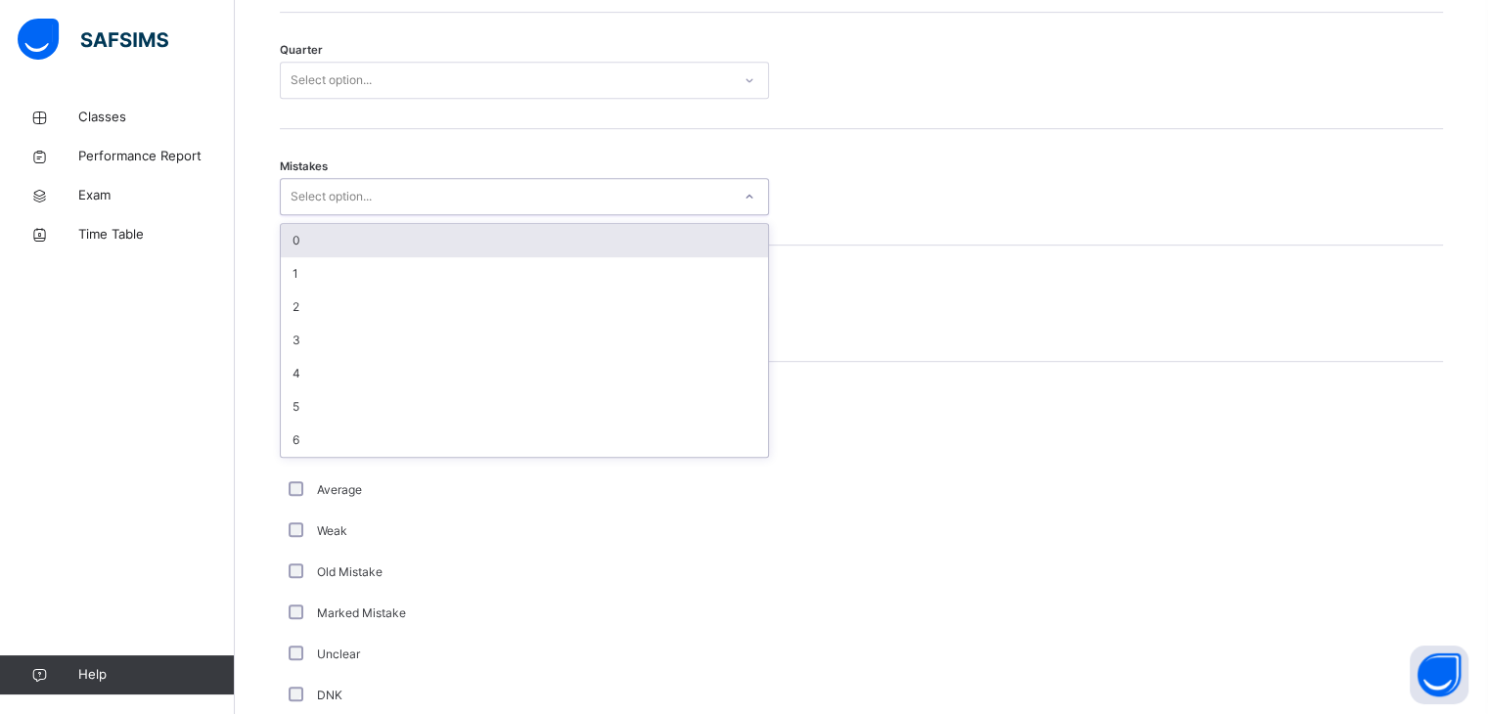
click at [343, 250] on div "0" at bounding box center [524, 240] width 487 height 33
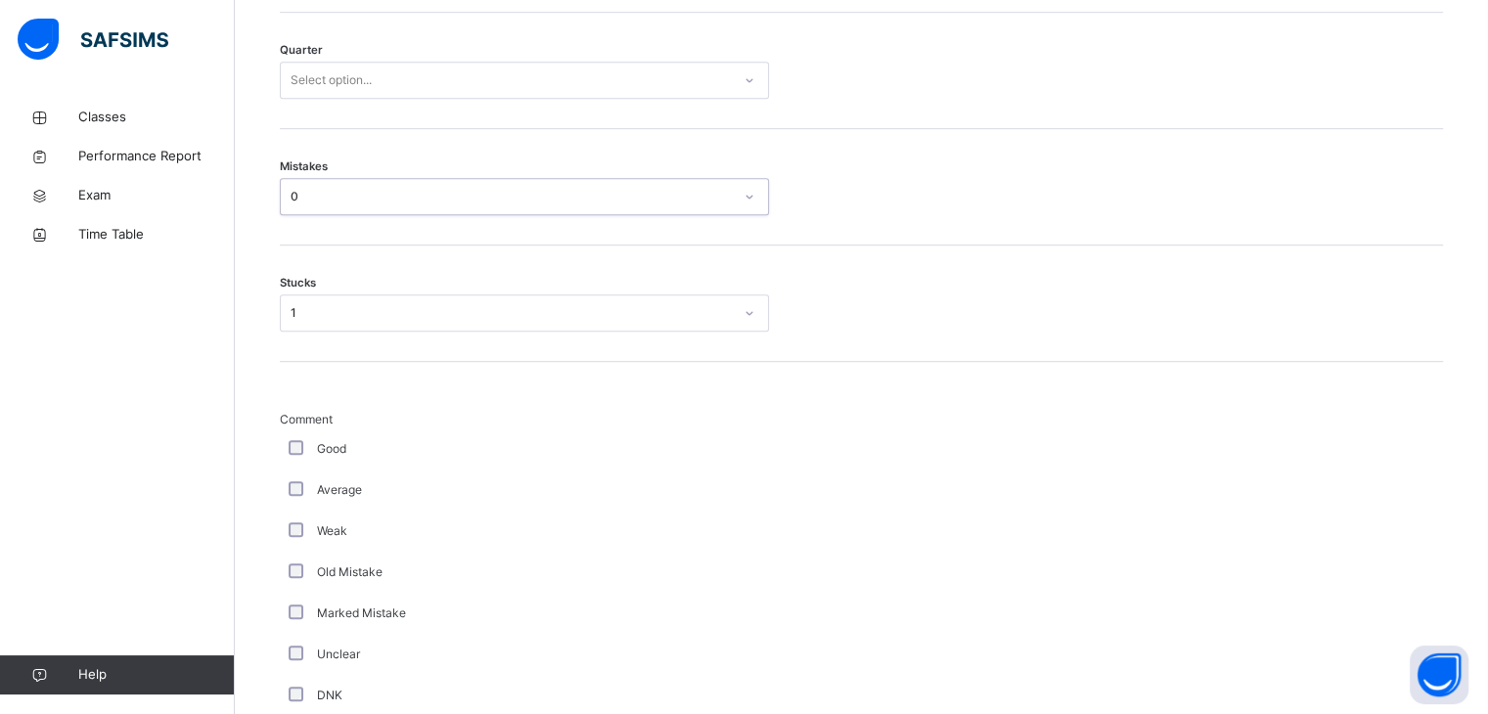
click at [340, 99] on div "Select option..." at bounding box center [330, 80] width 81 height 37
click at [340, 171] on div "2" at bounding box center [524, 157] width 487 height 33
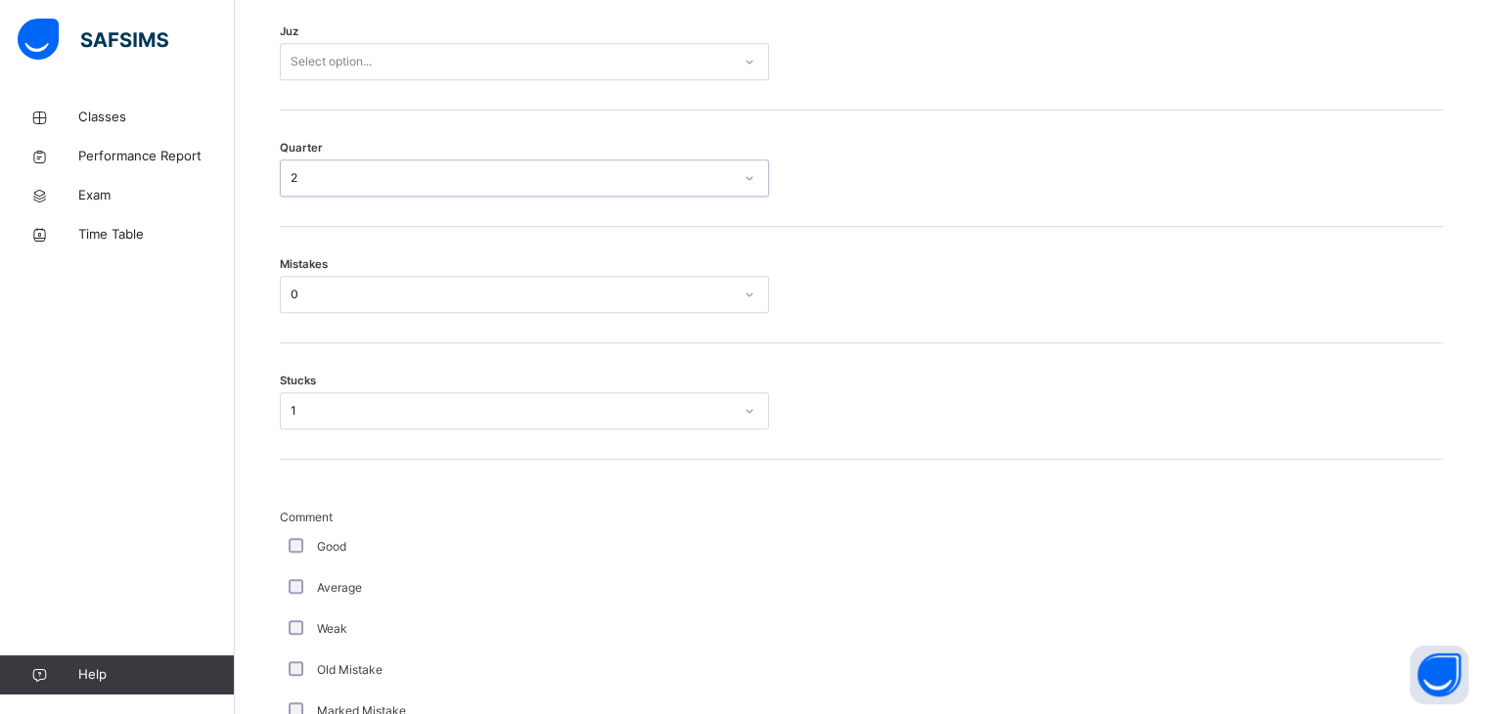
scroll to position [970, 0]
click at [358, 68] on div "Select option..." at bounding box center [330, 61] width 81 height 37
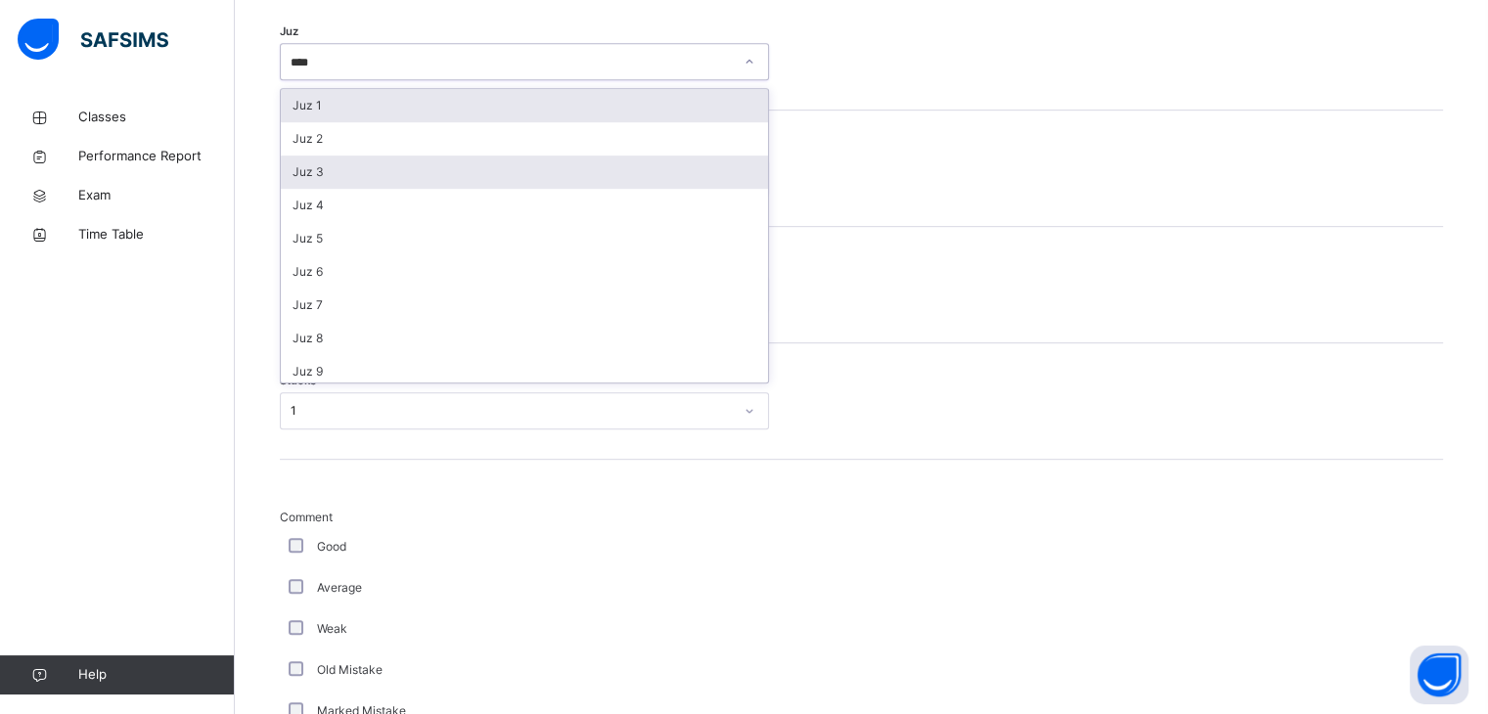
type input "*****"
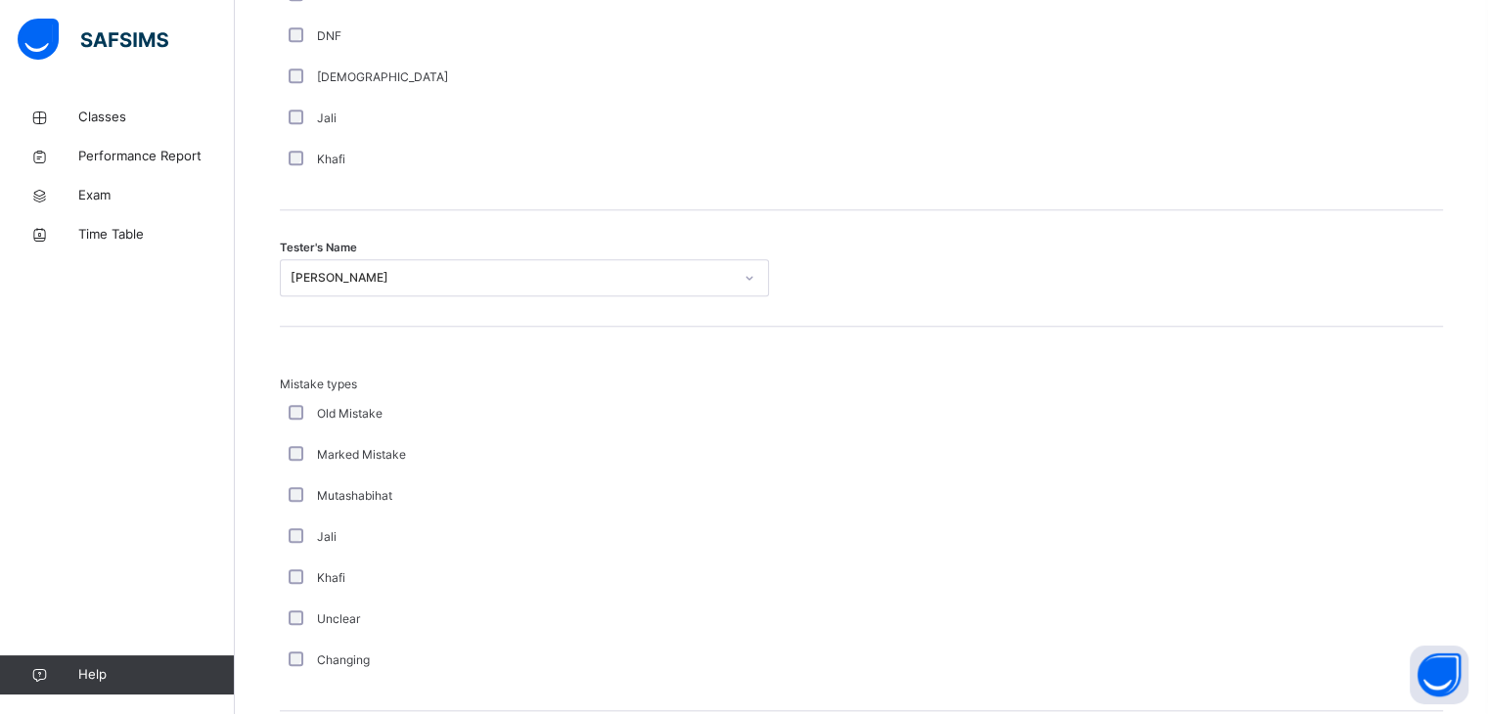
scroll to position [2117, 0]
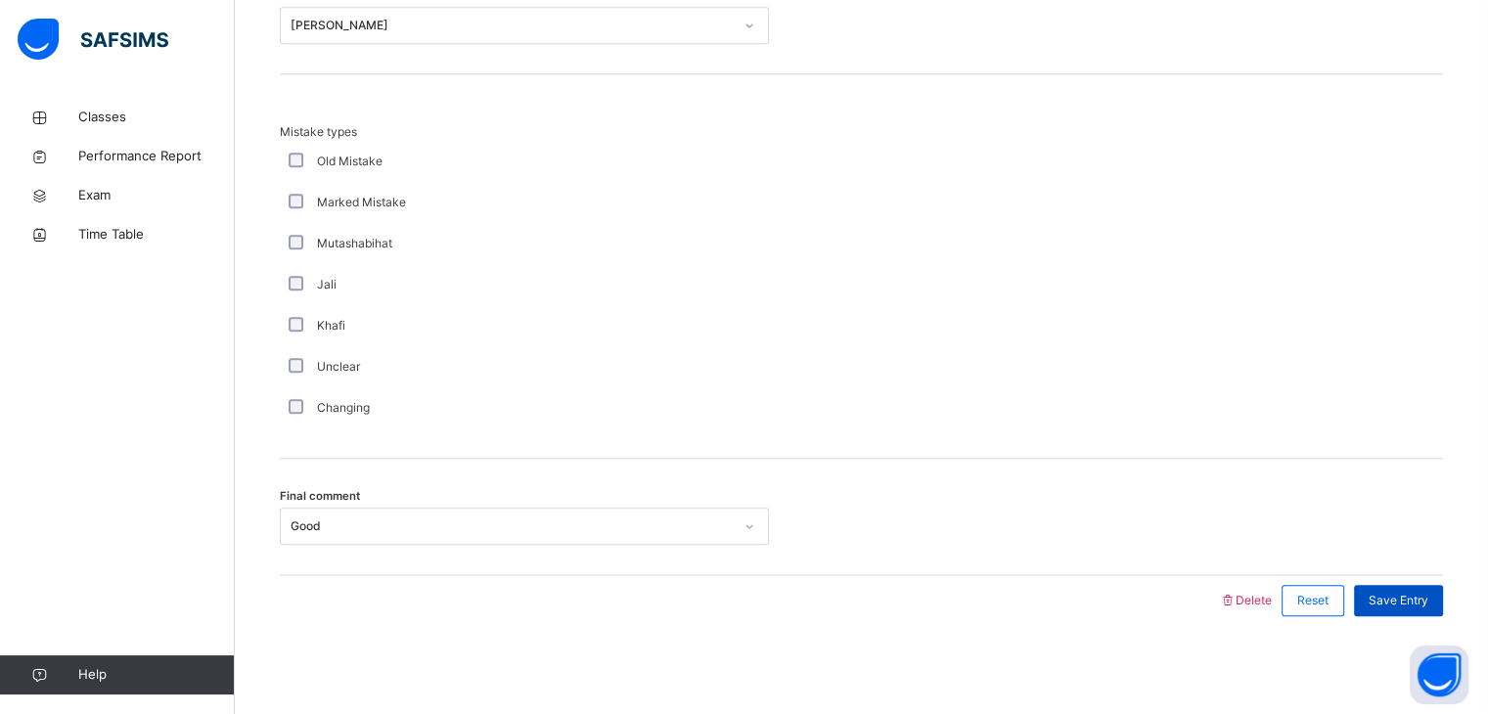
click at [1428, 606] on div "Save Entry" at bounding box center [1398, 600] width 89 height 31
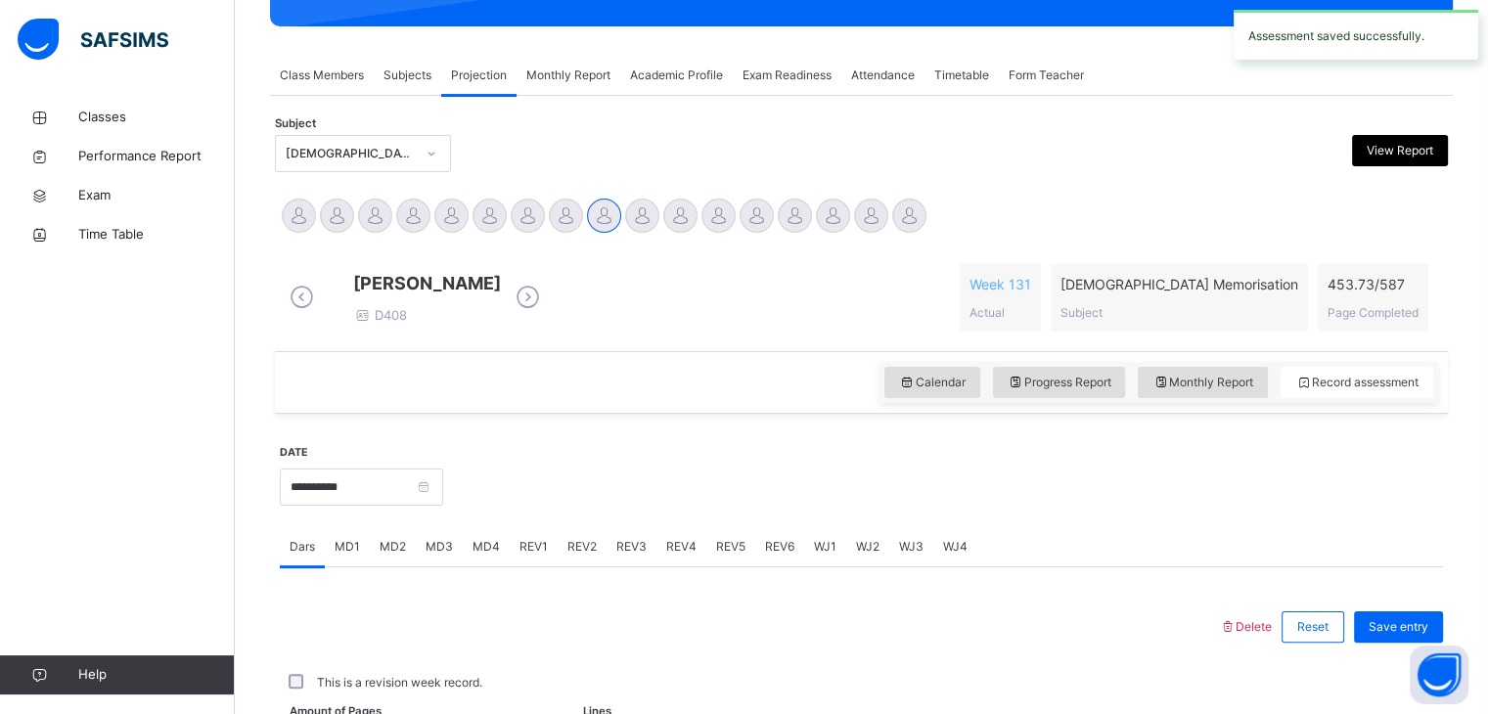
scroll to position [755, 0]
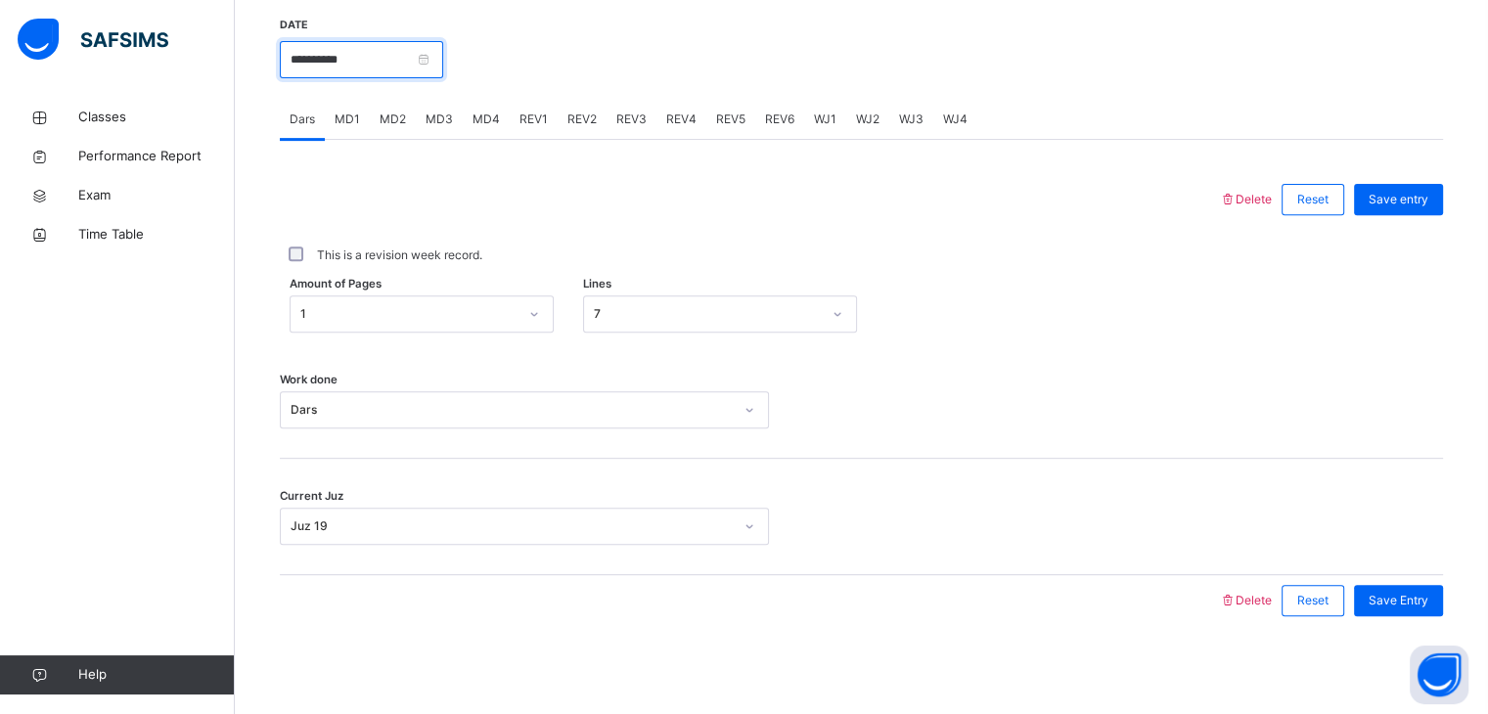
click at [347, 70] on input "**********" at bounding box center [361, 59] width 163 height 37
click at [1099, 319] on div "Amount of Pages 1 Lines 7" at bounding box center [861, 313] width 1163 height 37
